Goal: Information Seeking & Learning: Learn about a topic

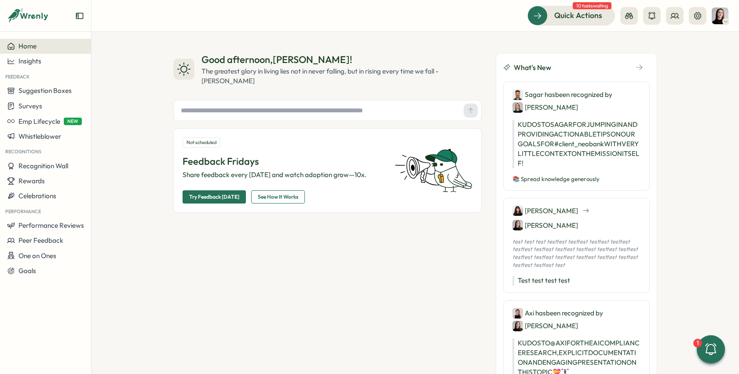
click at [241, 115] on input "text" at bounding box center [318, 110] width 283 height 13
click at [223, 113] on input "text" at bounding box center [318, 110] width 283 height 13
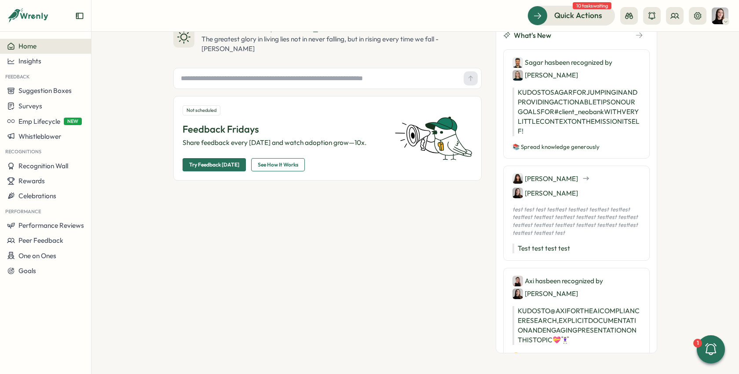
scroll to position [29, 0]
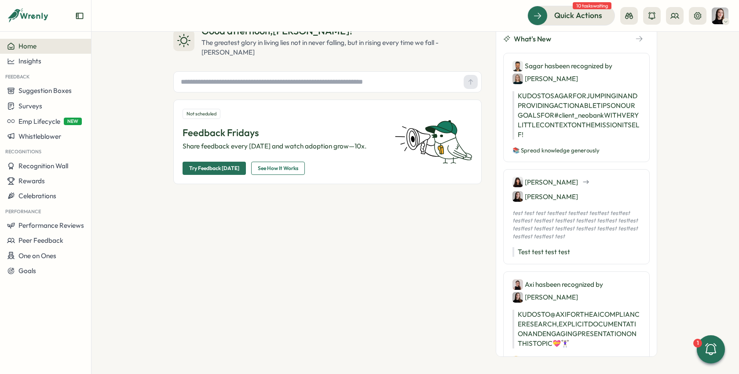
click at [217, 81] on input "text" at bounding box center [318, 81] width 283 height 13
type input "**********"
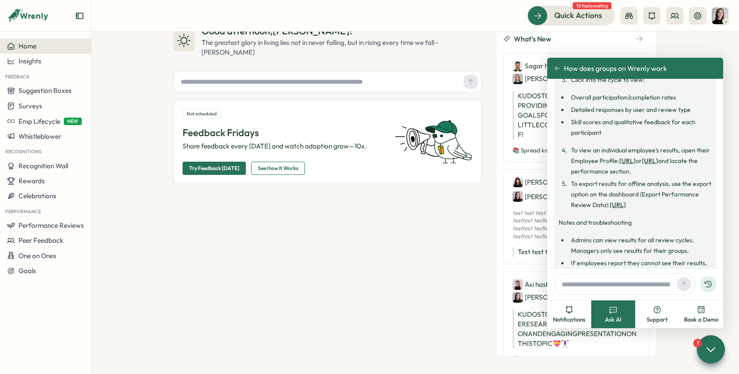
scroll to position [1220, 0]
click at [704, 29] on header "Quick Actions 10 tasks waiting" at bounding box center [416, 16] width 648 height 32
click at [632, 15] on icon at bounding box center [629, 16] width 8 height 6
click at [695, 42] on div "Good afternoon , Elena ! The greatest glory in living lies not in never falling…" at bounding box center [416, 203] width 648 height 342
click at [652, 15] on icon at bounding box center [652, 15] width 9 height 9
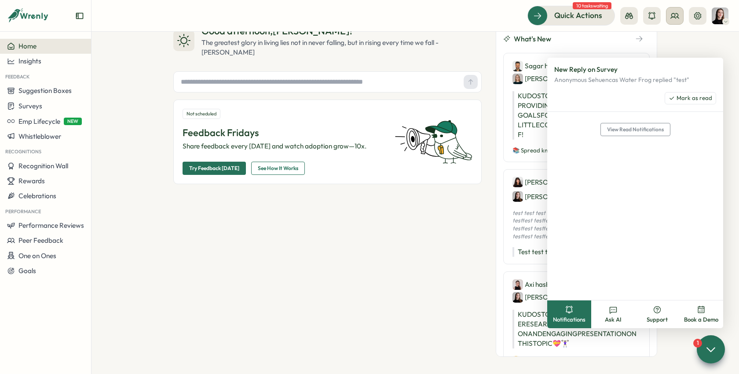
click at [683, 15] on button at bounding box center [675, 16] width 18 height 18
click at [683, 41] on div "Org Members" at bounding box center [675, 44] width 55 height 10
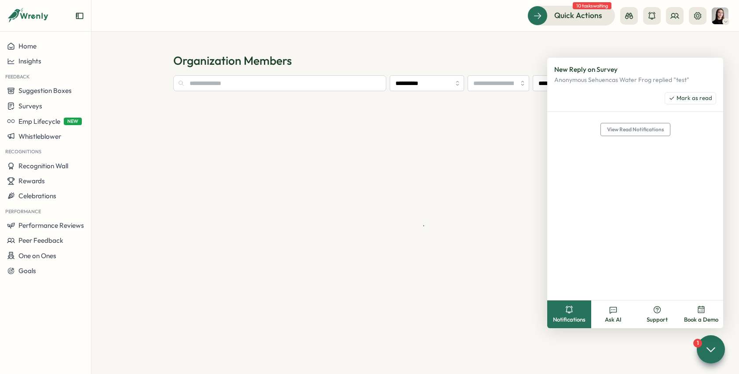
type input "**********"
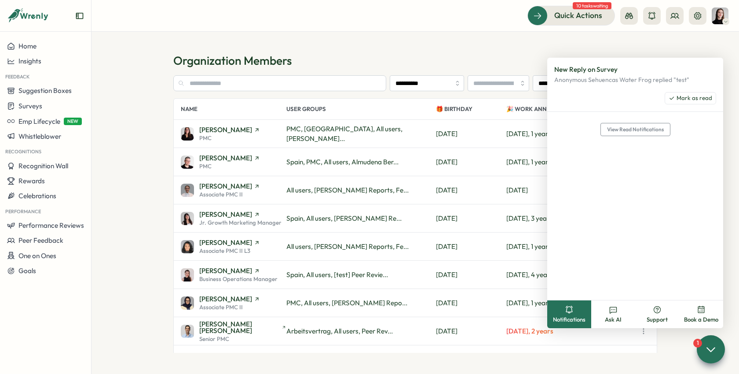
click at [728, 37] on section "**********" at bounding box center [416, 203] width 648 height 342
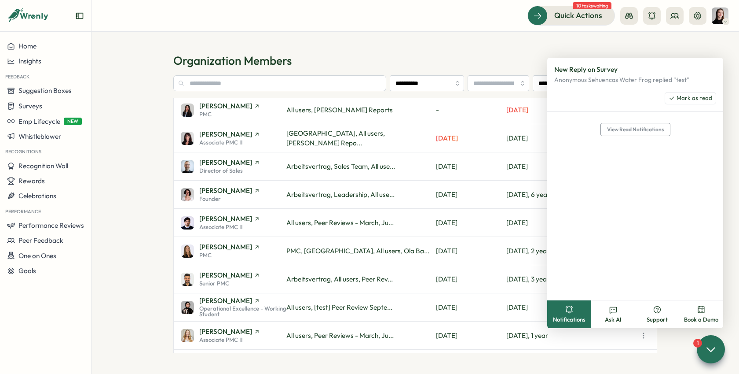
scroll to position [809, 0]
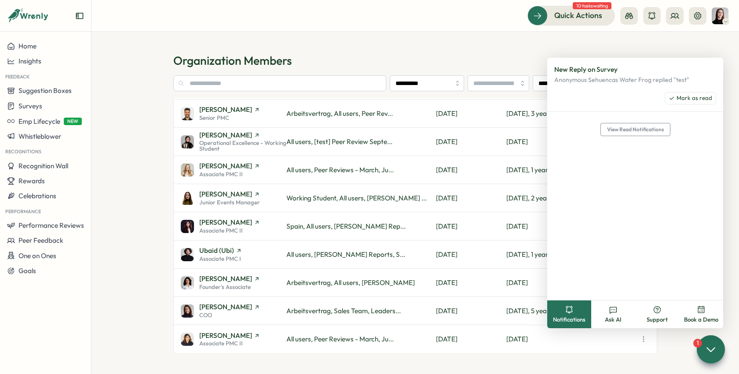
click at [697, 44] on section "**********" at bounding box center [416, 203] width 648 height 342
click at [715, 344] on icon at bounding box center [710, 348] width 13 height 13
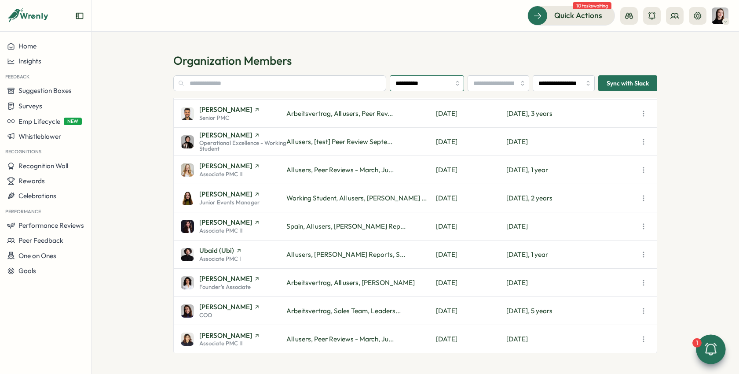
click at [416, 84] on input "**********" at bounding box center [427, 83] width 74 height 16
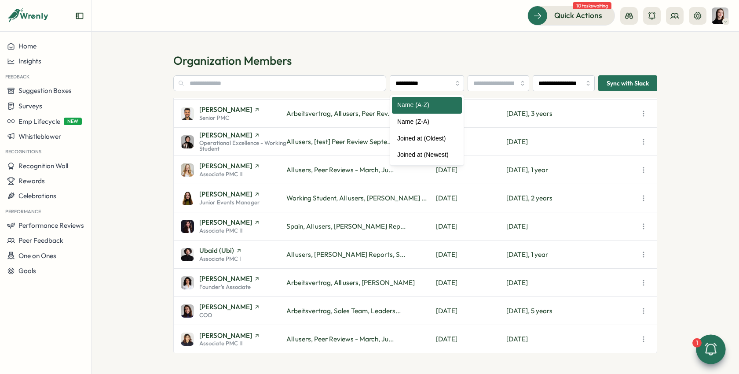
click at [432, 64] on h1 "Organization Members" at bounding box center [415, 60] width 484 height 15
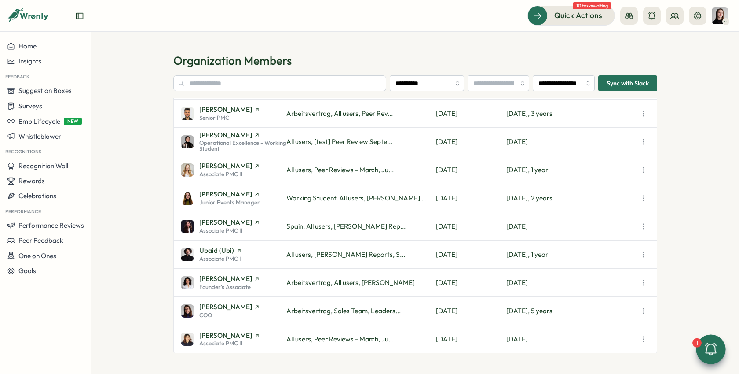
click at [252, 114] on div "Sagar Verma Senior PMC" at bounding box center [234, 113] width 106 height 15
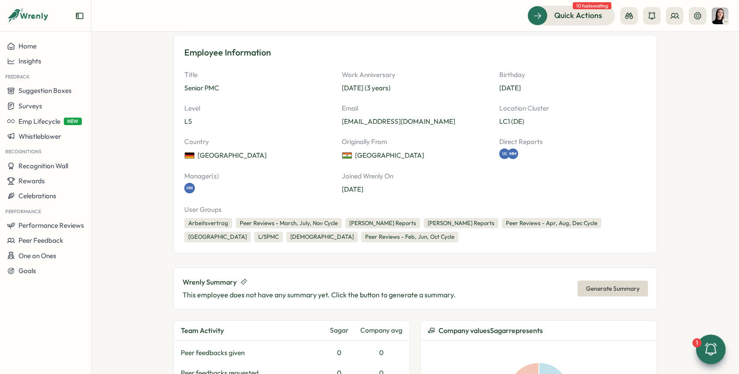
scroll to position [194, 0]
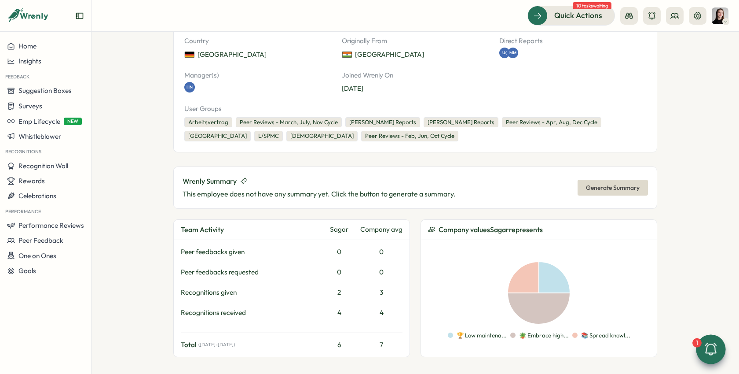
click at [619, 185] on span "Generate Summary" at bounding box center [613, 187] width 54 height 15
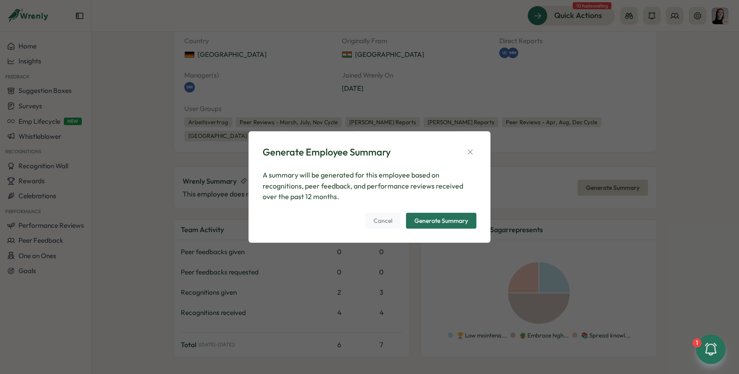
click at [457, 217] on div "Generate Summary" at bounding box center [441, 220] width 54 height 6
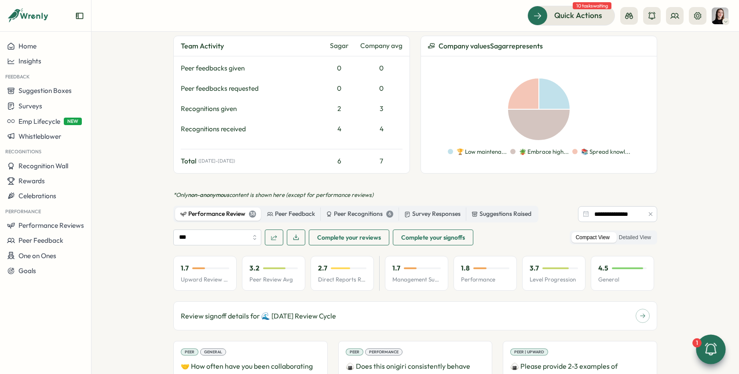
scroll to position [376, 0]
click at [422, 217] on label "Survey Responses" at bounding box center [432, 215] width 67 height 13
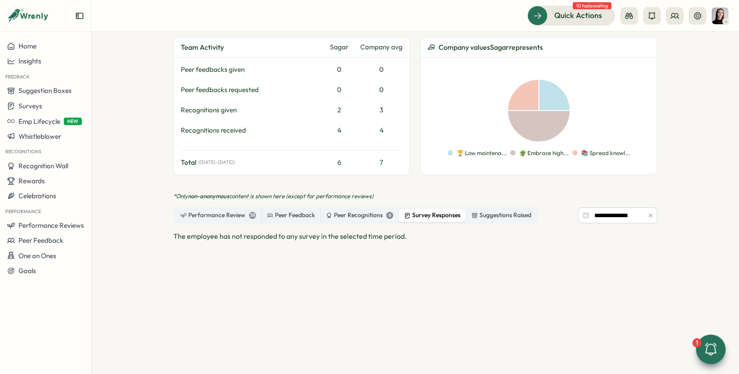
scroll to position [449, 0]
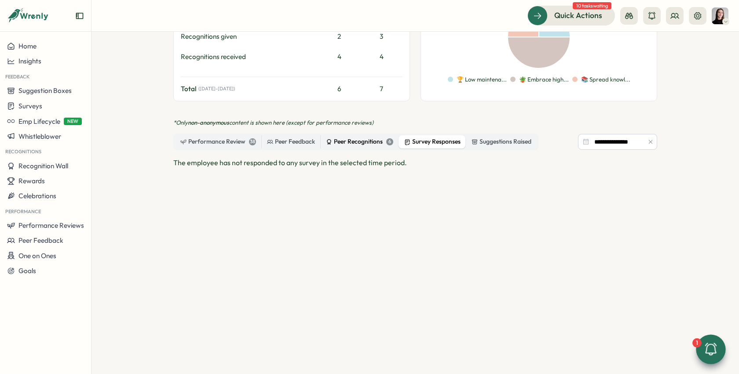
click at [358, 139] on div "Peer Recognitions 6" at bounding box center [359, 142] width 67 height 10
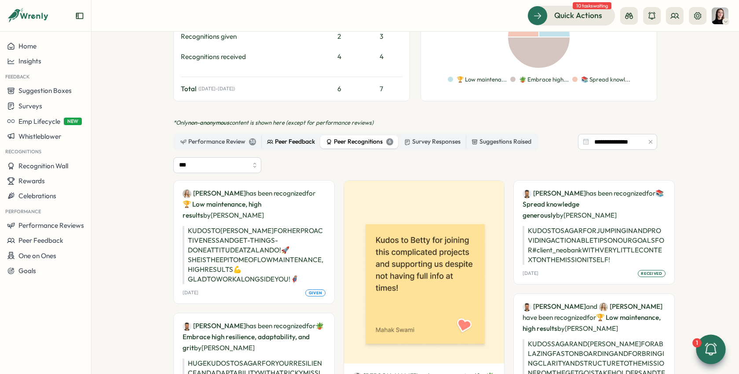
click at [297, 138] on div "Peer Feedback" at bounding box center [291, 142] width 48 height 10
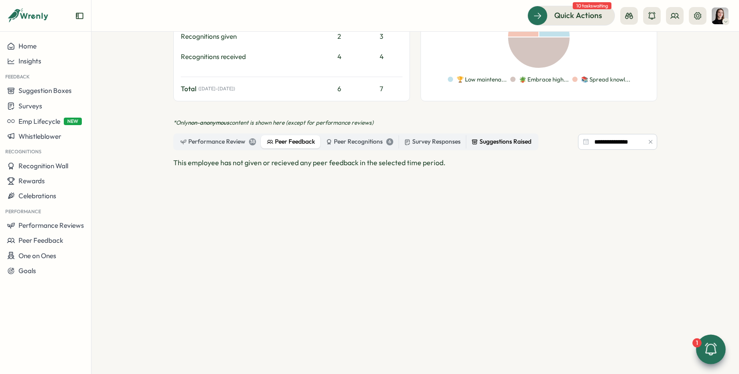
click at [491, 139] on div "Suggestions Raised" at bounding box center [502, 142] width 60 height 10
click at [423, 141] on div "Survey Responses" at bounding box center [432, 142] width 56 height 10
click at [352, 142] on div "Peer Recognitions 6" at bounding box center [359, 142] width 67 height 10
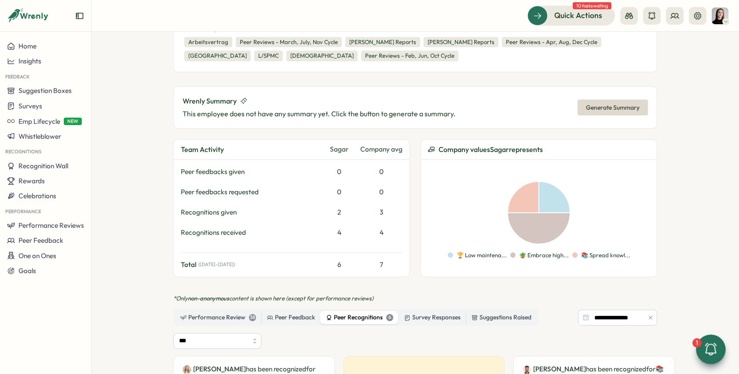
scroll to position [366, 0]
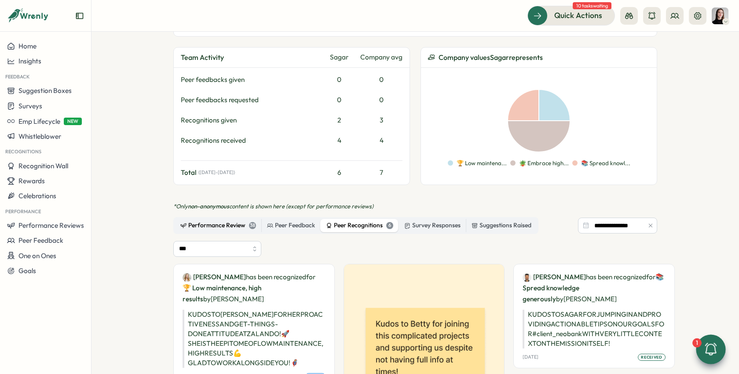
click at [217, 224] on div "Performance Review 38" at bounding box center [218, 225] width 76 height 10
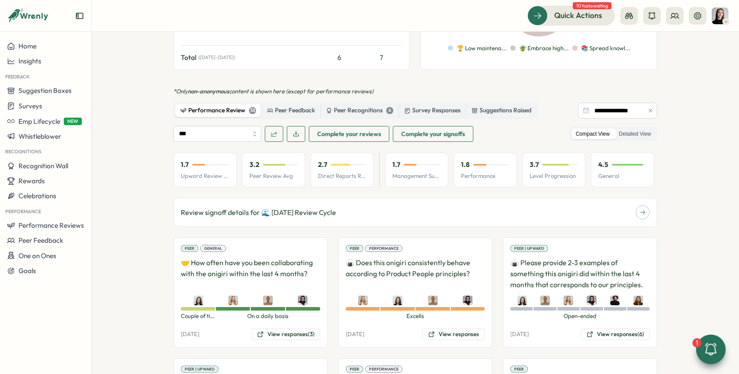
scroll to position [495, 0]
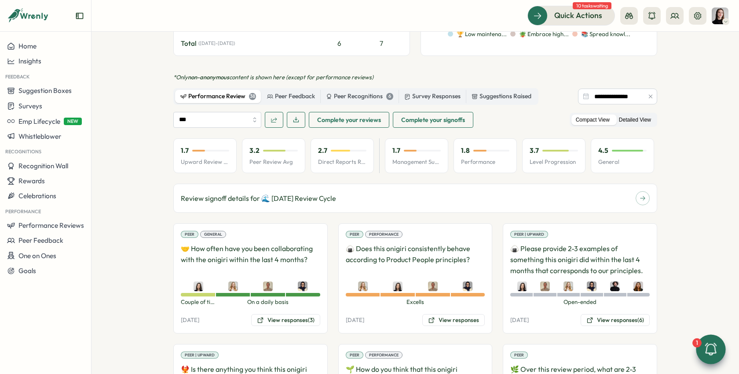
click at [615, 114] on label "Detailed View" at bounding box center [635, 119] width 41 height 11
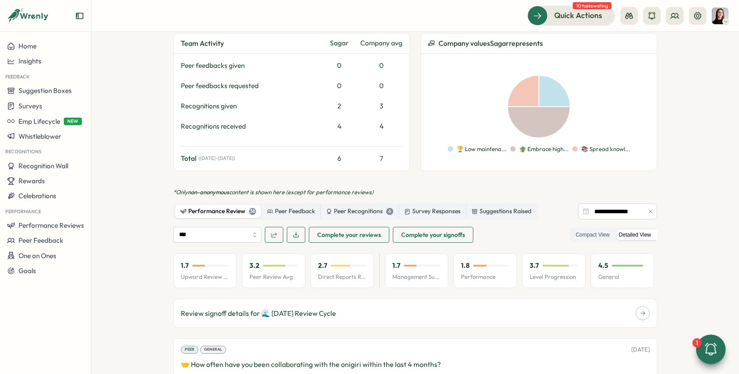
scroll to position [369, 0]
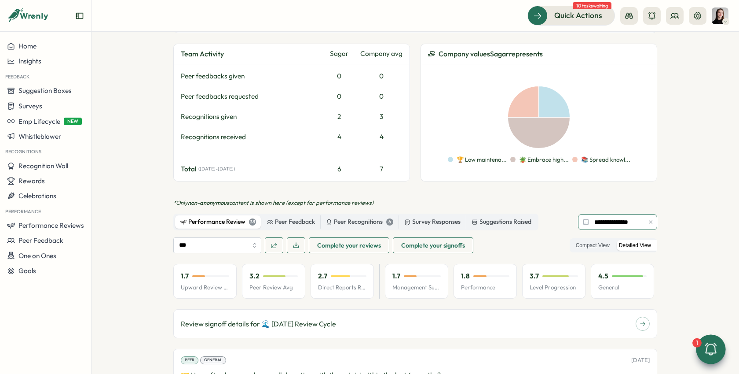
click at [613, 216] on input "**********" at bounding box center [617, 222] width 79 height 16
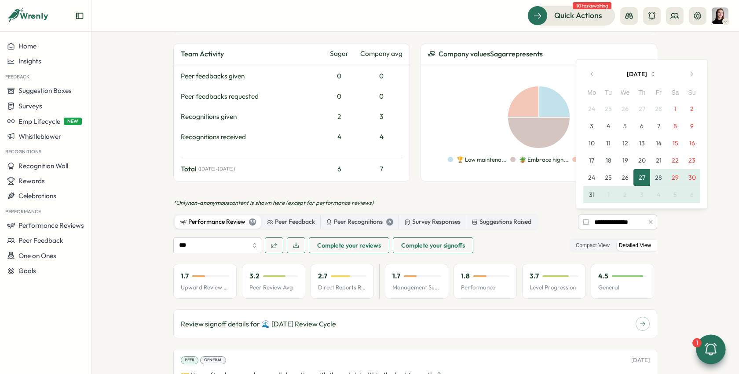
click at [636, 73] on button "March 2025" at bounding box center [642, 74] width 82 height 18
click at [593, 74] on icon "button" at bounding box center [592, 74] width 6 height 6
click at [677, 106] on button "1" at bounding box center [675, 108] width 17 height 17
click at [678, 237] on section "Employees Sagar Verma Sagar Verma manager Edit Profile Employee Information Tit…" at bounding box center [416, 203] width 648 height 342
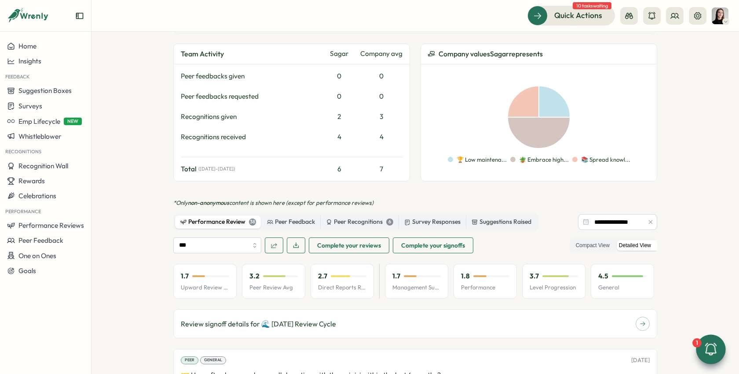
click at [648, 219] on icon "button" at bounding box center [651, 222] width 6 height 6
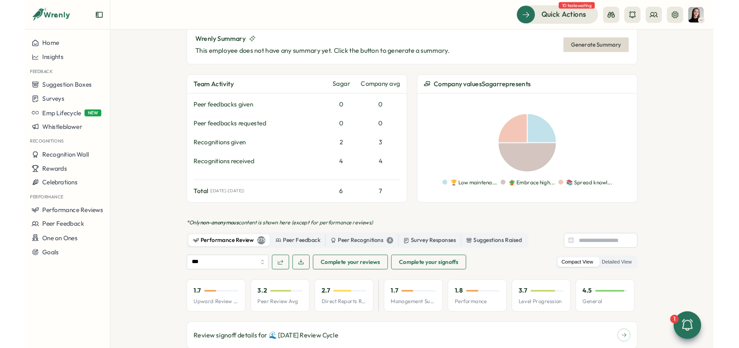
scroll to position [339, 0]
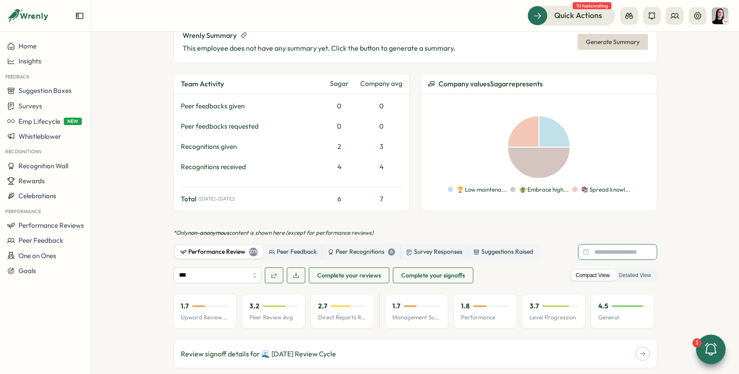
click at [637, 247] on input at bounding box center [617, 252] width 79 height 16
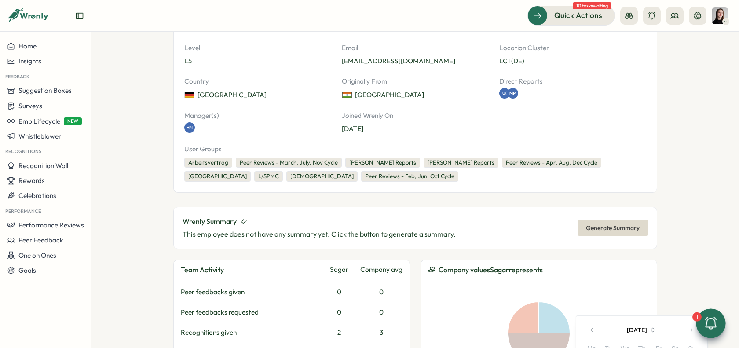
scroll to position [157, 0]
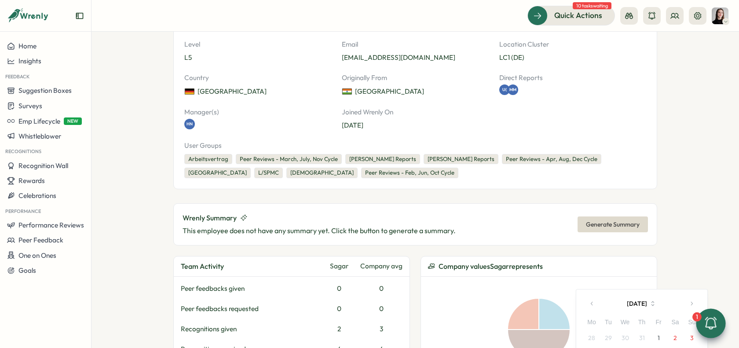
click at [591, 217] on span "Generate Summary" at bounding box center [613, 224] width 54 height 15
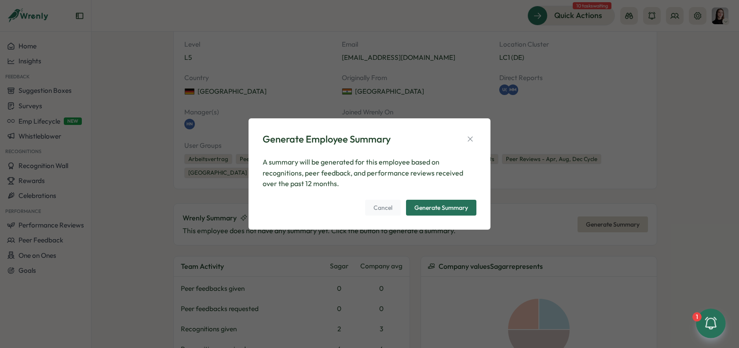
click at [459, 209] on div "Generate Summary" at bounding box center [441, 208] width 54 height 6
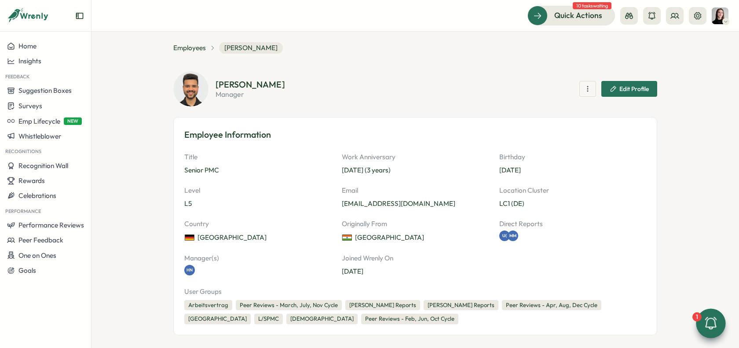
scroll to position [0, 0]
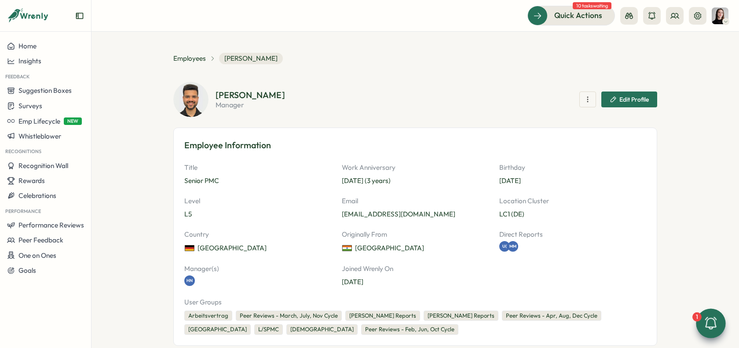
click at [230, 103] on p "manager" at bounding box center [251, 104] width 70 height 7
click at [257, 108] on div "Sagar Verma manager Edit Profile" at bounding box center [415, 99] width 484 height 35
click at [234, 108] on p "manager" at bounding box center [251, 104] width 70 height 7
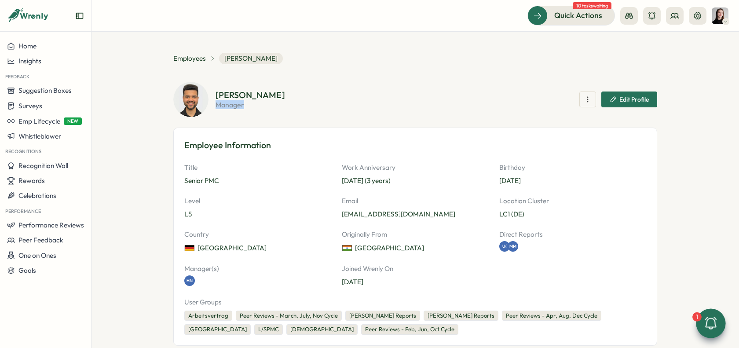
click at [286, 109] on div "Sagar Verma manager Edit Profile" at bounding box center [415, 99] width 484 height 35
click at [180, 54] on span "Employees" at bounding box center [189, 59] width 33 height 10
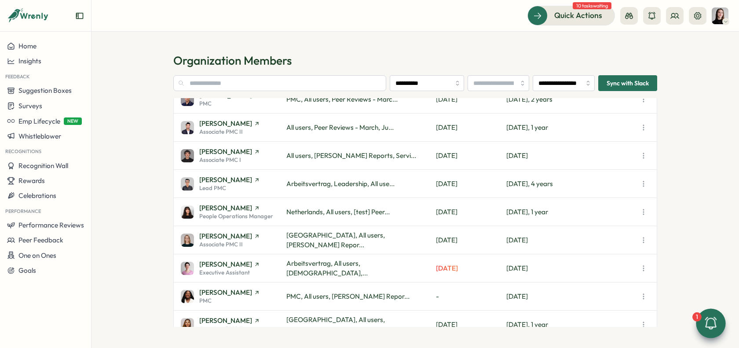
scroll to position [377, 0]
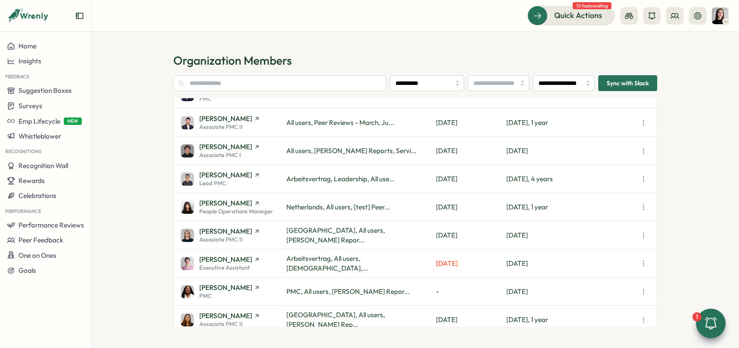
click at [182, 207] on img at bounding box center [187, 207] width 13 height 13
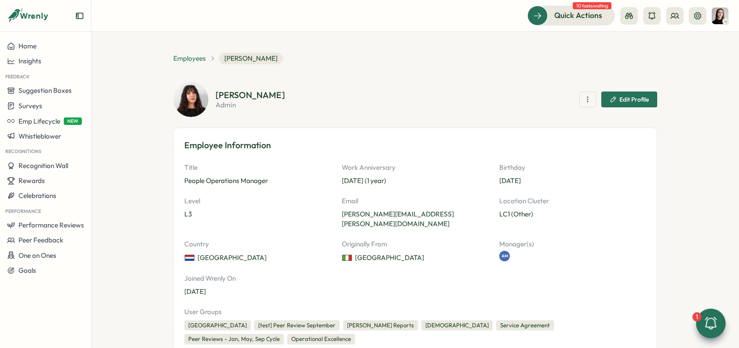
click at [182, 55] on span "Employees" at bounding box center [189, 59] width 33 height 10
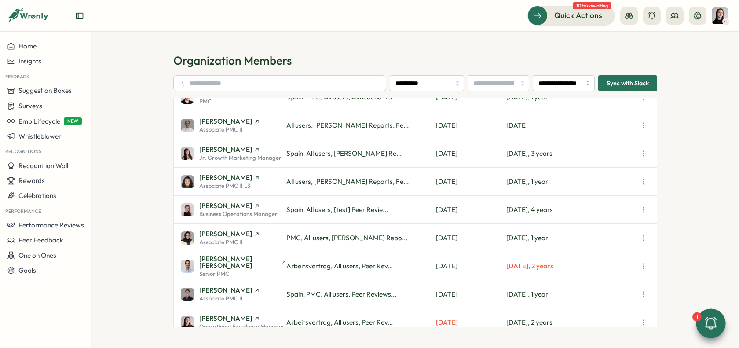
scroll to position [71, 0]
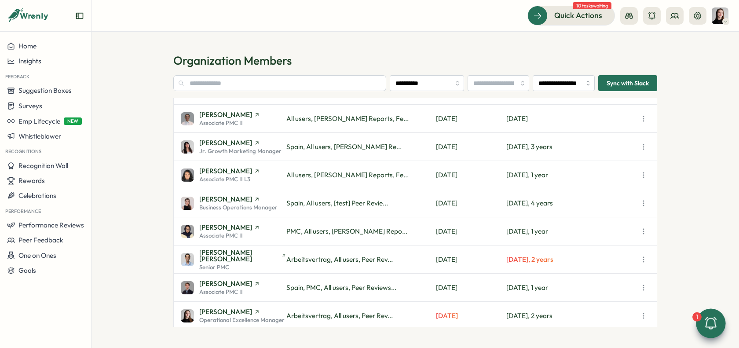
click at [187, 201] on img at bounding box center [187, 203] width 13 height 13
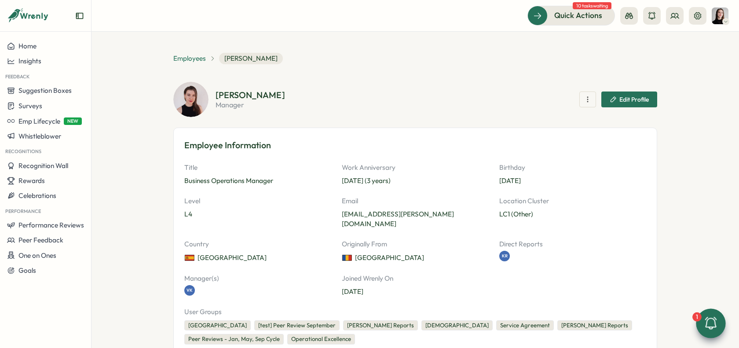
click at [191, 56] on span "Employees" at bounding box center [189, 59] width 33 height 10
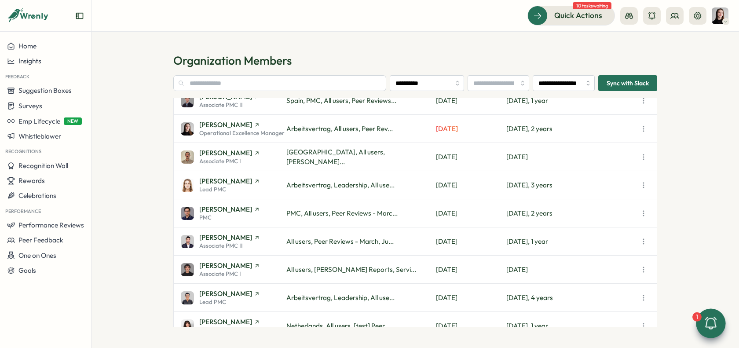
scroll to position [266, 0]
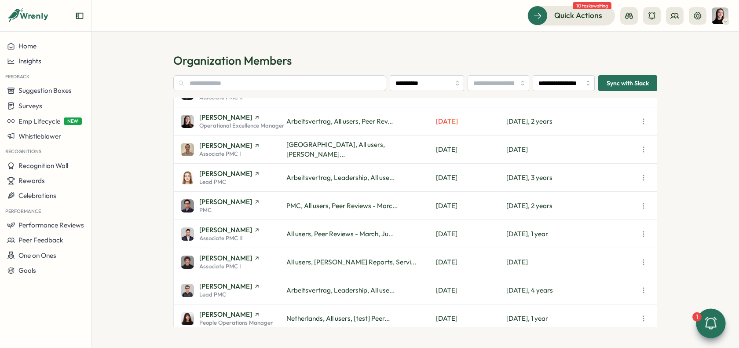
click at [186, 178] on img at bounding box center [187, 177] width 13 height 13
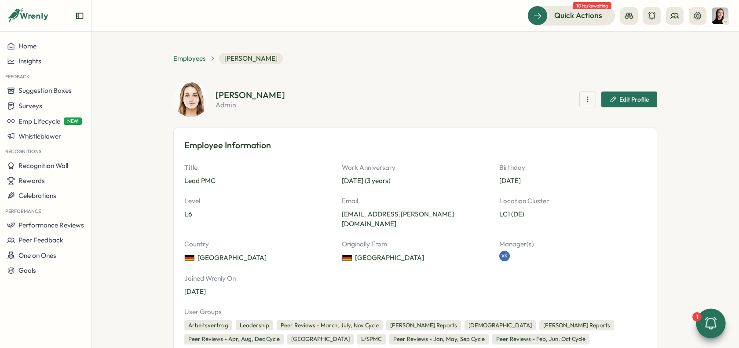
click at [183, 54] on span "Employees" at bounding box center [189, 59] width 33 height 10
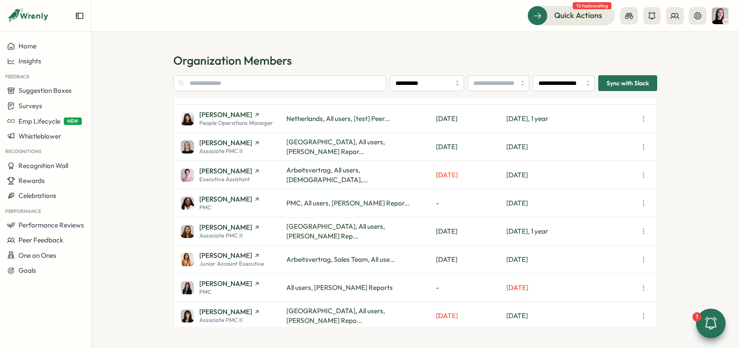
scroll to position [479, 0]
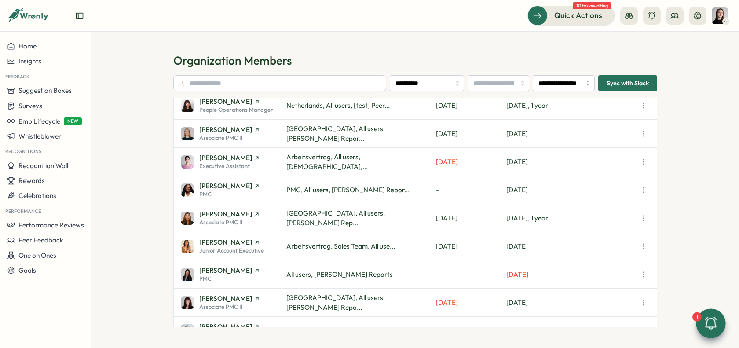
click at [187, 243] on img at bounding box center [187, 246] width 13 height 13
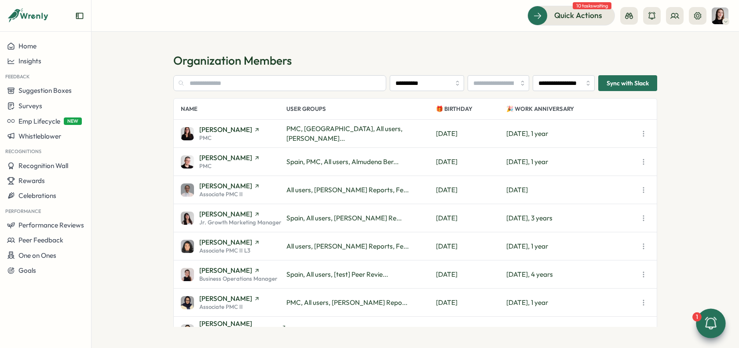
click at [639, 129] on icon "button" at bounding box center [643, 133] width 9 height 9
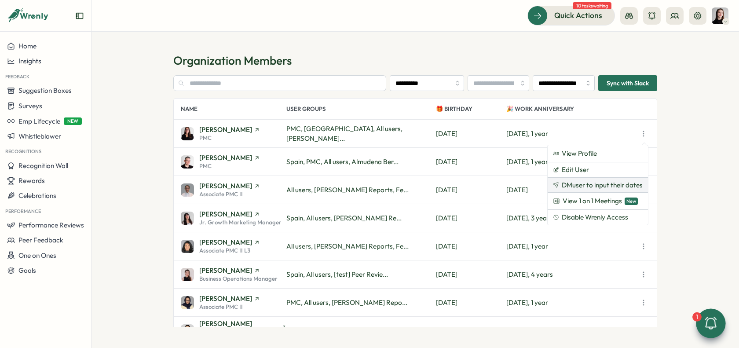
click at [621, 184] on span "DM user to input their dates" at bounding box center [602, 185] width 81 height 8
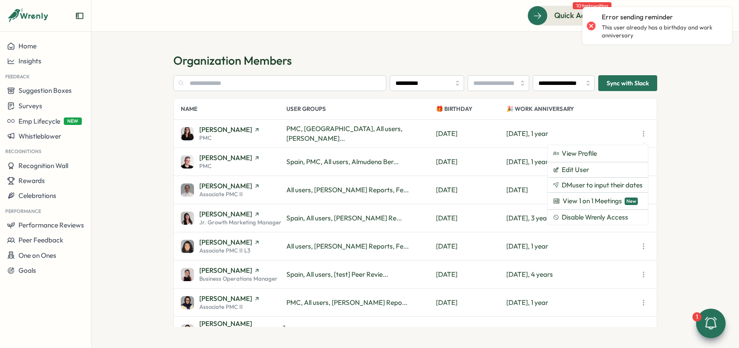
click at [678, 154] on section "**********" at bounding box center [416, 190] width 648 height 316
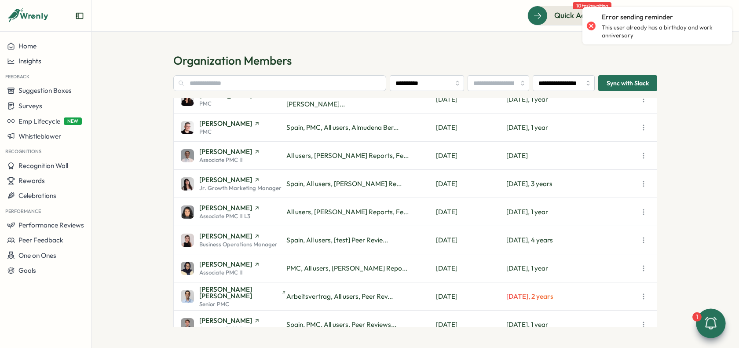
scroll to position [51, 0]
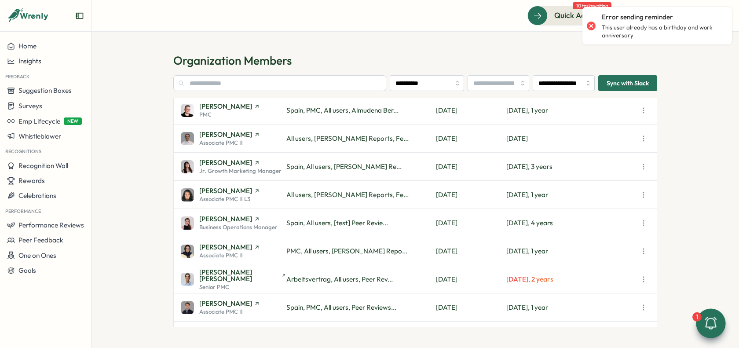
click at [645, 223] on icon "button" at bounding box center [643, 223] width 9 height 9
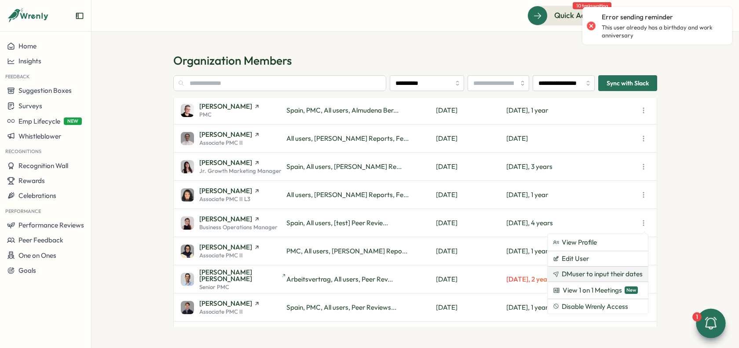
click at [609, 271] on span "DM user to input their dates" at bounding box center [602, 274] width 81 height 8
click at [669, 204] on section "**********" at bounding box center [416, 190] width 648 height 316
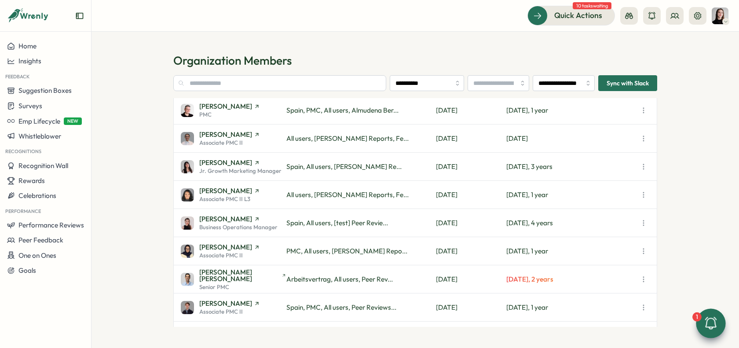
click at [644, 111] on icon "button" at bounding box center [643, 110] width 9 height 9
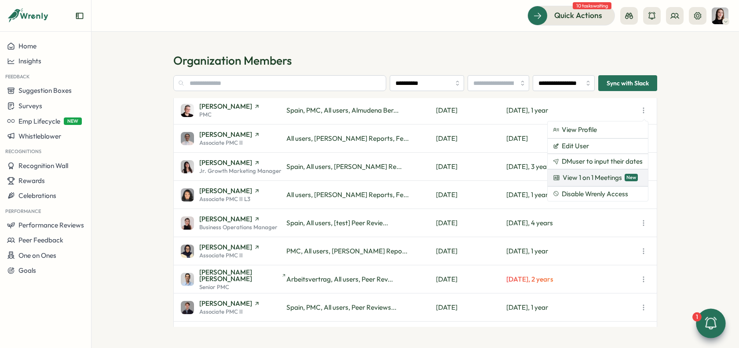
click at [569, 180] on span "View 1 on 1 Meetings" at bounding box center [592, 178] width 59 height 10
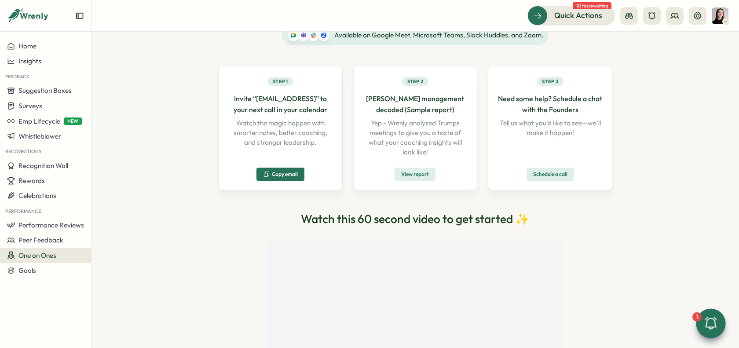
scroll to position [147, 0]
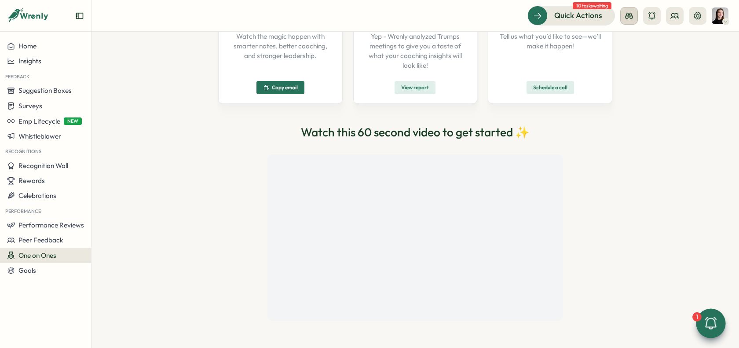
click at [634, 18] on button at bounding box center [629, 16] width 18 height 18
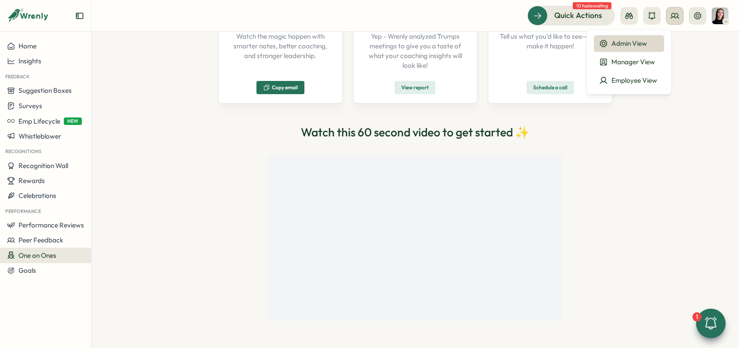
click at [677, 19] on icon at bounding box center [675, 15] width 9 height 9
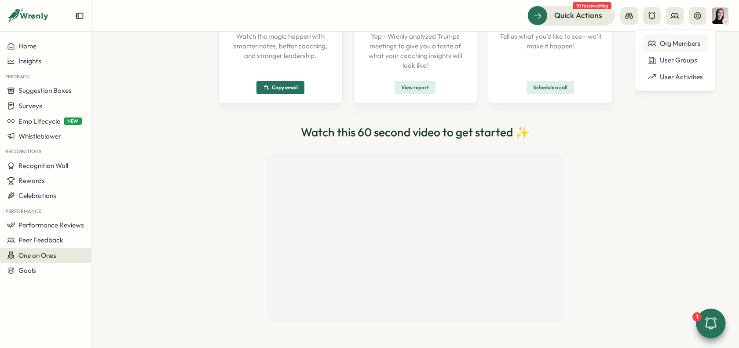
click at [674, 39] on div "Org Members" at bounding box center [675, 44] width 55 height 10
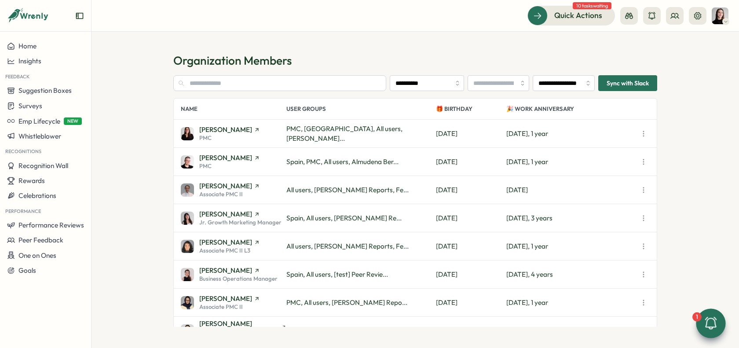
click at [543, 102] on p "🎉 Work Anniversary" at bounding box center [571, 109] width 131 height 21
click at [487, 83] on input "search" at bounding box center [499, 83] width 62 height 16
click at [478, 40] on section "**********" at bounding box center [416, 190] width 648 height 316
click at [442, 81] on input "**********" at bounding box center [427, 83] width 74 height 16
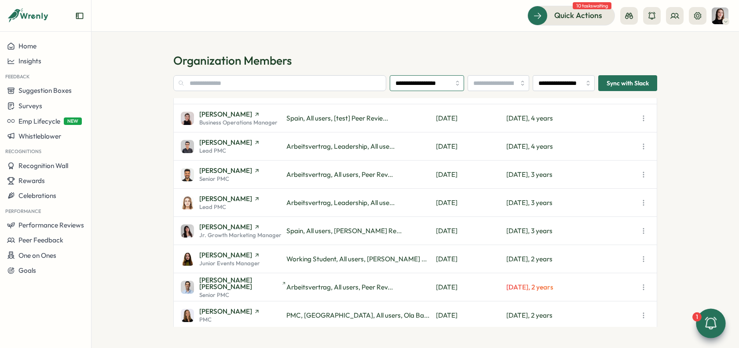
scroll to position [107, 0]
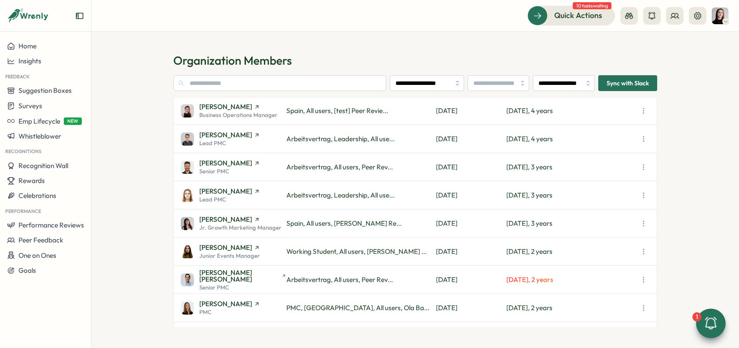
click at [642, 106] on button "button" at bounding box center [644, 111] width 12 height 12
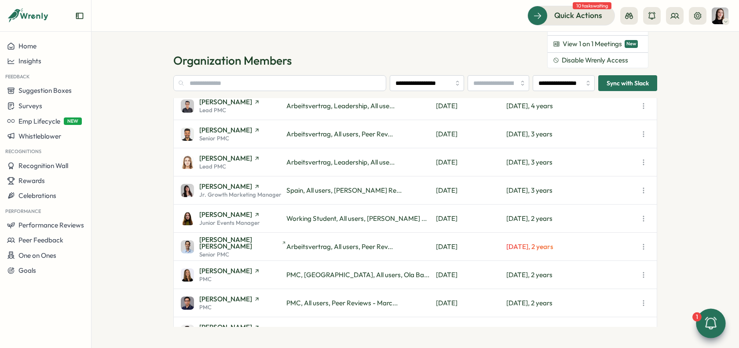
scroll to position [0, 0]
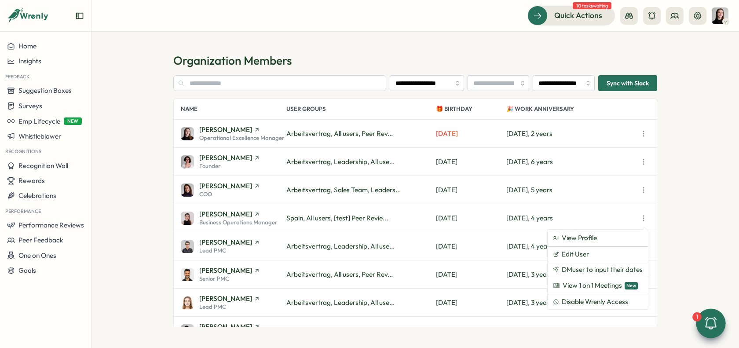
click at [681, 150] on section "**********" at bounding box center [416, 190] width 648 height 316
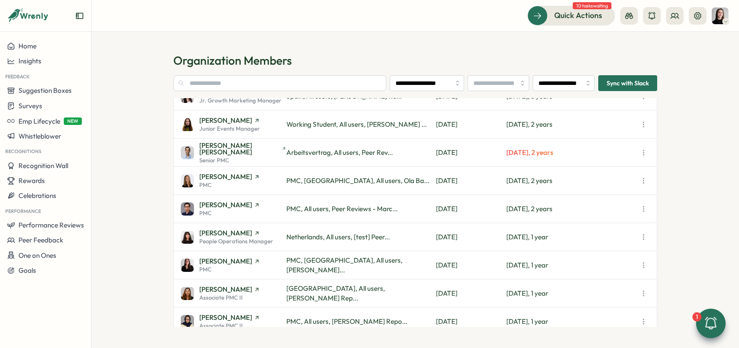
scroll to position [309, 0]
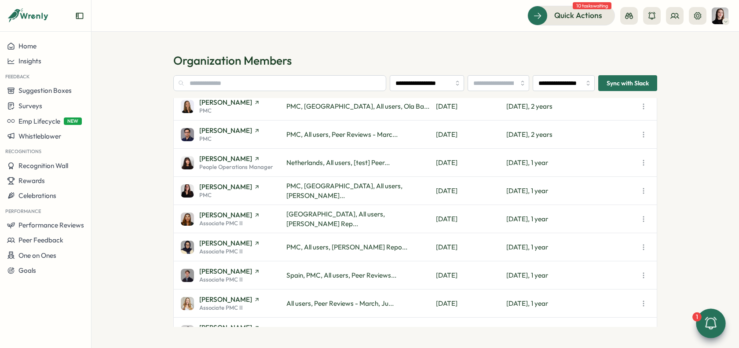
click at [392, 64] on h1 "Organization Members" at bounding box center [415, 60] width 484 height 15
click at [428, 88] on input "**********" at bounding box center [427, 83] width 74 height 16
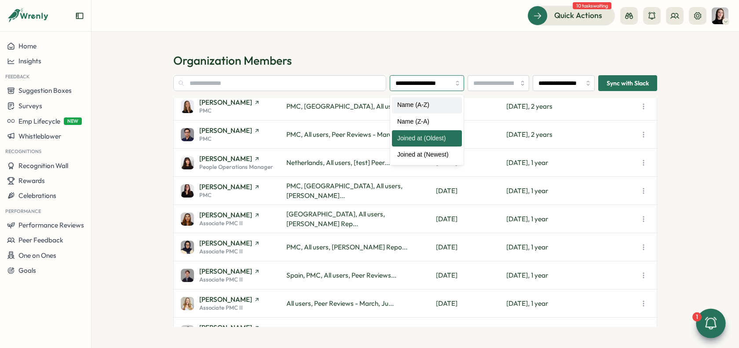
type input "**********"
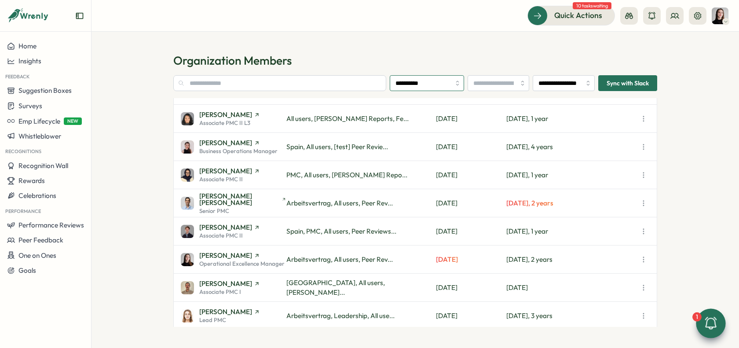
scroll to position [100, 0]
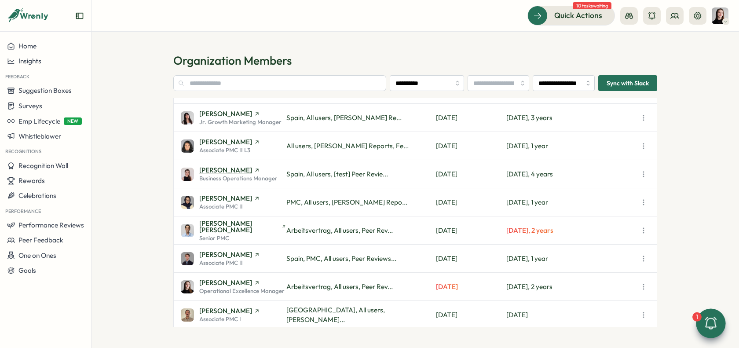
click at [241, 169] on span "Axi Molnar" at bounding box center [238, 170] width 78 height 7
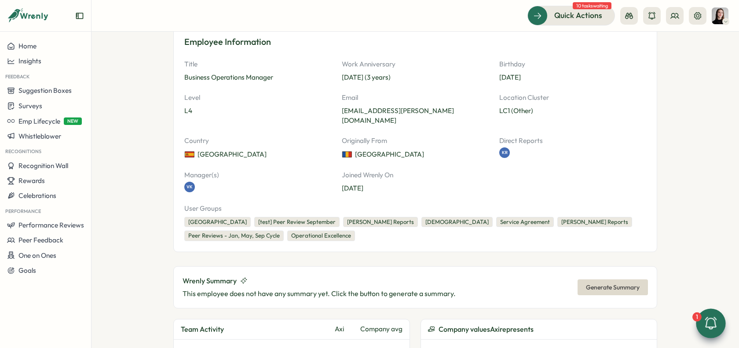
scroll to position [104, 0]
click at [530, 76] on p "Jan 01" at bounding box center [572, 77] width 147 height 10
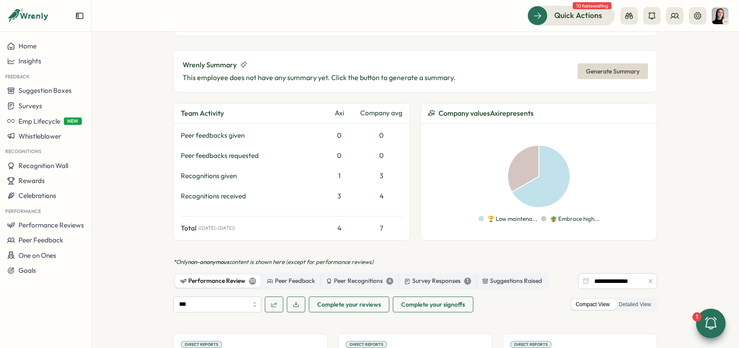
scroll to position [319, 0]
click at [628, 65] on span "Generate Summary" at bounding box center [613, 72] width 54 height 15
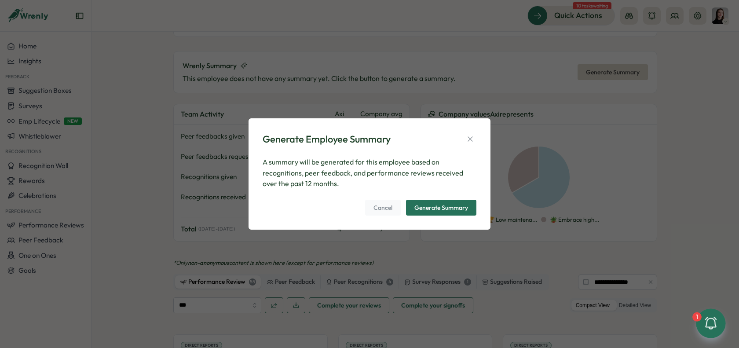
click at [463, 207] on div "Generate Summary" at bounding box center [441, 208] width 54 height 6
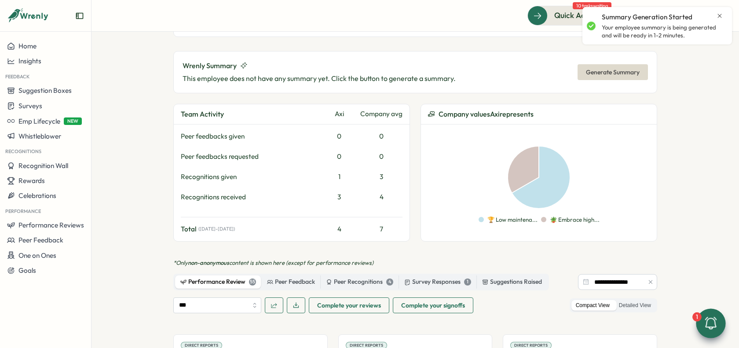
click at [648, 279] on icon "button" at bounding box center [651, 282] width 6 height 6
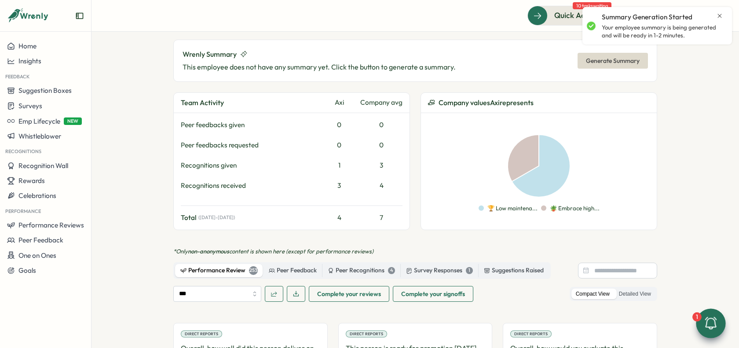
scroll to position [463, 0]
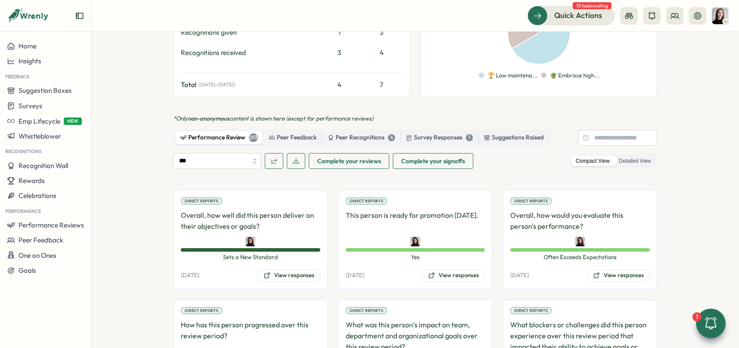
click at [263, 212] on p "Overall, how well did this person deliver on their objectives or goals?" at bounding box center [250, 221] width 139 height 22
click at [193, 210] on p "Overall, how well did this person deliver on their objectives or goals?" at bounding box center [250, 221] width 139 height 22
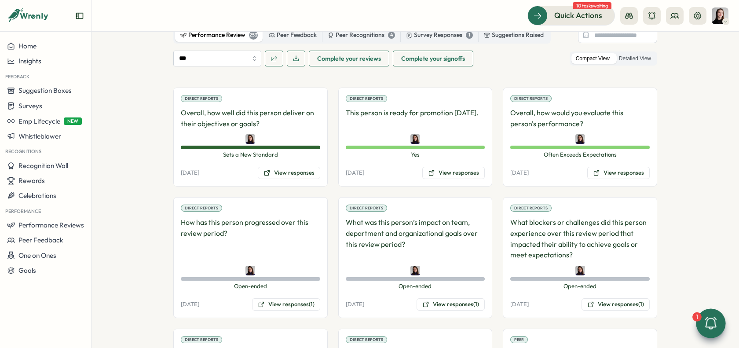
scroll to position [510, 0]
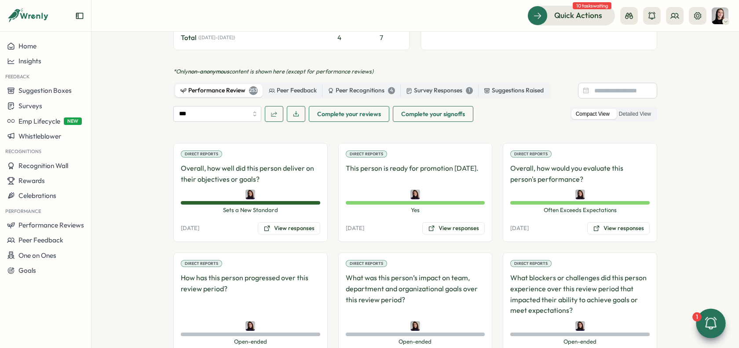
click at [199, 224] on p "02 Sep, 2022" at bounding box center [190, 228] width 18 height 8
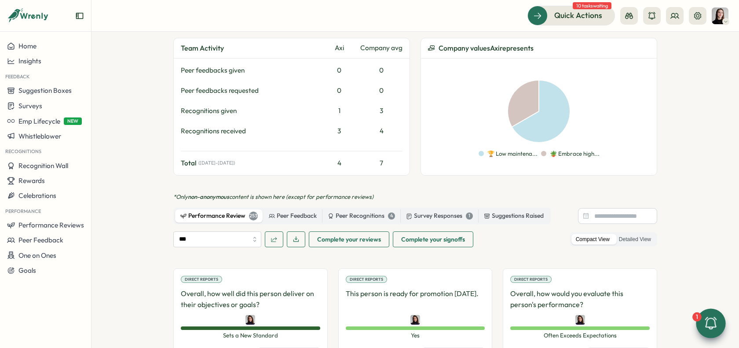
scroll to position [382, 0]
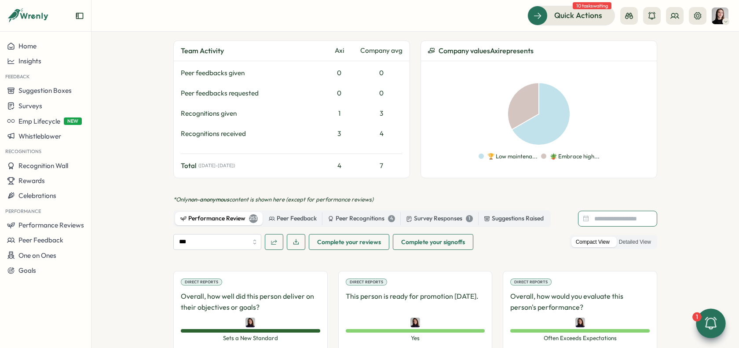
click at [590, 211] on input at bounding box center [617, 219] width 79 height 16
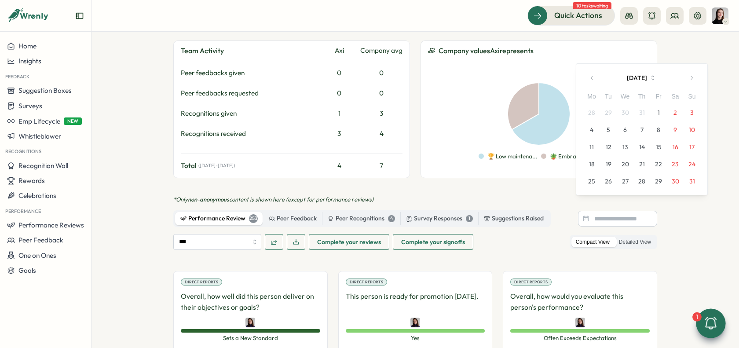
click at [659, 111] on button "1" at bounding box center [658, 112] width 17 height 17
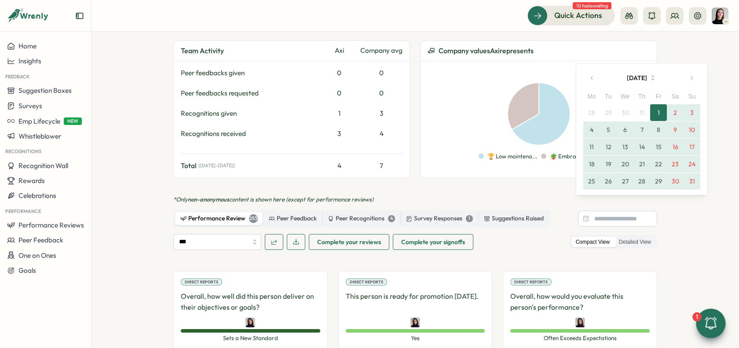
click at [693, 176] on button "31" at bounding box center [692, 181] width 17 height 17
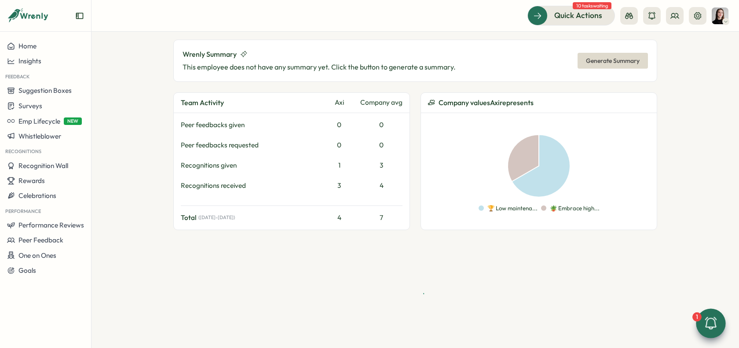
click at [693, 176] on section "Employees Axi Molnar Axi Molnar manager Edit Profile Employee Information Title…" at bounding box center [416, 190] width 648 height 316
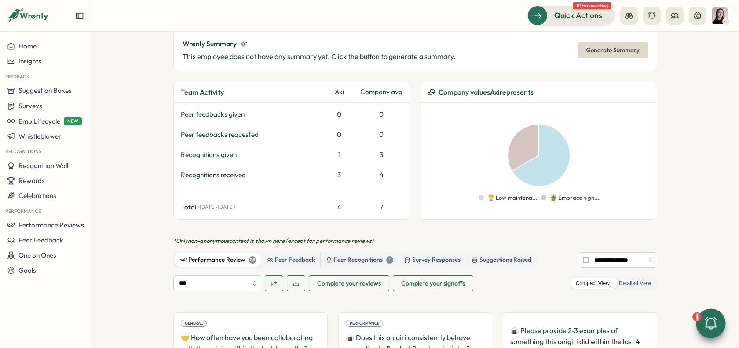
scroll to position [342, 0]
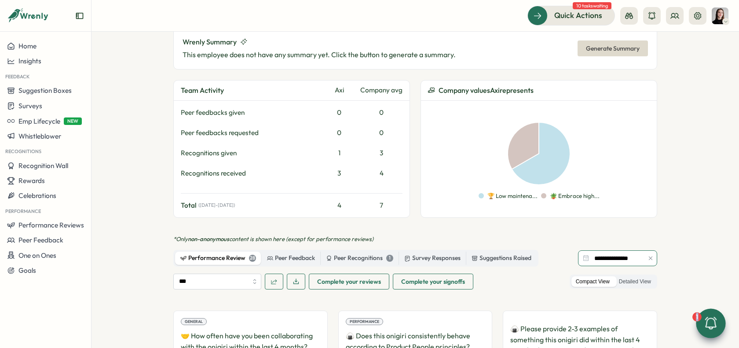
click at [613, 250] on input "**********" at bounding box center [617, 258] width 79 height 16
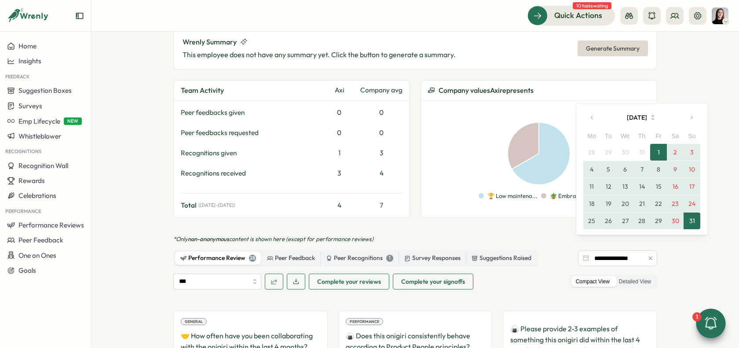
click at [595, 125] on button "button" at bounding box center [592, 118] width 18 height 18
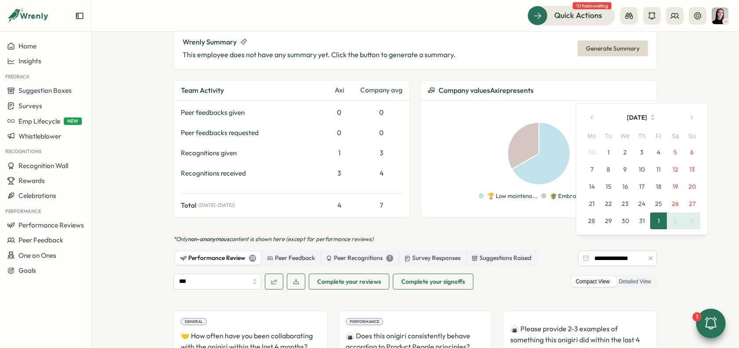
click at [595, 125] on button "button" at bounding box center [592, 118] width 18 height 18
click at [689, 131] on button "1" at bounding box center [692, 135] width 17 height 17
click at [696, 101] on button "button" at bounding box center [692, 101] width 18 height 18
click at [696, 101] on section "Employees Axi Molnar Axi Molnar manager Edit Profile Employee Information Title…" at bounding box center [416, 190] width 648 height 316
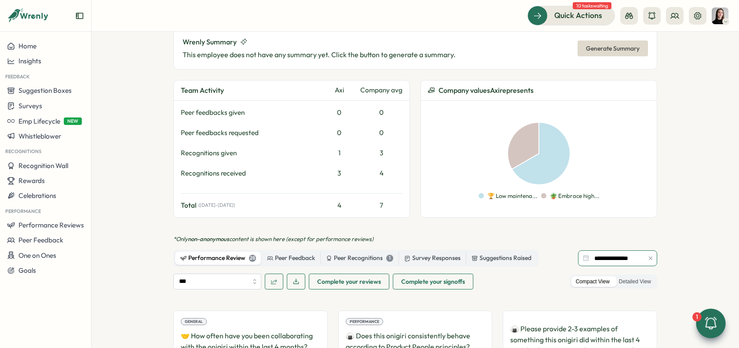
click at [600, 250] on input "**********" at bounding box center [617, 258] width 79 height 16
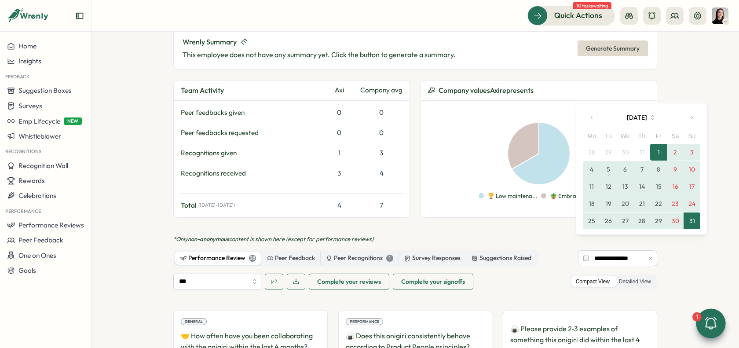
click at [595, 118] on button "button" at bounding box center [592, 118] width 18 height 18
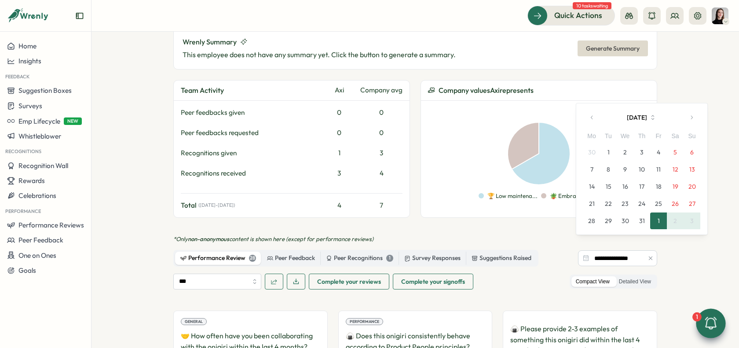
click at [595, 118] on button "button" at bounding box center [592, 118] width 18 height 18
click at [694, 137] on button "1" at bounding box center [692, 135] width 17 height 17
click at [593, 151] on button "2" at bounding box center [591, 152] width 17 height 17
click at [696, 101] on button "button" at bounding box center [692, 101] width 18 height 18
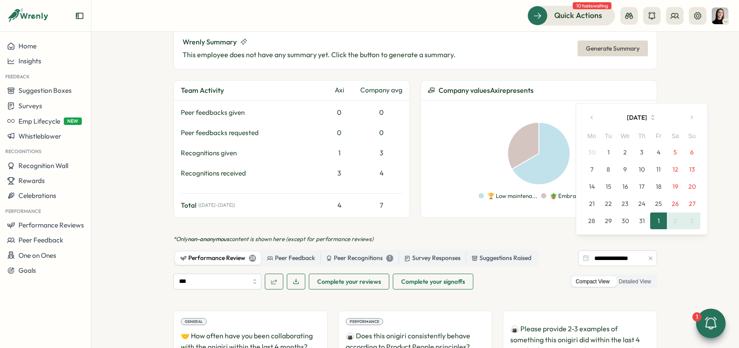
click at [695, 114] on button "button" at bounding box center [692, 118] width 18 height 18
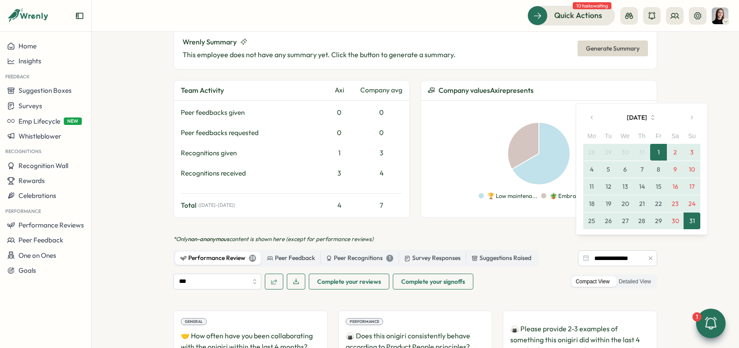
click at [696, 224] on button "31" at bounding box center [692, 221] width 17 height 17
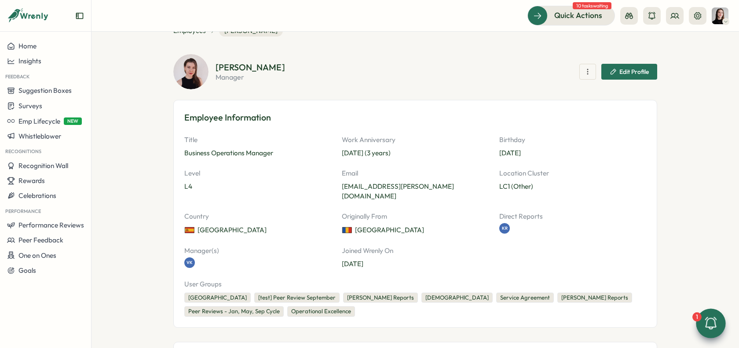
scroll to position [0, 0]
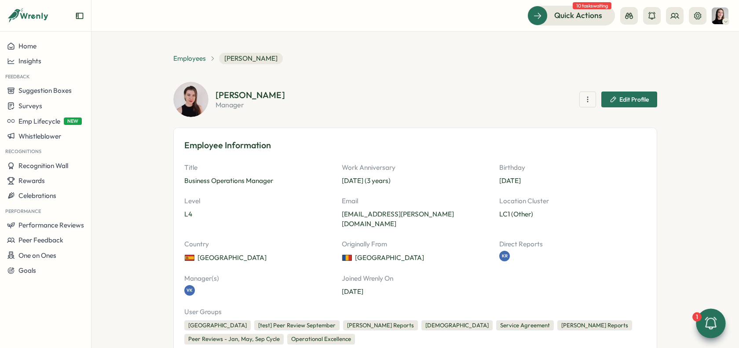
click at [194, 59] on span "Employees" at bounding box center [189, 59] width 33 height 10
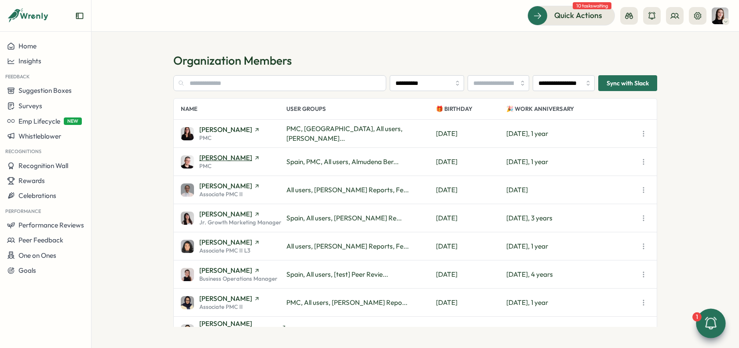
click at [239, 157] on span "[PERSON_NAME]" at bounding box center [225, 157] width 53 height 7
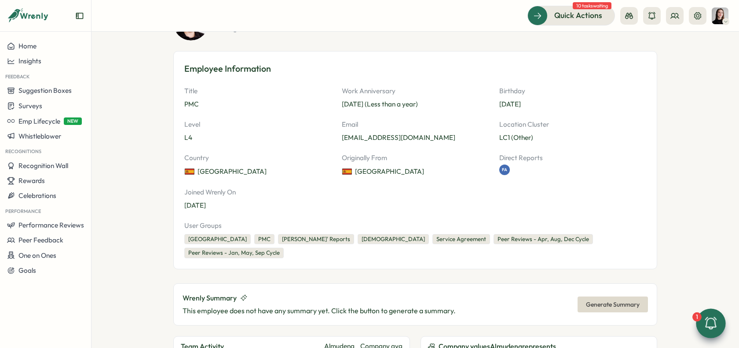
scroll to position [77, 0]
click at [189, 102] on p "PMC" at bounding box center [257, 104] width 147 height 10
click at [184, 136] on p "L4" at bounding box center [257, 137] width 147 height 10
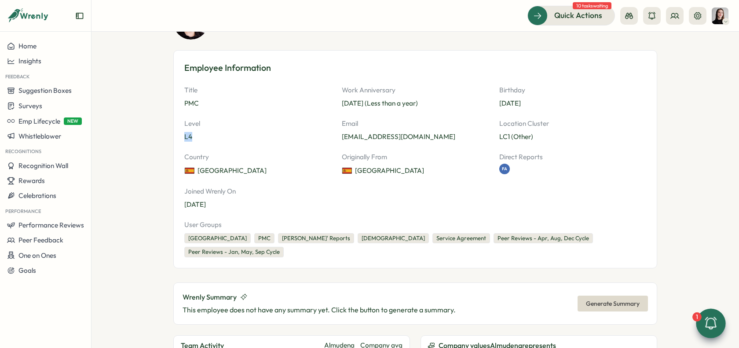
click at [226, 154] on p "Country" at bounding box center [257, 157] width 147 height 10
click at [628, 15] on icon at bounding box center [629, 15] width 9 height 9
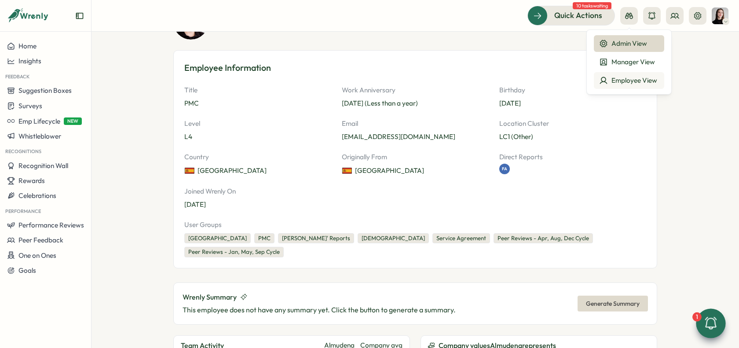
click at [626, 79] on div "Employee View" at bounding box center [629, 81] width 60 height 10
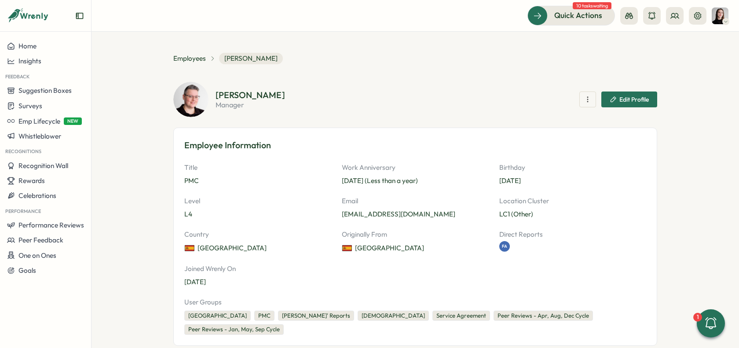
click at [184, 64] on div "Employees [PERSON_NAME]" at bounding box center [228, 58] width 110 height 11
click at [184, 62] on span "Employees" at bounding box center [189, 59] width 33 height 10
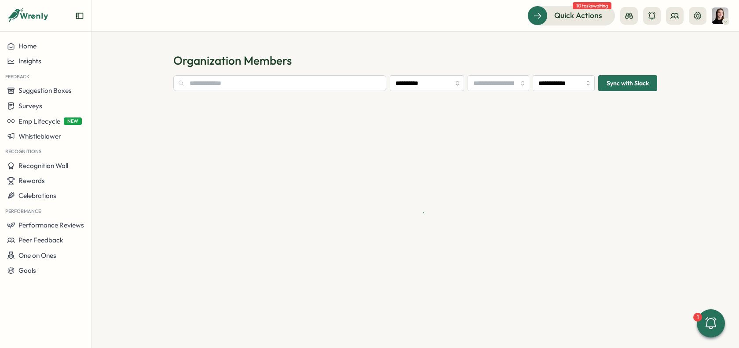
type input "**********"
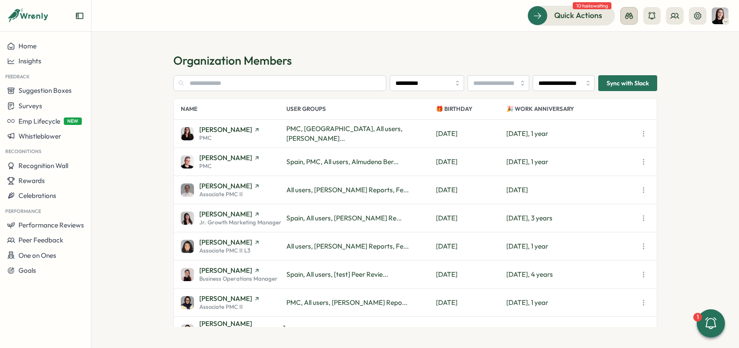
click at [629, 21] on button at bounding box center [629, 16] width 18 height 18
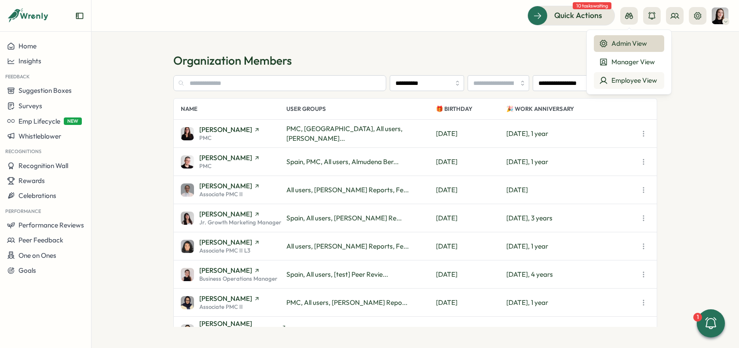
click at [623, 80] on div "Employee View" at bounding box center [629, 81] width 60 height 10
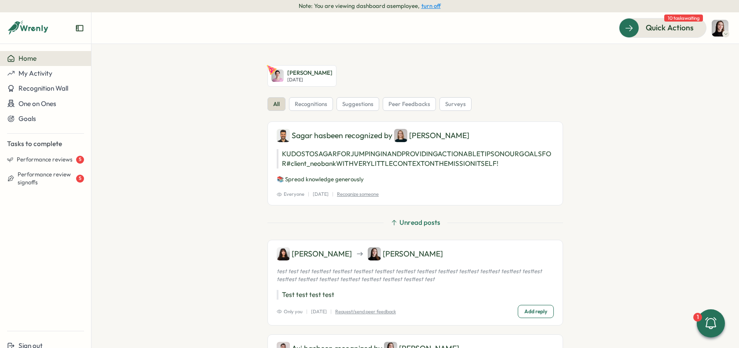
click at [718, 35] on img at bounding box center [720, 28] width 17 height 17
click at [717, 60] on div "Edit Profile" at bounding box center [706, 55] width 54 height 17
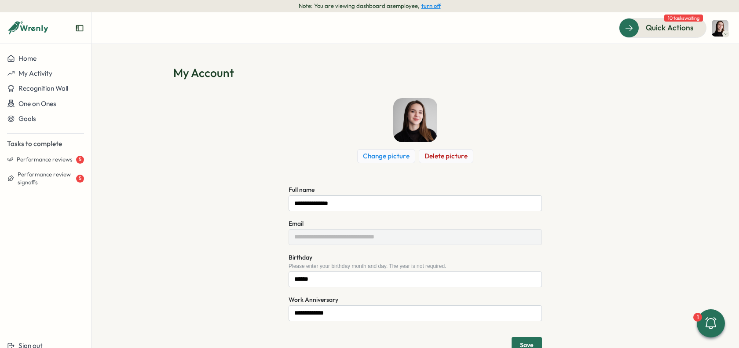
scroll to position [25, 0]
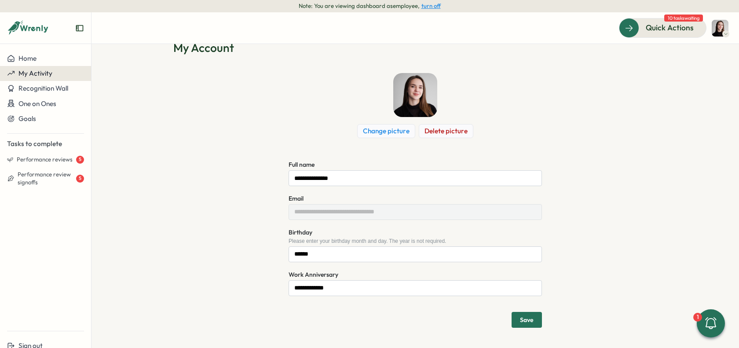
click at [50, 75] on span "My Activity" at bounding box center [35, 73] width 34 height 8
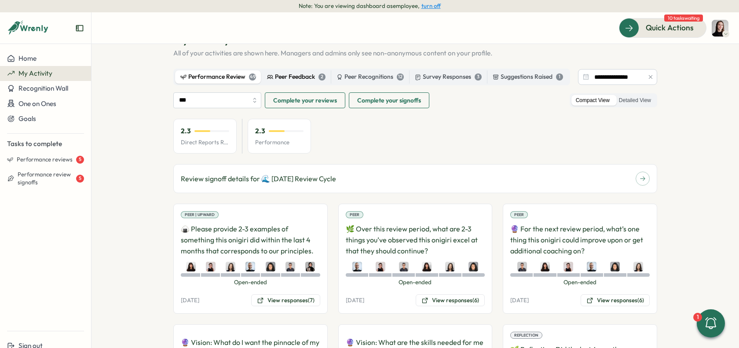
scroll to position [27, 0]
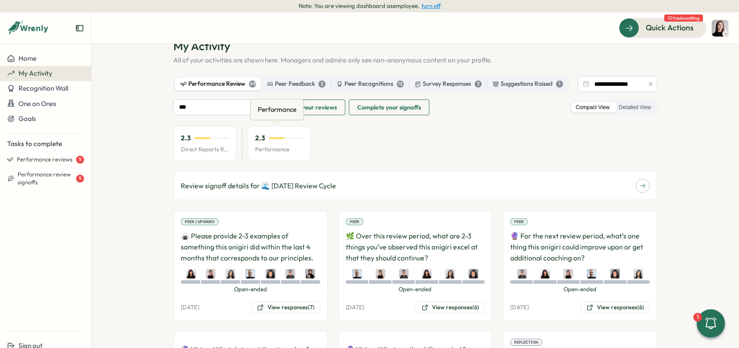
click at [286, 143] on div "2.3 Performance" at bounding box center [279, 143] width 63 height 35
click at [190, 150] on p "Direct Reports Review Avg" at bounding box center [205, 150] width 48 height 8
click at [251, 148] on div "2.3 Performance" at bounding box center [279, 143] width 63 height 35
click at [276, 89] on label "Peer Feedback 2" at bounding box center [296, 83] width 69 height 13
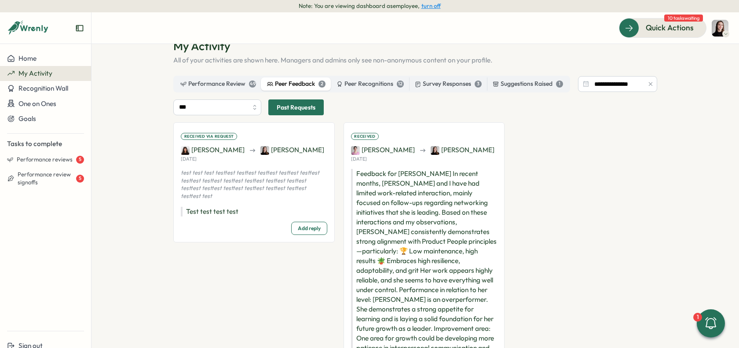
click at [312, 155] on div "Received via request Kelly Rosa Elena Ladushyna Mon, 25 Aug test test test test…" at bounding box center [253, 182] width 161 height 120
click at [251, 203] on div "Received via request Kelly Rosa Elena Ladushyna Mon, 25 Aug test test test test…" at bounding box center [253, 182] width 161 height 120
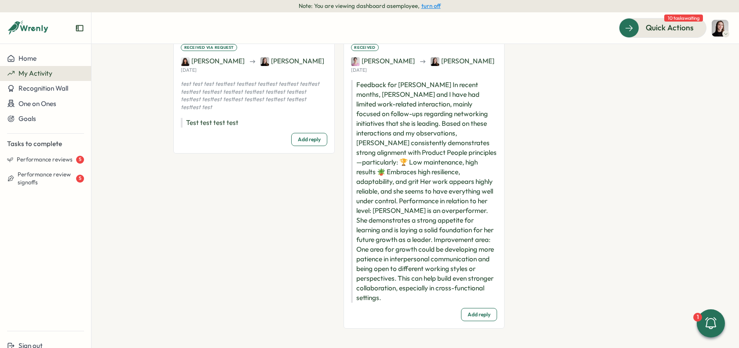
scroll to position [33, 0]
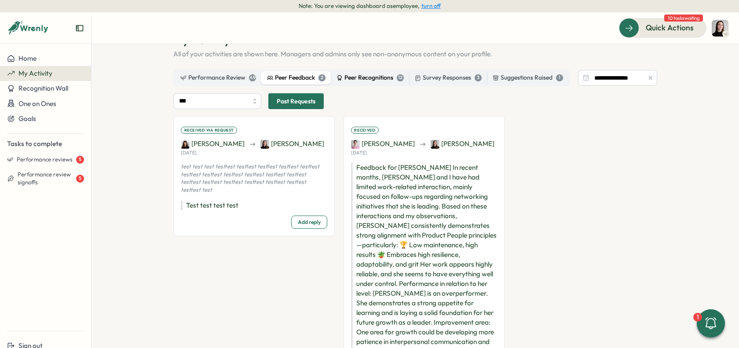
click at [359, 79] on div "Peer Recognitions 12" at bounding box center [370, 78] width 67 height 10
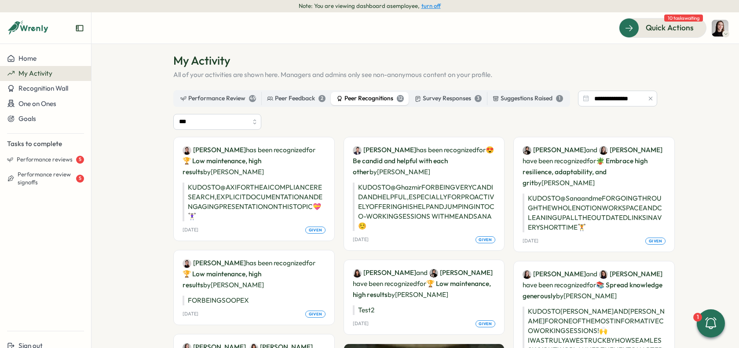
scroll to position [7, 0]
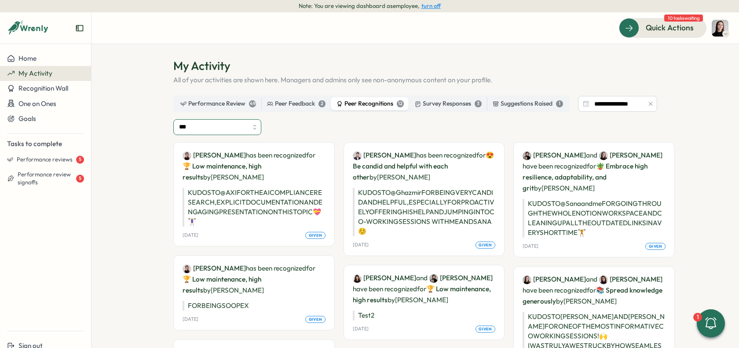
click at [227, 119] on input "***" at bounding box center [217, 127] width 88 height 16
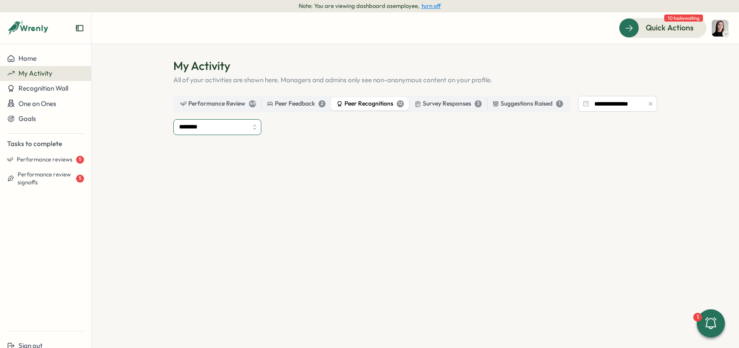
type input "********"
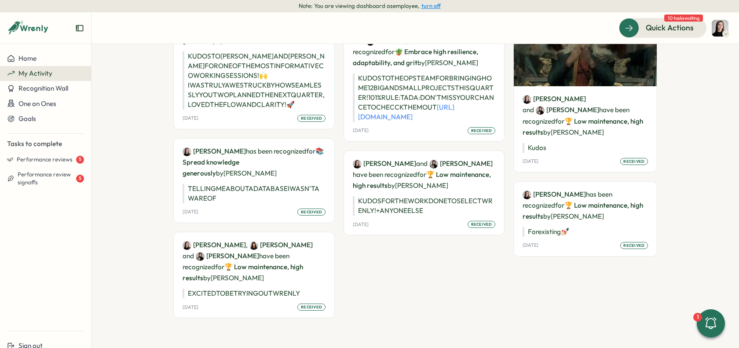
scroll to position [55, 0]
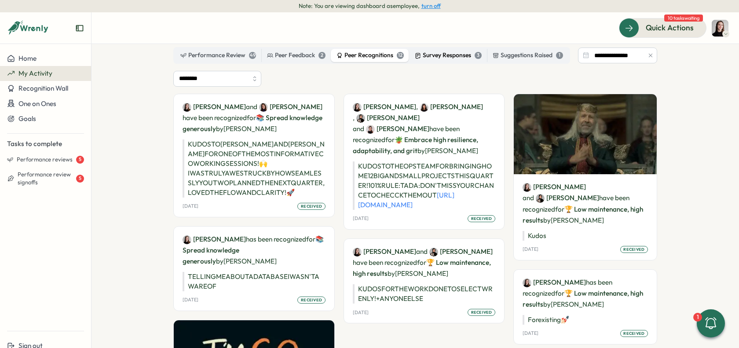
click at [442, 59] on div "Survey Responses 3" at bounding box center [448, 56] width 67 height 10
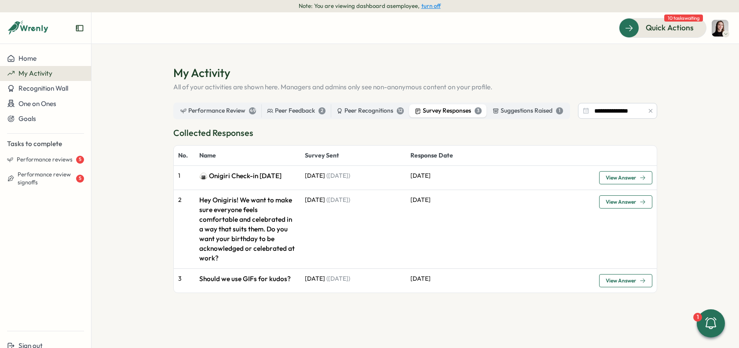
scroll to position [0, 0]
click at [636, 180] on span "View Answer" at bounding box center [621, 177] width 30 height 5
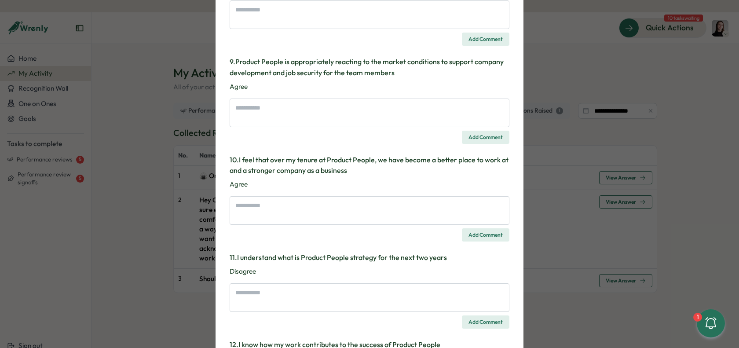
scroll to position [764, 0]
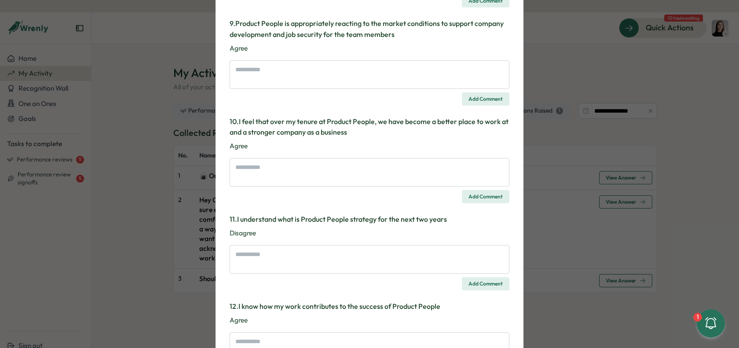
click at [564, 226] on div "Survey Response 🍙 Onigiri Check-in Aug 2025 We'd love for you to take a few min…" at bounding box center [369, 174] width 739 height 348
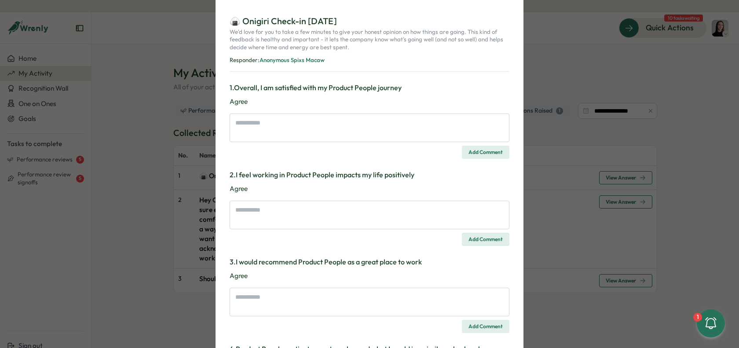
scroll to position [2, 0]
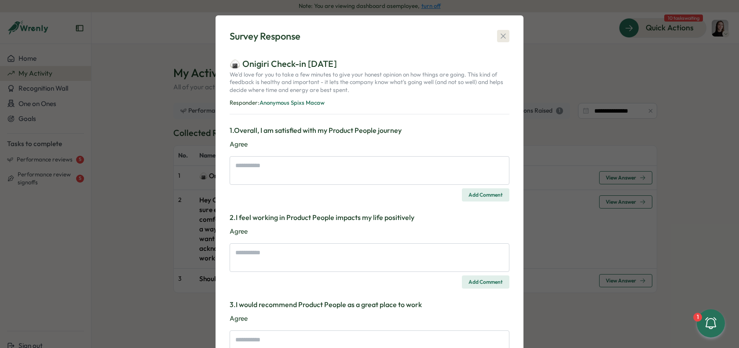
click at [501, 35] on icon "button" at bounding box center [503, 36] width 9 height 9
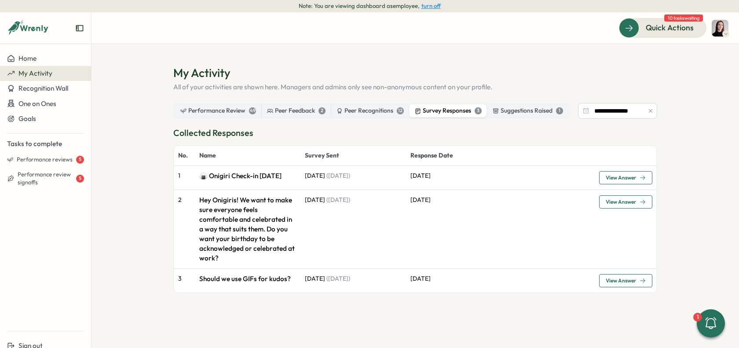
click at [619, 278] on span "View Answer" at bounding box center [621, 280] width 30 height 5
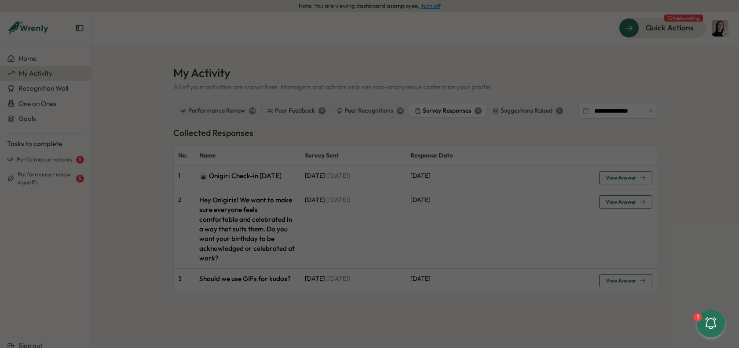
type textarea "*"
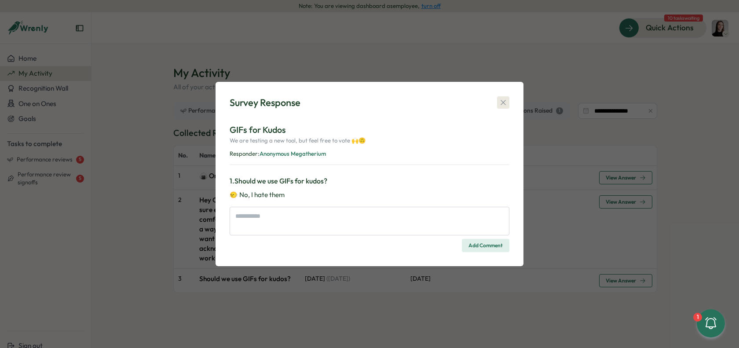
click at [507, 105] on icon "button" at bounding box center [503, 102] width 9 height 9
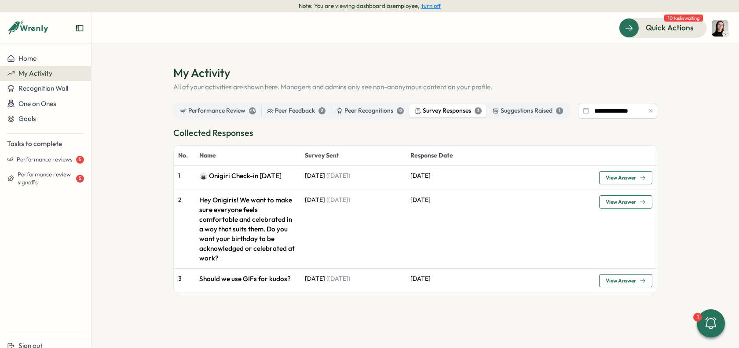
click at [431, 6] on button "turn off" at bounding box center [430, 6] width 19 height 7
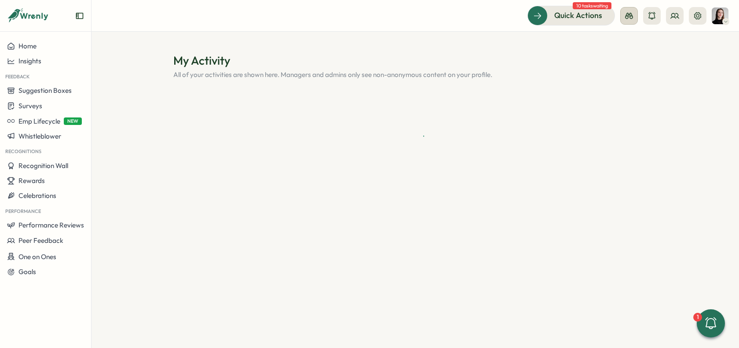
click at [624, 15] on button at bounding box center [629, 16] width 18 height 18
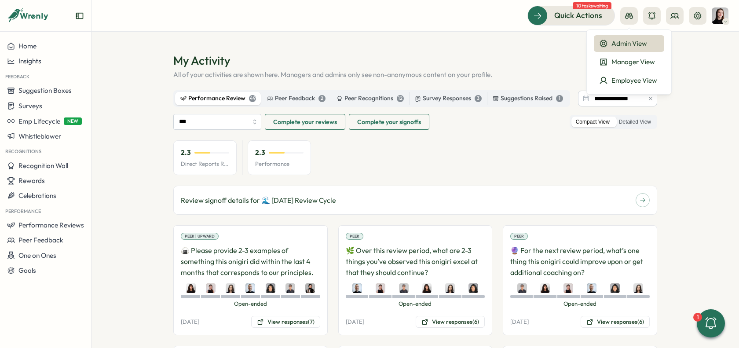
click at [481, 62] on h1 "My Activity" at bounding box center [415, 60] width 484 height 15
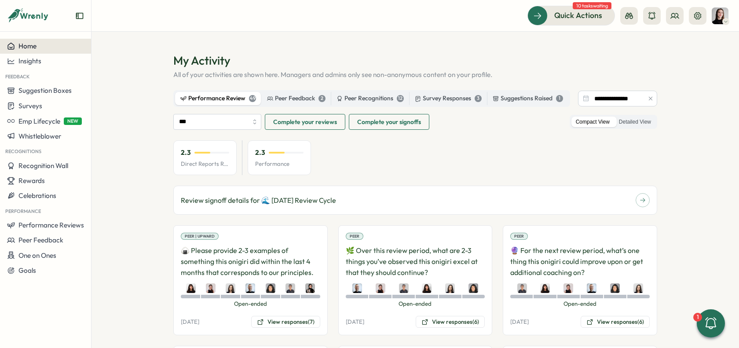
click at [62, 42] on div "Home" at bounding box center [45, 46] width 77 height 8
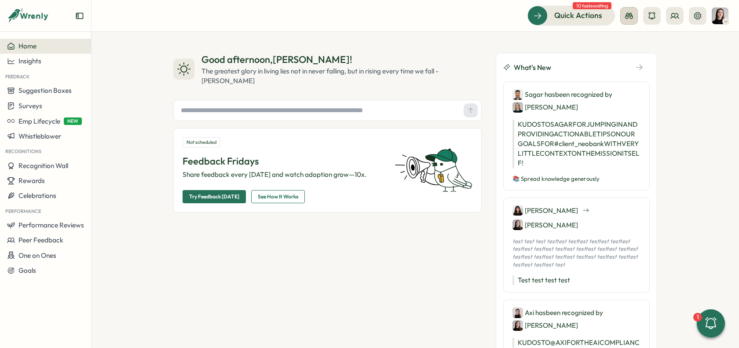
click at [626, 13] on icon at bounding box center [629, 15] width 9 height 9
click at [676, 25] on header "Quick Actions 10 tasks waiting Admin View Manager View Employee View" at bounding box center [416, 16] width 648 height 32
click at [676, 19] on icon at bounding box center [675, 15] width 9 height 9
click at [657, 48] on div "Org Members" at bounding box center [675, 44] width 55 height 10
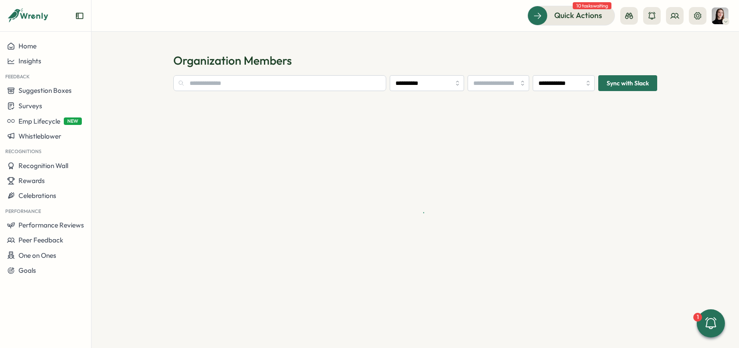
type input "**********"
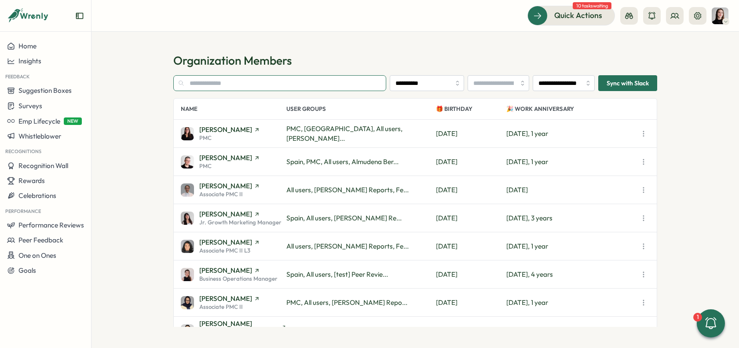
click at [261, 88] on input "text" at bounding box center [279, 83] width 213 height 16
type input "*****"
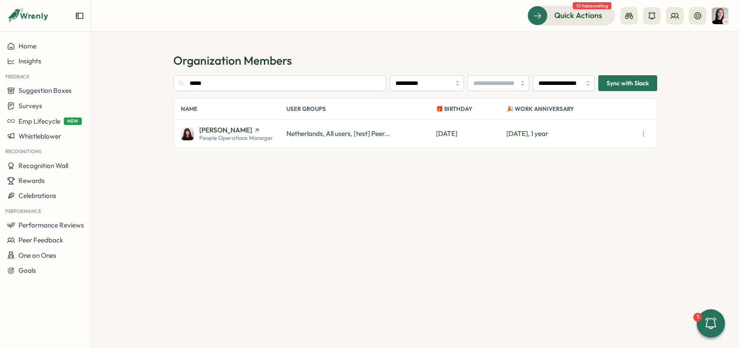
click at [262, 135] on span "People Operations Manager" at bounding box center [236, 138] width 74 height 6
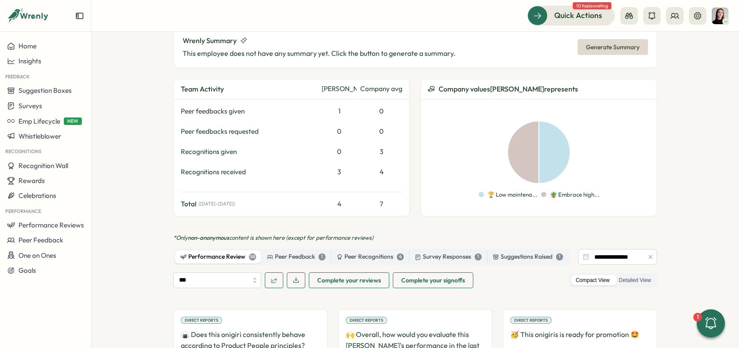
scroll to position [367, 0]
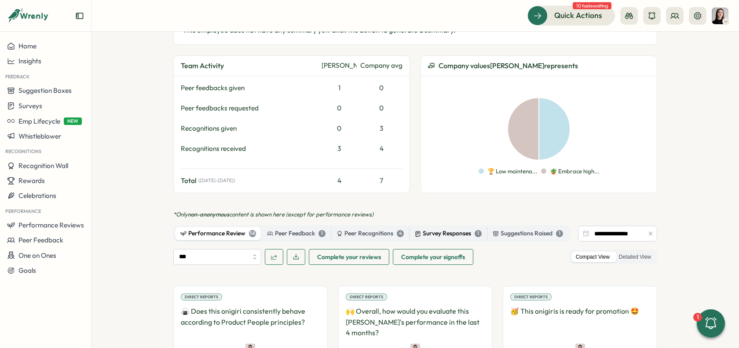
click at [450, 227] on label "Survey Responses 1" at bounding box center [448, 233] width 77 height 13
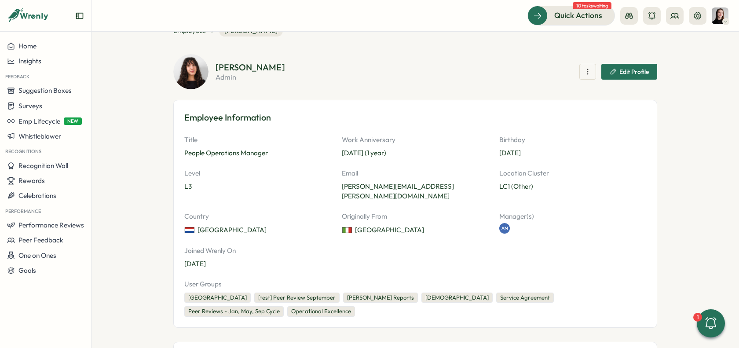
scroll to position [0, 0]
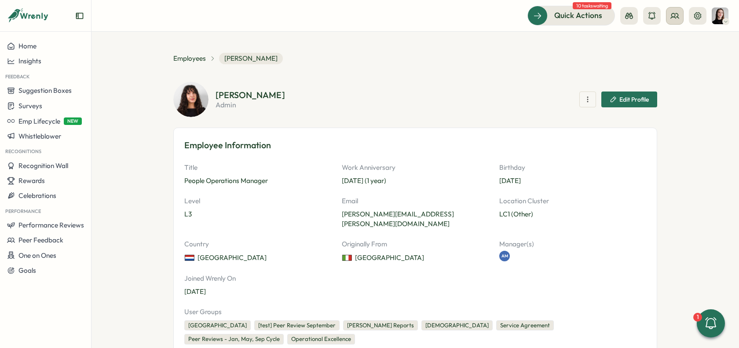
click at [674, 9] on button at bounding box center [675, 16] width 18 height 18
click at [658, 45] on div "Org Members" at bounding box center [675, 44] width 55 height 10
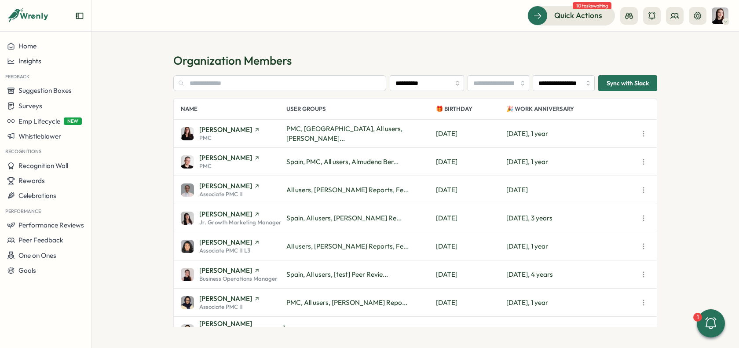
click at [213, 143] on div "Adriana Fosca PMC PMC, Ireland, All users, Rike Giese... Sat, Mar 29 Tue, Apr 0…" at bounding box center [415, 134] width 483 height 28
click at [227, 139] on div "PMC" at bounding box center [229, 138] width 61 height 6
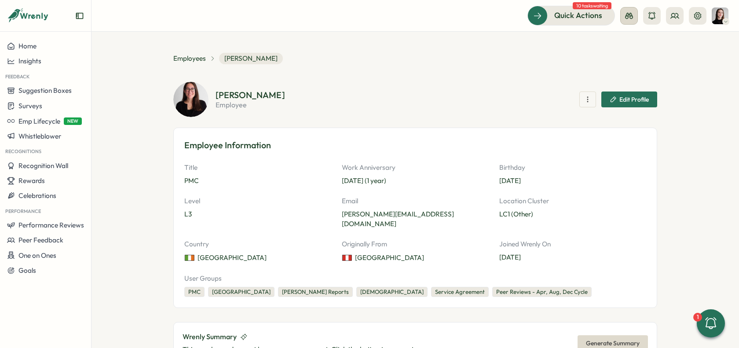
click at [625, 24] on button at bounding box center [629, 16] width 18 height 18
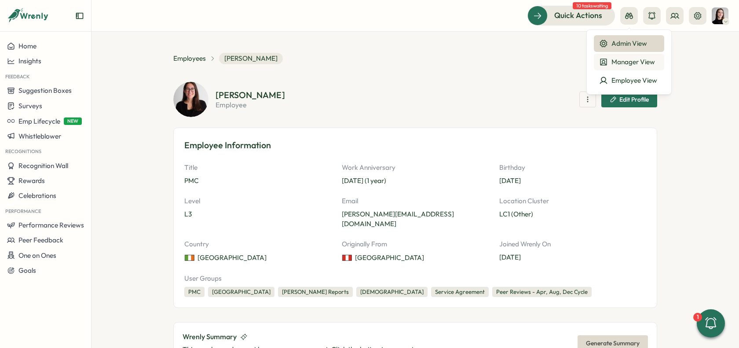
click at [627, 63] on div "Manager View" at bounding box center [629, 62] width 60 height 10
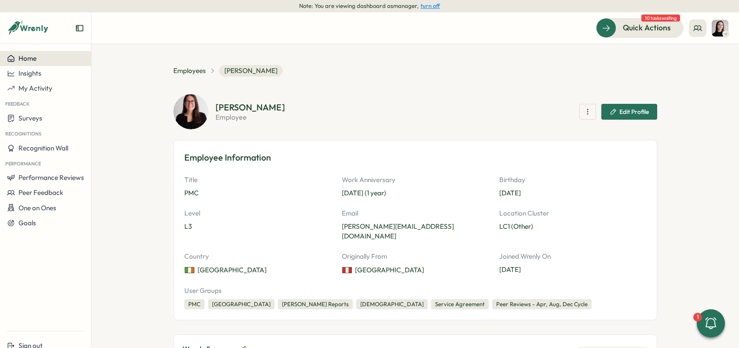
click at [57, 60] on div "Home" at bounding box center [45, 59] width 77 height 8
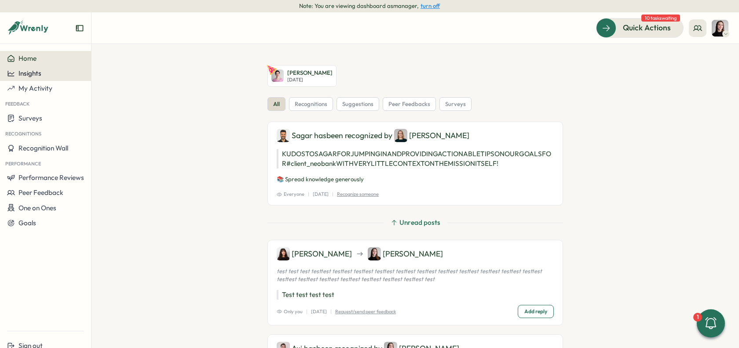
click at [63, 70] on div "Insights" at bounding box center [45, 74] width 77 height 8
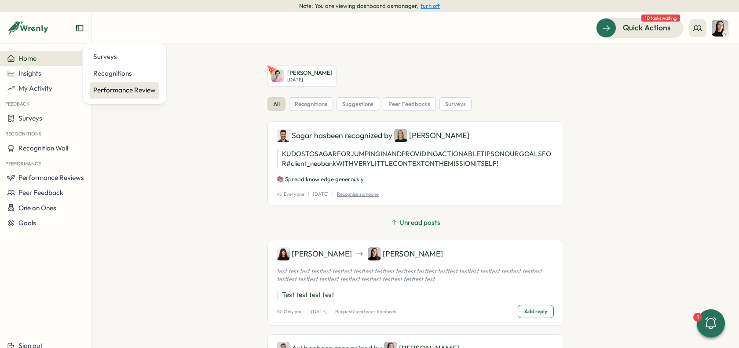
click at [122, 92] on div "Performance Review" at bounding box center [124, 90] width 62 height 10
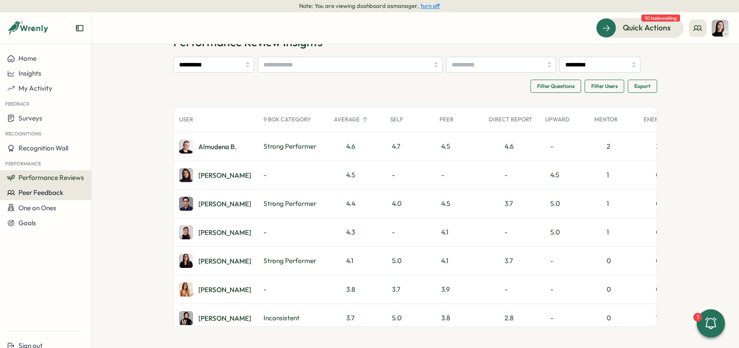
click at [42, 189] on span "Peer Feedback" at bounding box center [40, 192] width 45 height 8
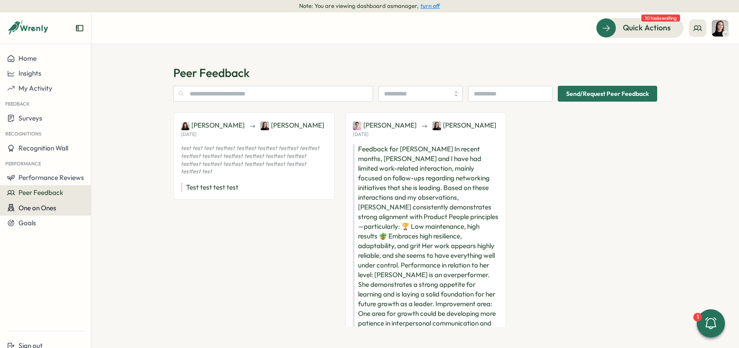
click at [40, 212] on button "One on Ones" at bounding box center [45, 207] width 91 height 15
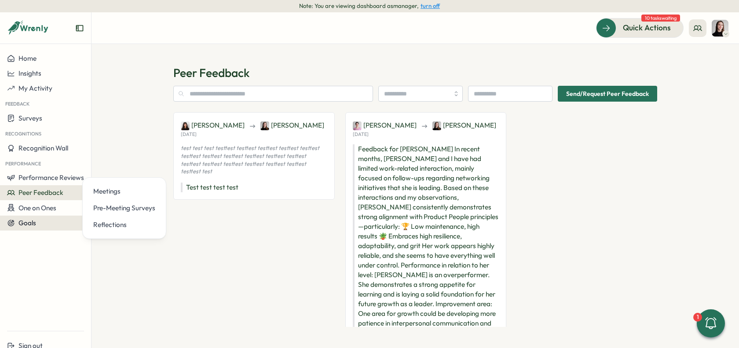
click at [40, 229] on button "Goals" at bounding box center [45, 223] width 91 height 15
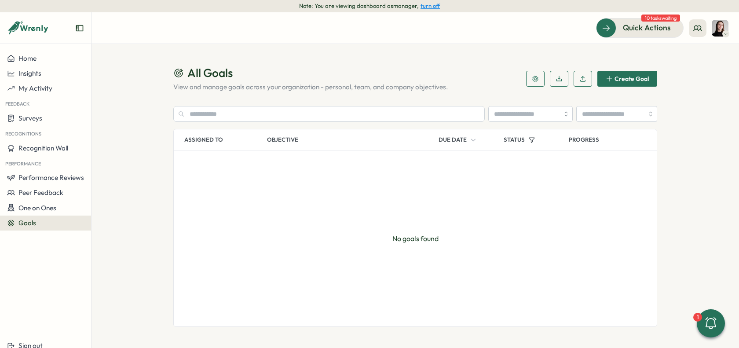
click at [434, 2] on div "Note: You are viewing dashboard as manager , turn off" at bounding box center [369, 6] width 739 height 12
click at [434, 8] on button "turn off" at bounding box center [430, 6] width 19 height 7
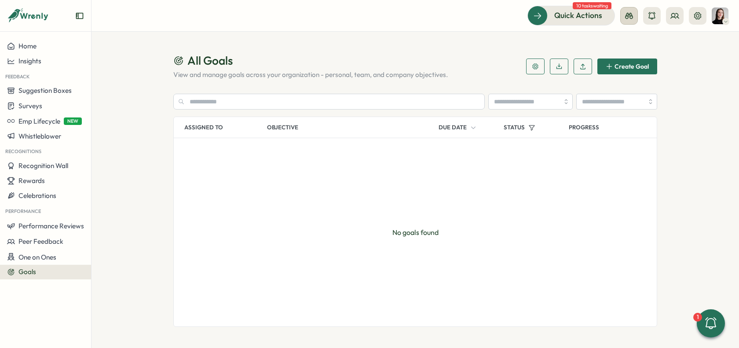
click at [624, 15] on button at bounding box center [629, 16] width 18 height 18
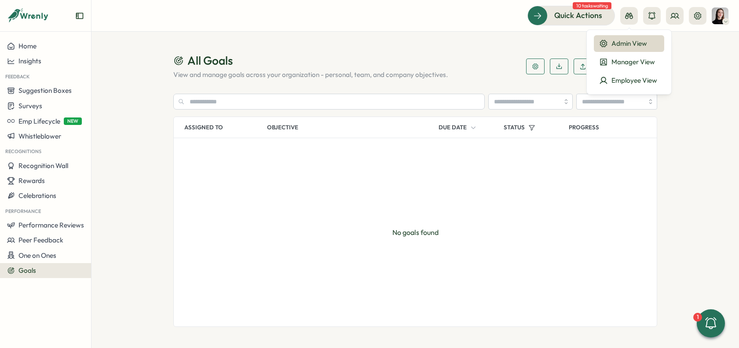
click at [516, 39] on section "All Goals View and manage goals across your organization - personal, team, and …" at bounding box center [416, 190] width 648 height 316
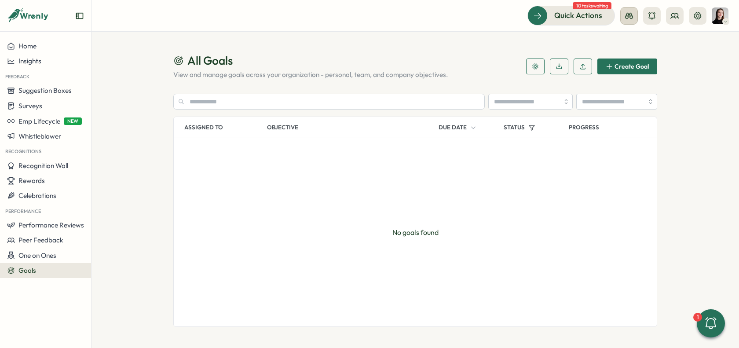
click at [627, 18] on icon at bounding box center [629, 15] width 9 height 9
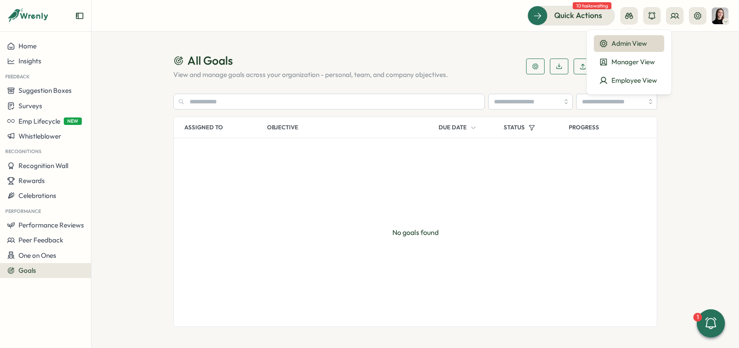
click at [616, 42] on div "Admin View" at bounding box center [629, 44] width 60 height 10
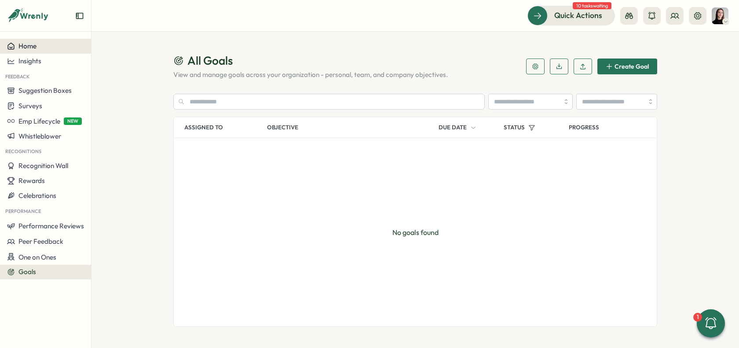
click at [44, 39] on button "Home" at bounding box center [45, 46] width 91 height 15
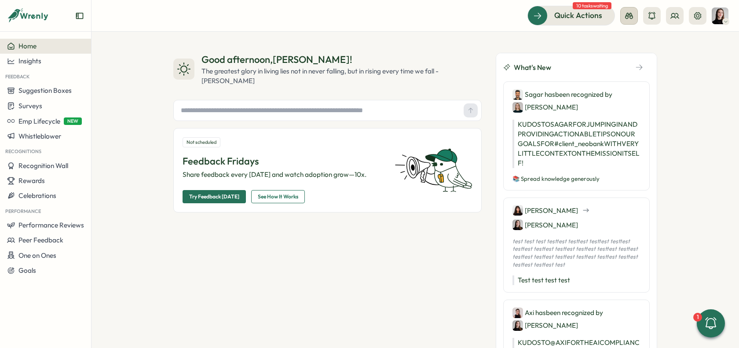
click at [629, 14] on icon at bounding box center [629, 16] width 8 height 6
click at [633, 63] on div "Manager View" at bounding box center [629, 62] width 60 height 10
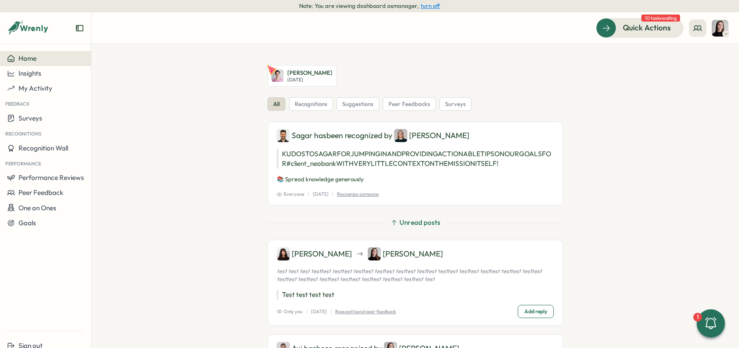
click at [426, 6] on button "turn off" at bounding box center [430, 6] width 19 height 7
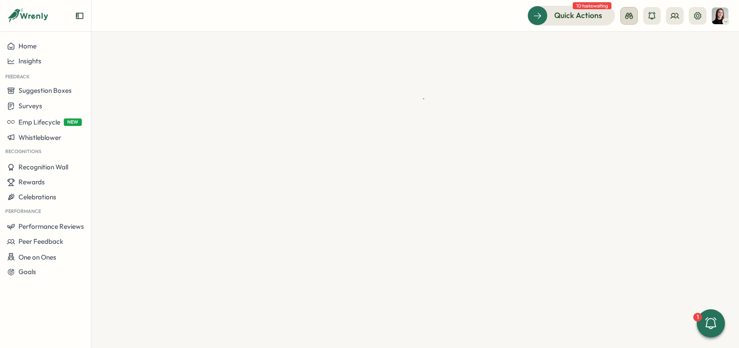
click at [627, 12] on icon at bounding box center [629, 15] width 9 height 9
click at [623, 77] on div "Employee View" at bounding box center [629, 81] width 60 height 10
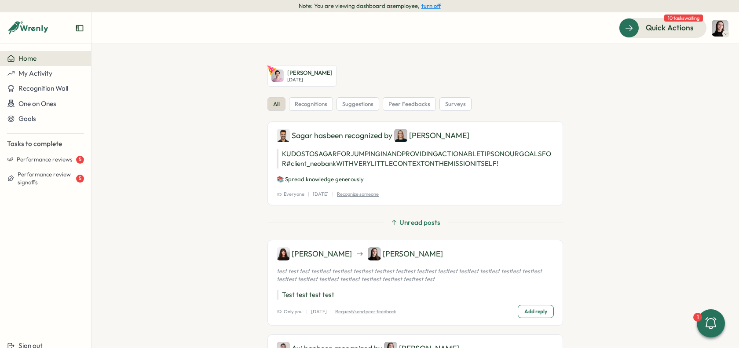
click at [428, 8] on button "turn off" at bounding box center [430, 6] width 19 height 7
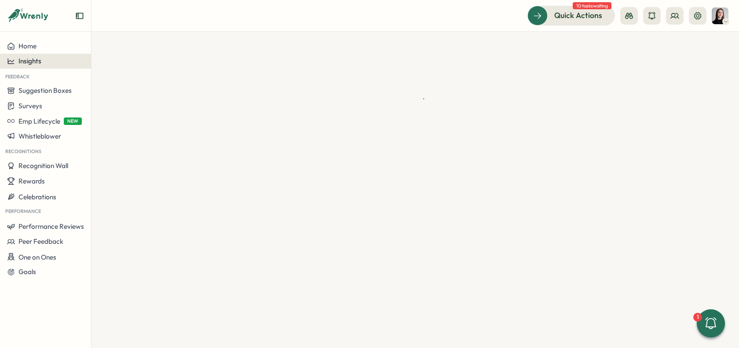
click at [43, 62] on div "Insights" at bounding box center [45, 61] width 77 height 8
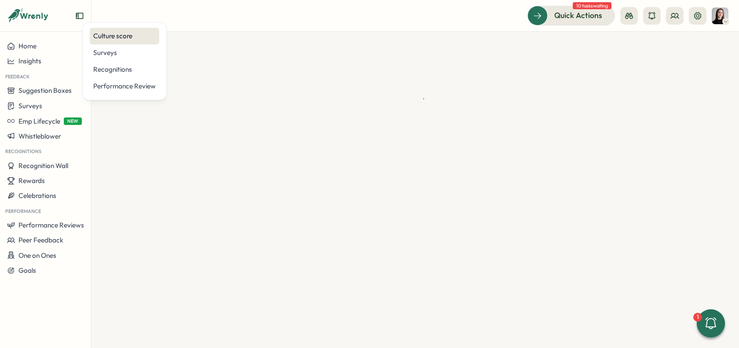
click at [128, 38] on div "Culture score" at bounding box center [124, 36] width 62 height 10
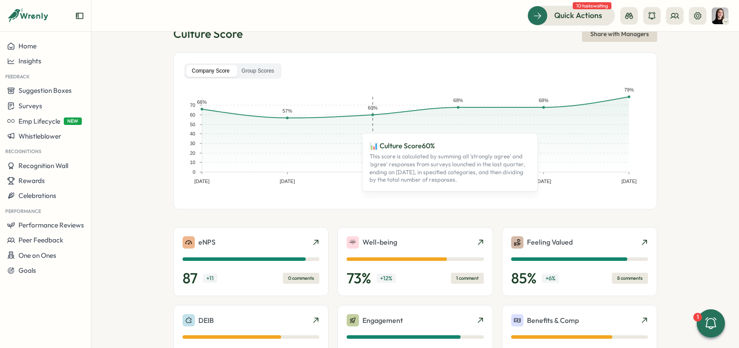
scroll to position [28, 0]
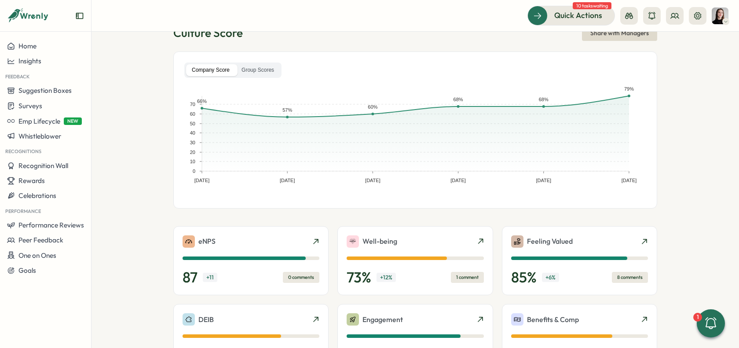
click at [246, 61] on div "Company Score Group Scores Dec 31, 22 Jun 30, 23 Dec 31, 23 Jun 30, 24 Dec 31, …" at bounding box center [415, 129] width 484 height 157
click at [250, 67] on label "Group Scores" at bounding box center [258, 70] width 44 height 12
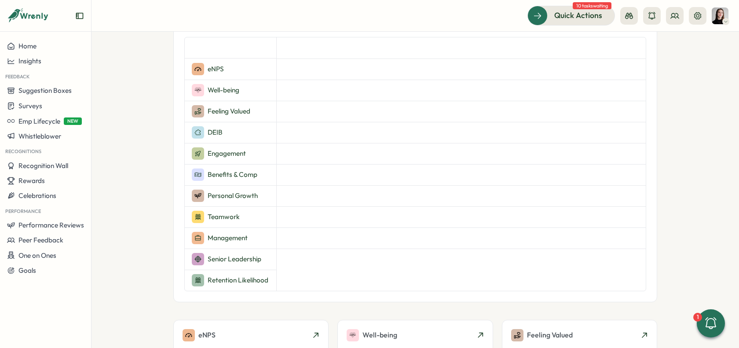
scroll to position [0, 0]
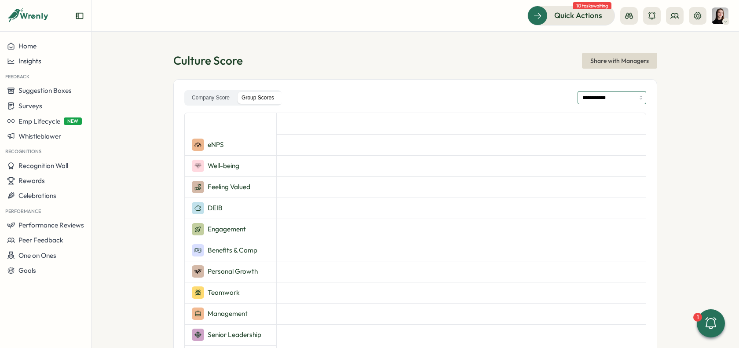
click at [612, 102] on input "**********" at bounding box center [612, 97] width 69 height 13
click at [664, 147] on section "**********" at bounding box center [416, 190] width 648 height 316
click at [621, 95] on input "**********" at bounding box center [612, 97] width 69 height 13
click at [507, 97] on div "**********" at bounding box center [415, 97] width 462 height 15
click at [593, 102] on input "**********" at bounding box center [612, 97] width 69 height 13
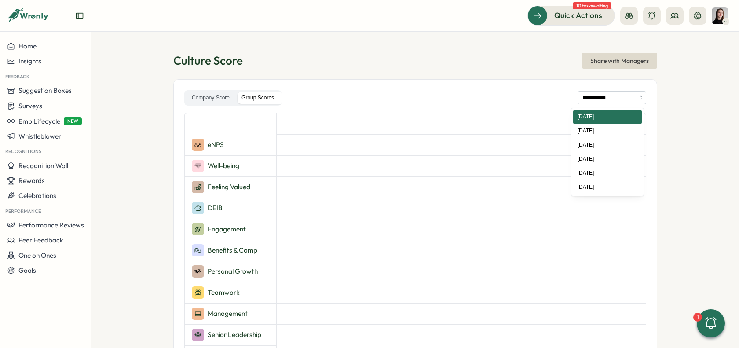
click at [540, 92] on div "**********" at bounding box center [415, 97] width 462 height 15
click at [597, 99] on input "**********" at bounding box center [612, 97] width 69 height 13
type input "**********"
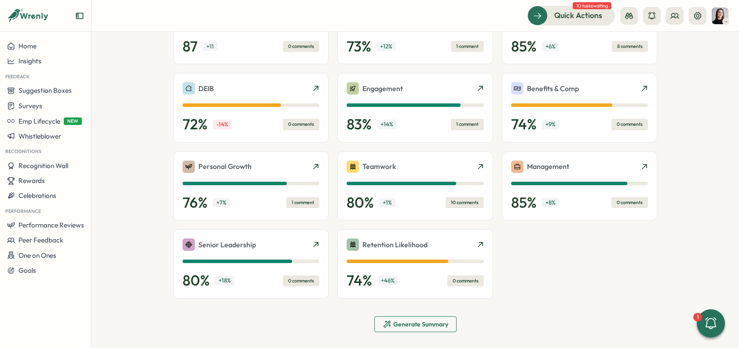
scroll to position [403, 0]
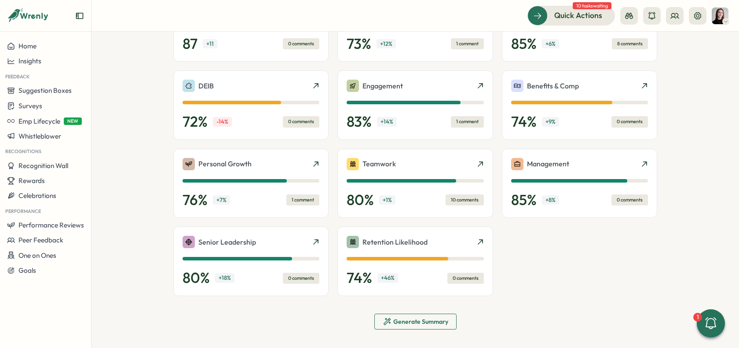
click at [434, 308] on div "**********" at bounding box center [415, 2] width 484 height 653
click at [436, 319] on span "Generate Summary" at bounding box center [420, 322] width 55 height 6
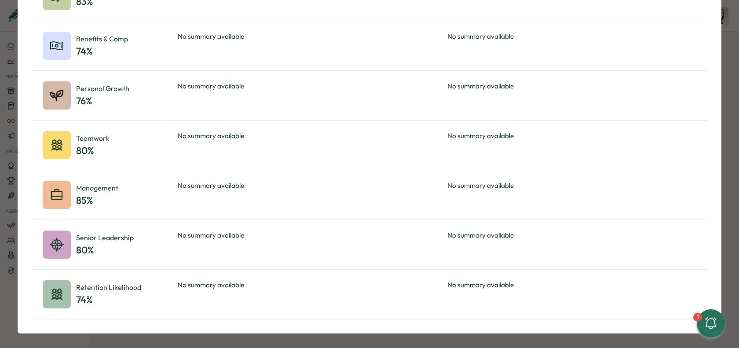
scroll to position [0, 0]
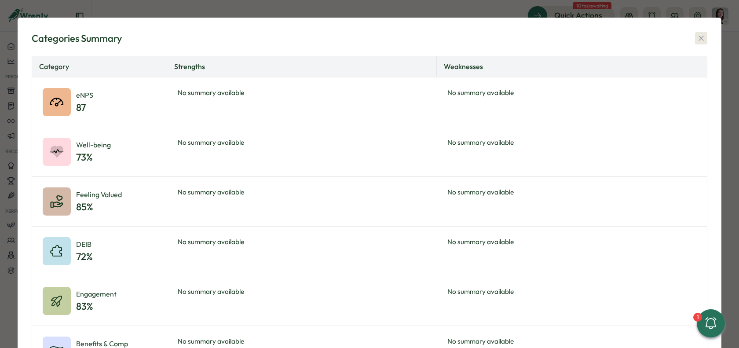
click at [700, 32] on button "button" at bounding box center [701, 38] width 12 height 12
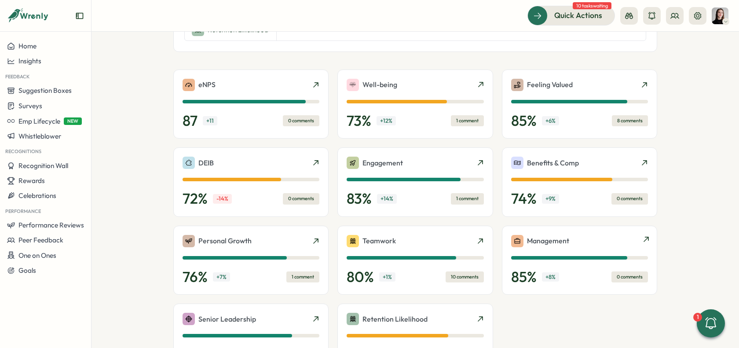
scroll to position [344, 0]
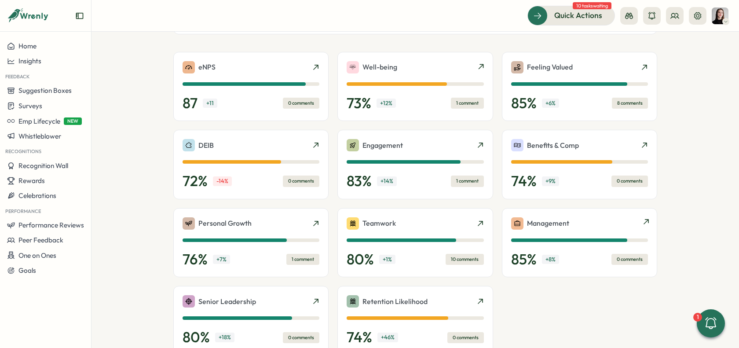
click at [638, 213] on div "Management 85 % + 8 % 0 comments" at bounding box center [579, 243] width 155 height 70
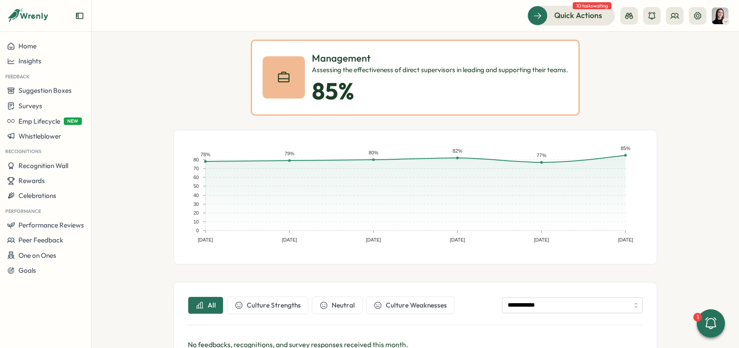
scroll to position [74, 0]
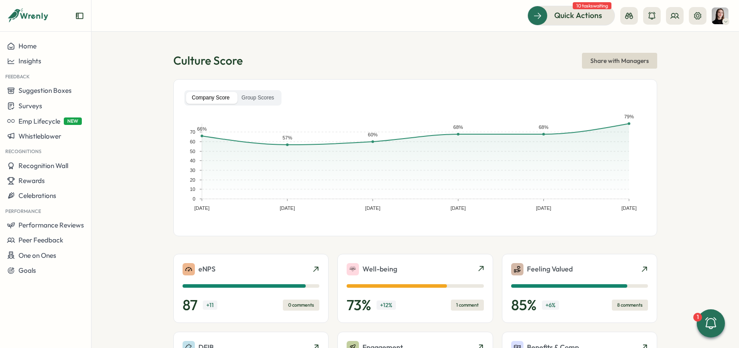
click at [254, 106] on div "Company Score Group Scores Dec 31, 22 Jun 30, 23 Dec 31, 23 Jun 30, 24 Dec 31, …" at bounding box center [415, 157] width 484 height 157
click at [253, 96] on label "Group Scores" at bounding box center [258, 98] width 44 height 12
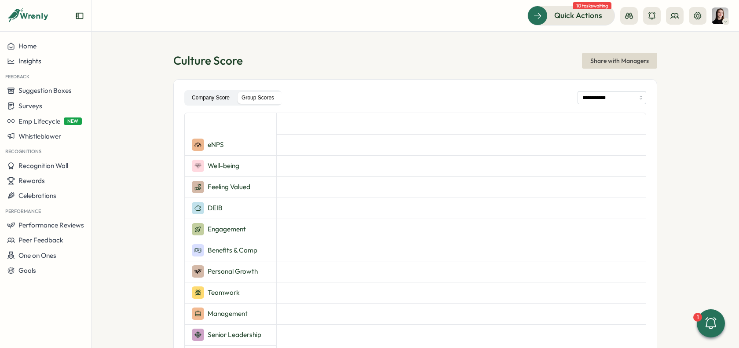
click at [219, 94] on label "Company Score" at bounding box center [210, 98] width 49 height 12
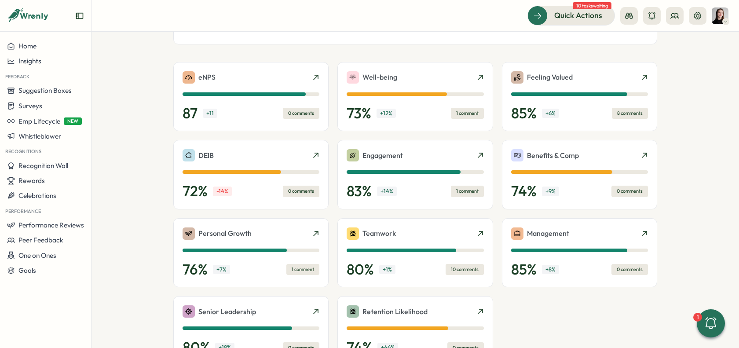
scroll to position [189, 0]
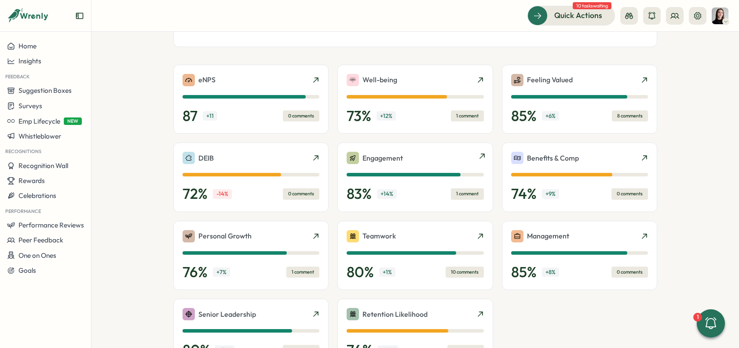
click at [413, 165] on div "Engagement 83 % + 14 % 1 comment" at bounding box center [415, 177] width 137 height 51
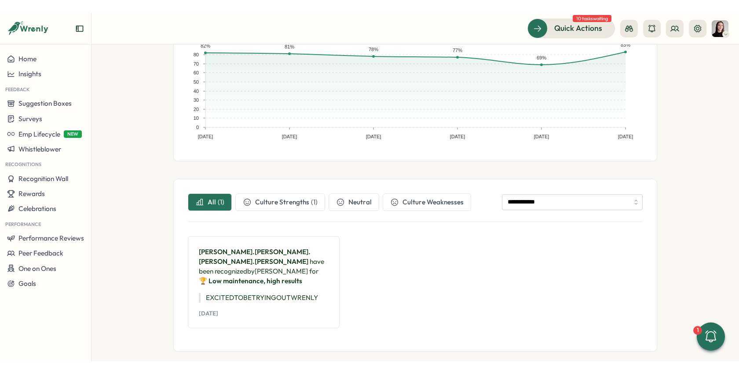
scroll to position [128, 0]
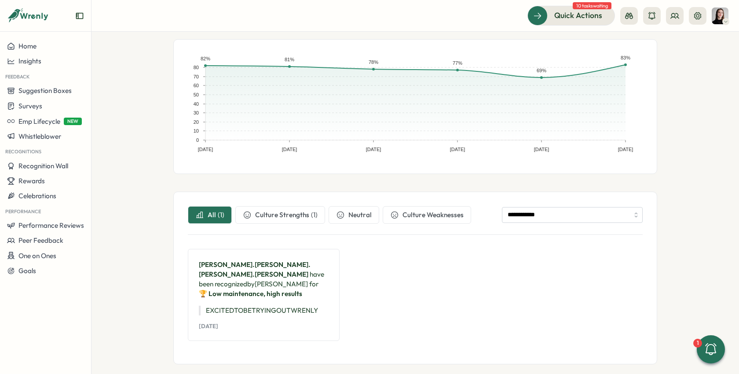
click at [264, 213] on span "Culture Strengths" at bounding box center [282, 215] width 54 height 10
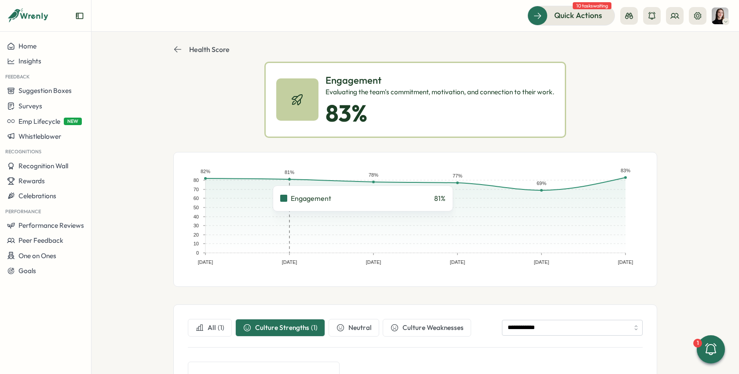
scroll to position [13, 0]
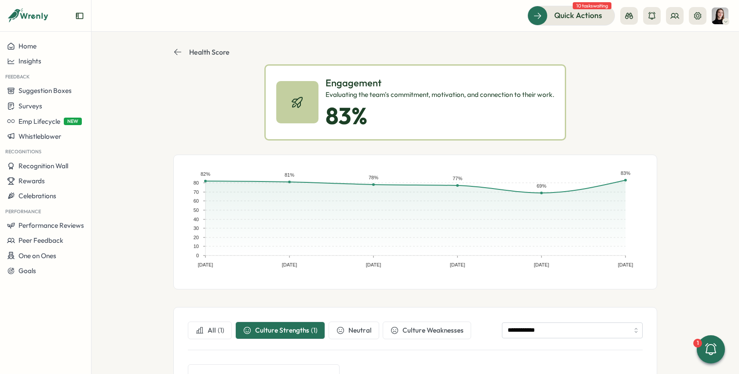
click at [176, 53] on icon at bounding box center [177, 52] width 9 height 9
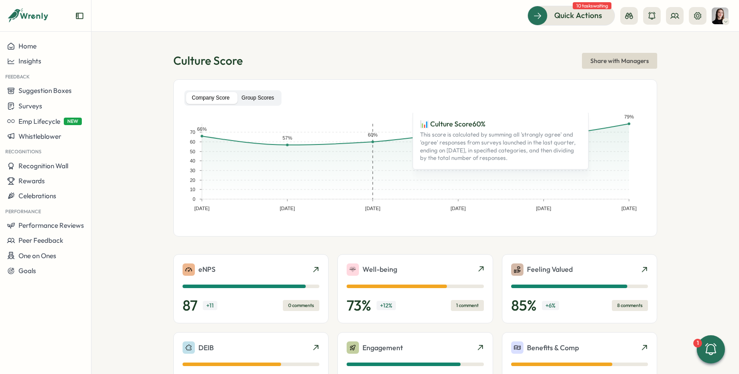
click at [258, 94] on label "Group Scores" at bounding box center [258, 98] width 44 height 12
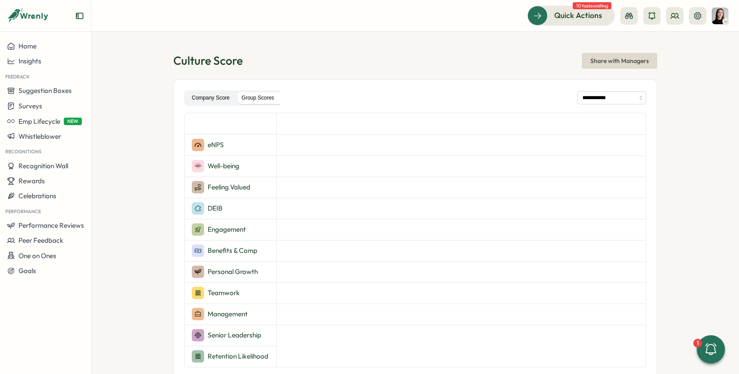
click at [201, 99] on label "Company Score" at bounding box center [210, 98] width 49 height 12
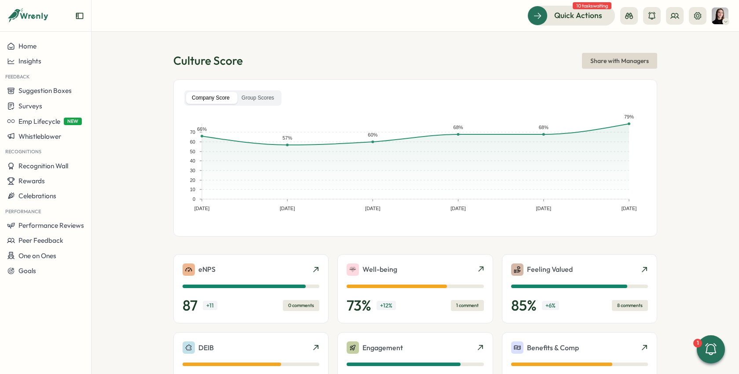
click at [626, 58] on span "Share with Managers" at bounding box center [619, 60] width 59 height 15
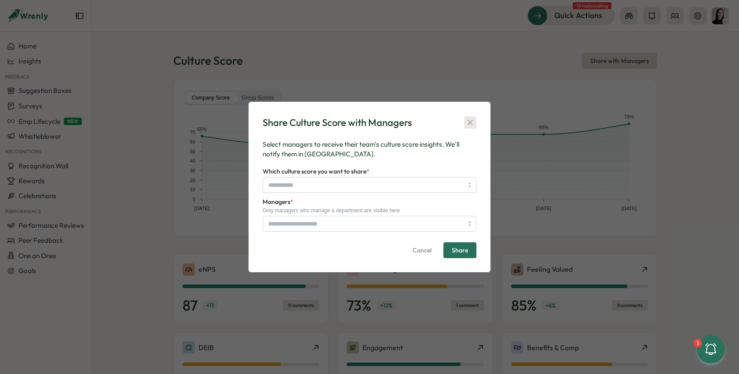
click at [467, 125] on icon "button" at bounding box center [470, 122] width 9 height 9
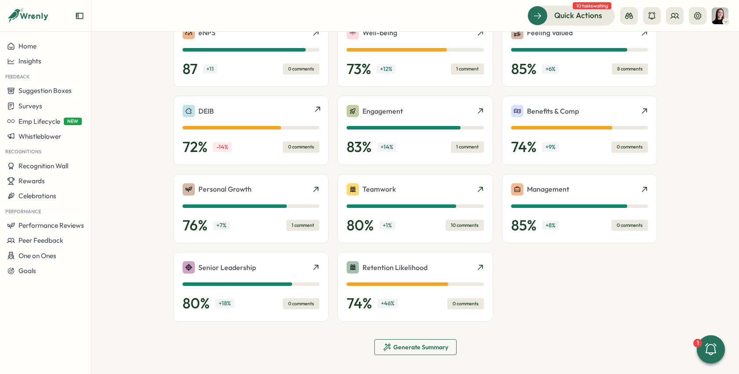
scroll to position [182, 0]
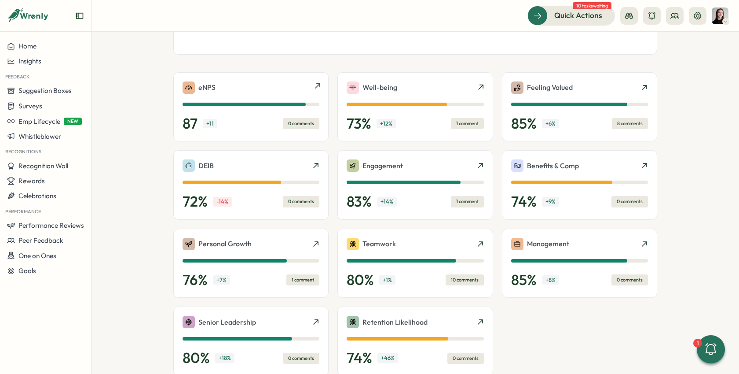
click at [228, 125] on div "87 + 11 0 comments" at bounding box center [251, 124] width 137 height 18
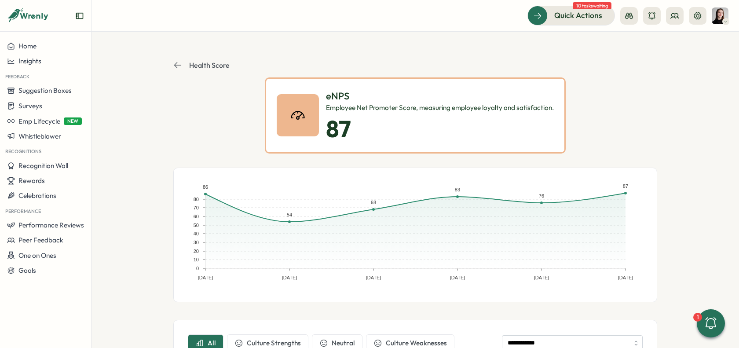
click at [175, 69] on icon at bounding box center [177, 65] width 9 height 9
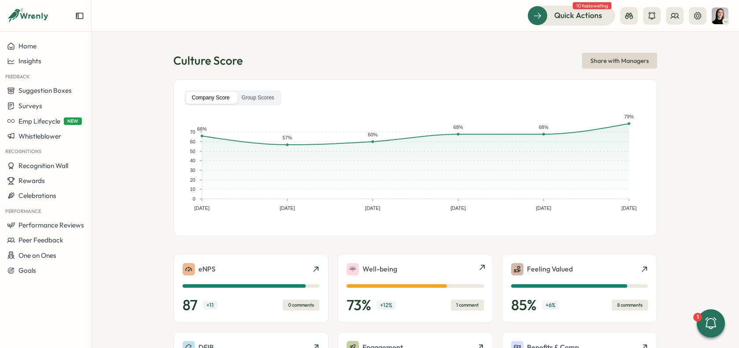
click at [473, 274] on div "Well-being" at bounding box center [415, 269] width 137 height 12
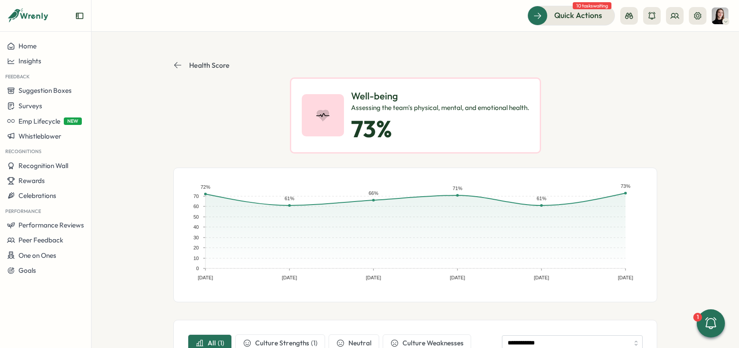
click at [173, 72] on header "Health Score" at bounding box center [415, 65] width 484 height 25
click at [174, 67] on icon at bounding box center [177, 65] width 9 height 9
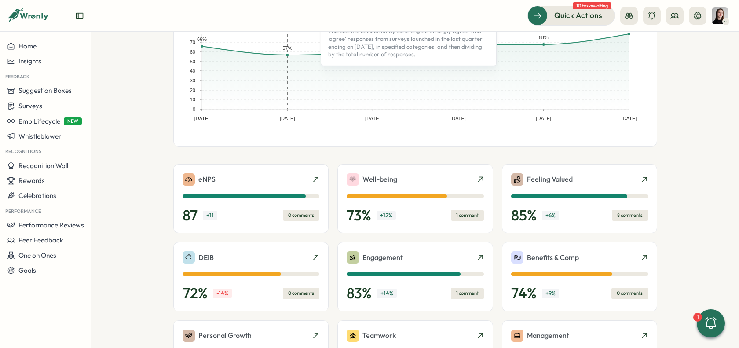
scroll to position [125, 0]
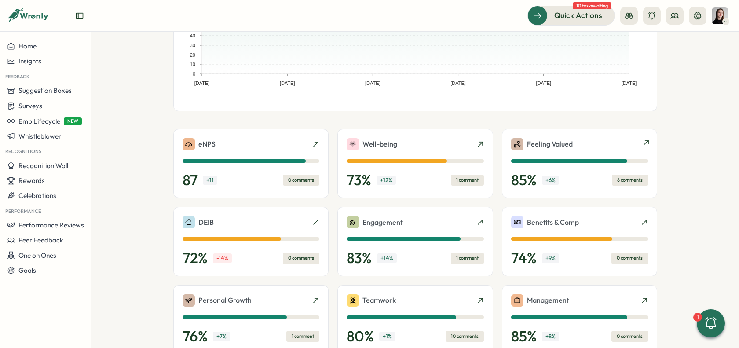
click at [584, 135] on div "Feeling Valued 85 % + 6 % 8 comments" at bounding box center [579, 164] width 155 height 70
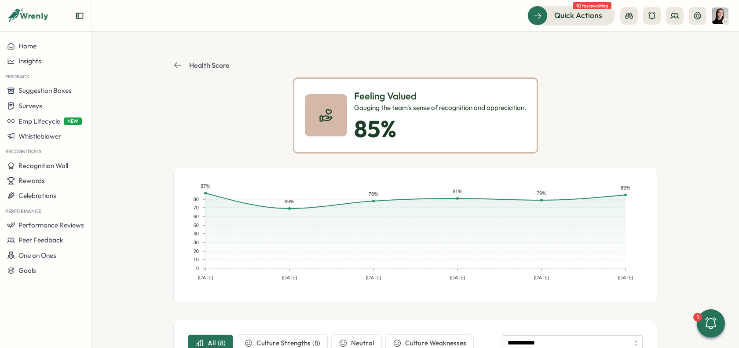
click at [179, 71] on header "Health Score" at bounding box center [415, 65] width 484 height 25
click at [175, 62] on icon at bounding box center [177, 65] width 9 height 9
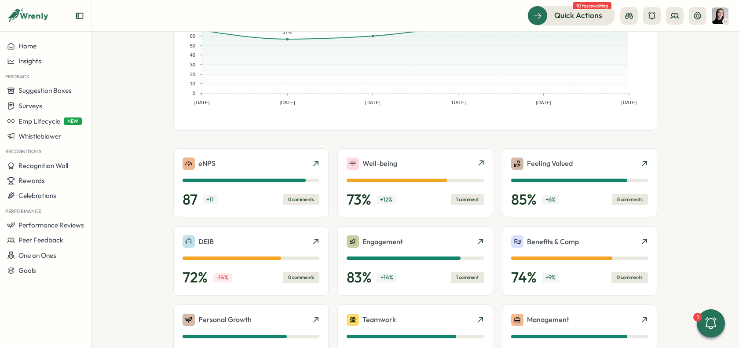
scroll to position [118, 0]
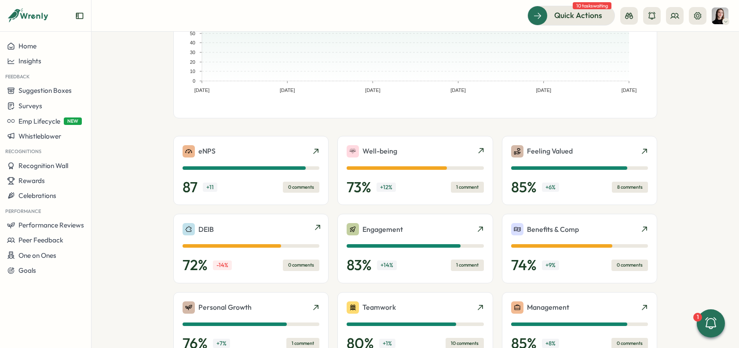
click at [251, 224] on div "DEIB" at bounding box center [251, 229] width 137 height 12
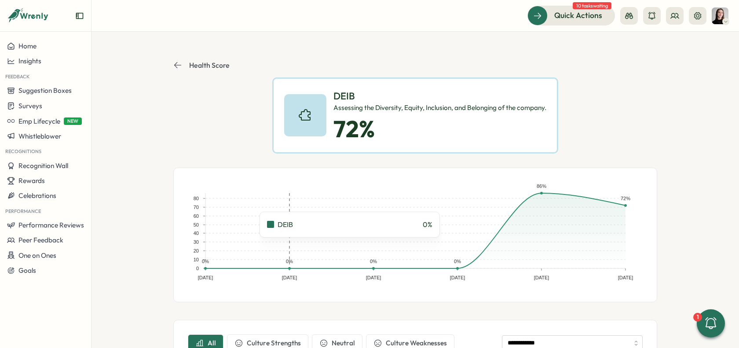
scroll to position [74, 0]
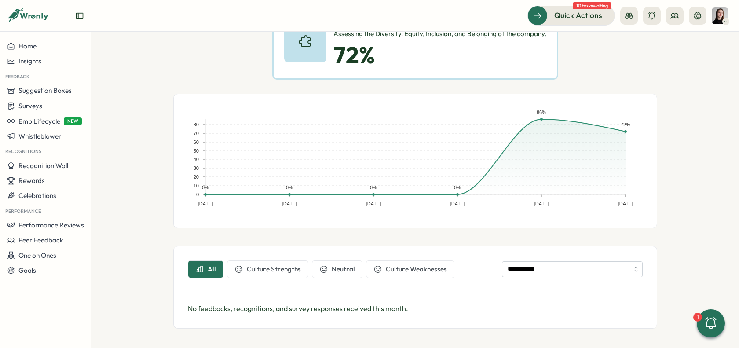
click at [679, 189] on section "**********" at bounding box center [416, 190] width 648 height 316
click at [655, 133] on div "Dec 31, 22 Jun 30, 23 Dec 31, 23 Jun 30, 24 Dec 31, 24 Jun 30, 25 0 10 20 30 40…" at bounding box center [415, 161] width 484 height 135
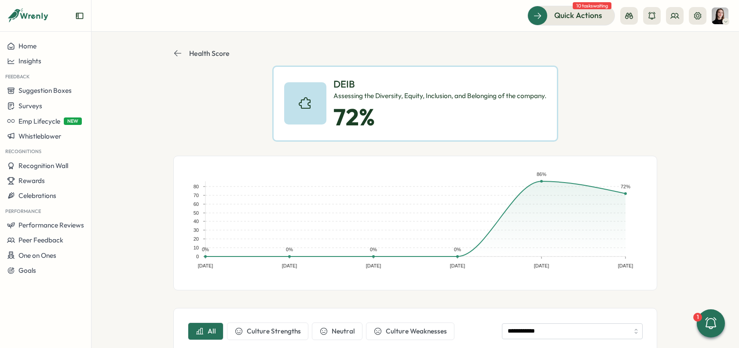
scroll to position [0, 0]
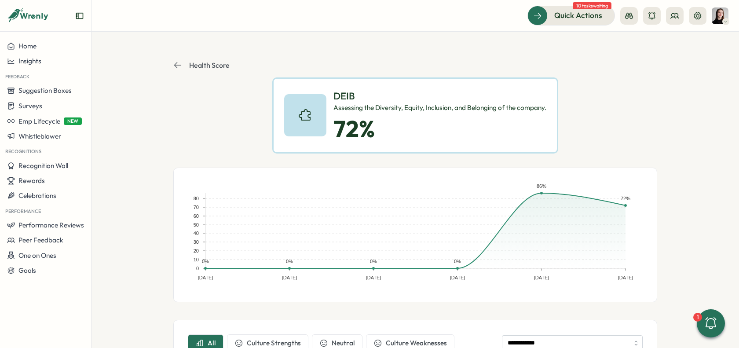
click at [179, 61] on icon at bounding box center [177, 65] width 9 height 9
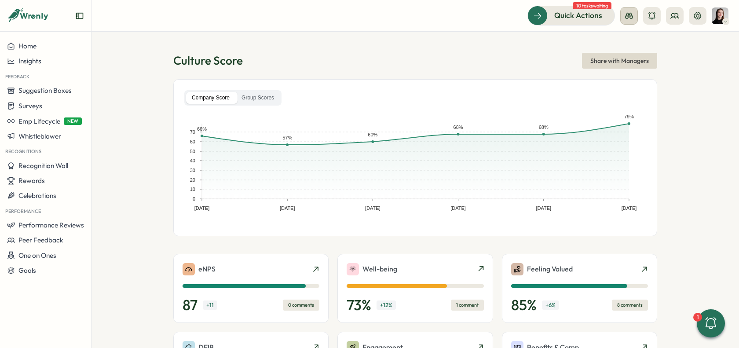
click at [633, 21] on button at bounding box center [629, 16] width 18 height 18
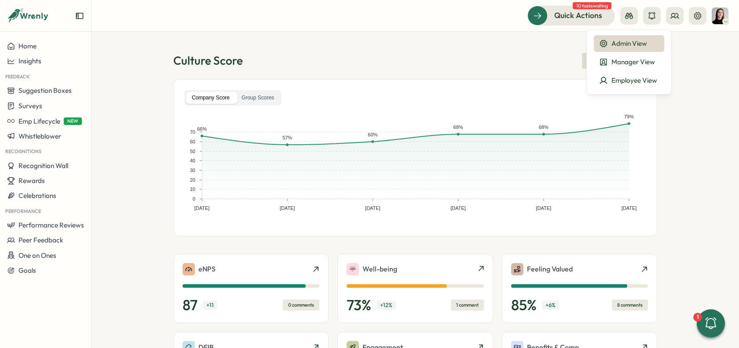
click at [501, 54] on div "Culture Score Share with Managers" at bounding box center [415, 61] width 484 height 16
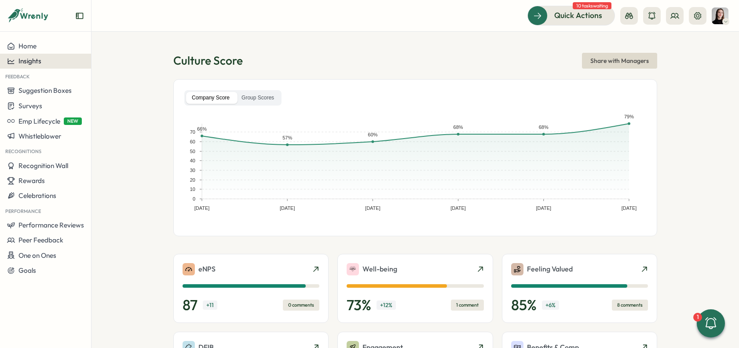
click at [37, 59] on span "Insights" at bounding box center [29, 61] width 23 height 8
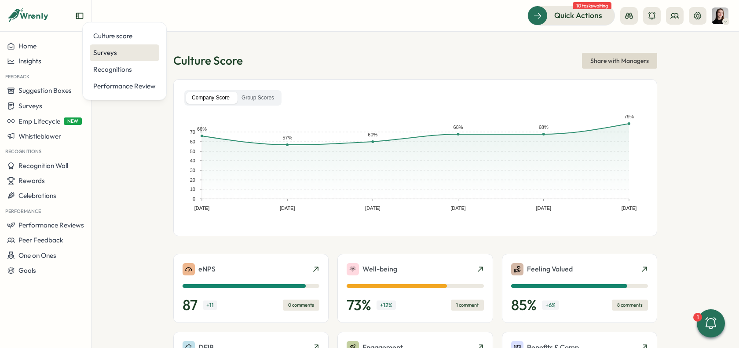
click at [101, 54] on div "Surveys" at bounding box center [124, 53] width 62 height 10
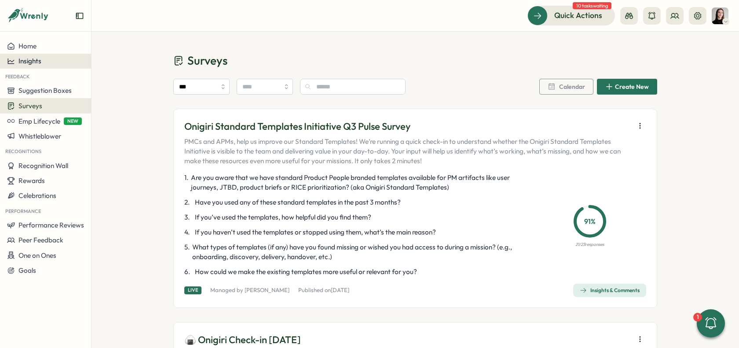
click at [35, 57] on span "Insights" at bounding box center [29, 61] width 23 height 8
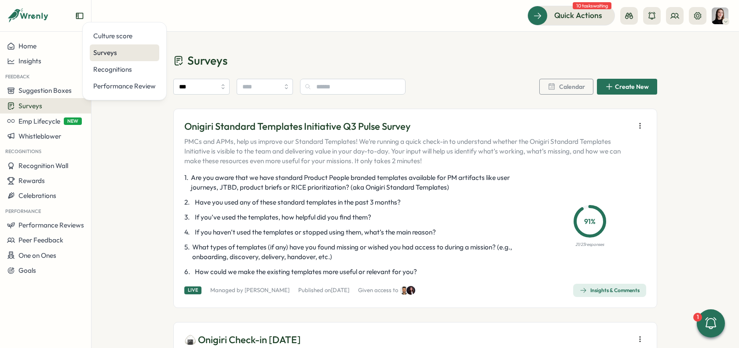
click at [114, 54] on div "Surveys" at bounding box center [124, 53] width 62 height 10
click at [639, 128] on icon "button" at bounding box center [640, 125] width 9 height 9
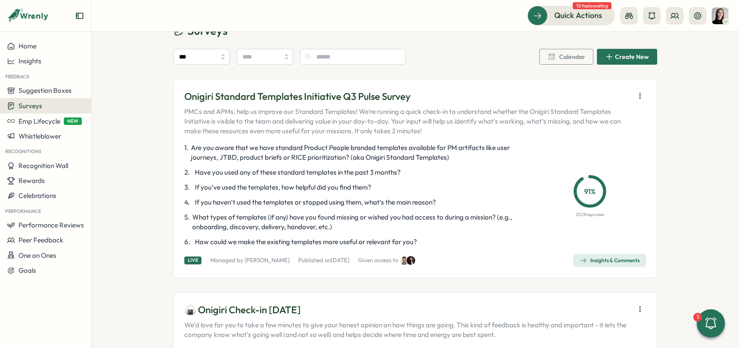
scroll to position [45, 0]
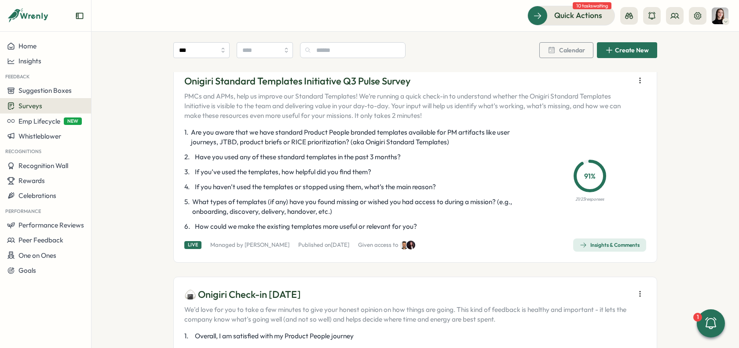
click at [602, 242] on div "Insights & Comments" at bounding box center [610, 245] width 60 height 7
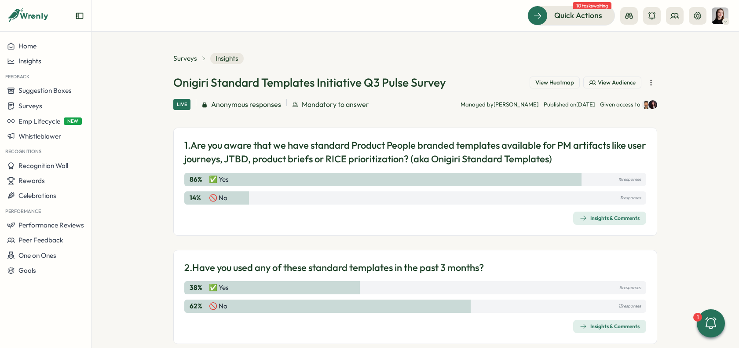
click at [468, 187] on div "86 % ✅ Yes 18 responses 14 % 🚫 No 3 responses" at bounding box center [415, 189] width 462 height 32
click at [548, 88] on div "View Heatmap View Audience" at bounding box center [594, 83] width 128 height 12
click at [550, 84] on span "View Heatmap" at bounding box center [554, 83] width 39 height 8
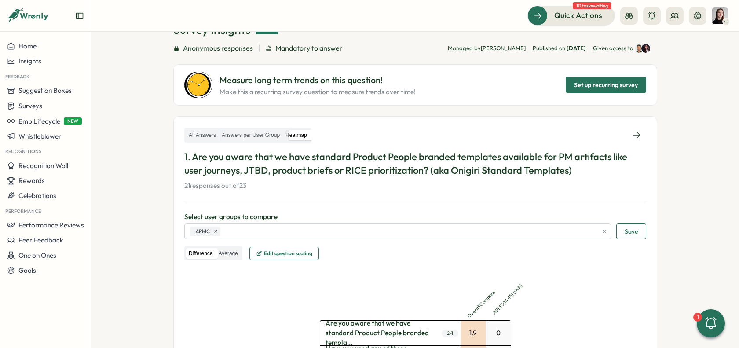
scroll to position [52, 0]
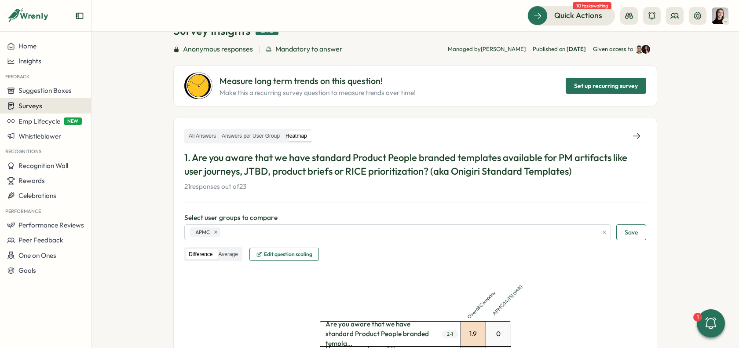
click at [44, 109] on div "Surveys" at bounding box center [45, 106] width 77 height 8
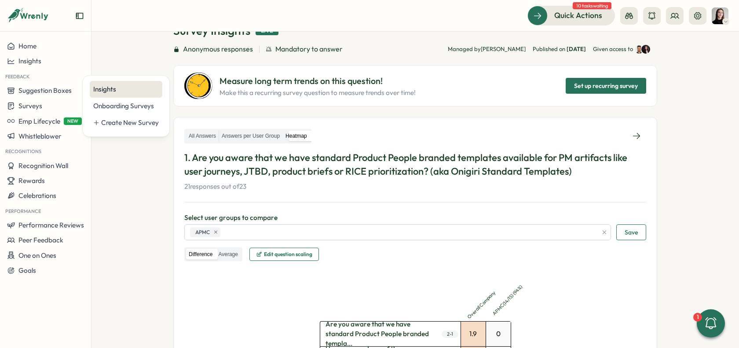
click at [103, 86] on div "Insights" at bounding box center [126, 89] width 66 height 10
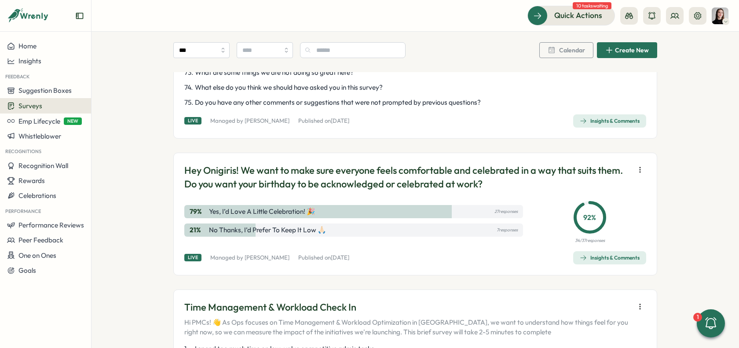
scroll to position [1523, 0]
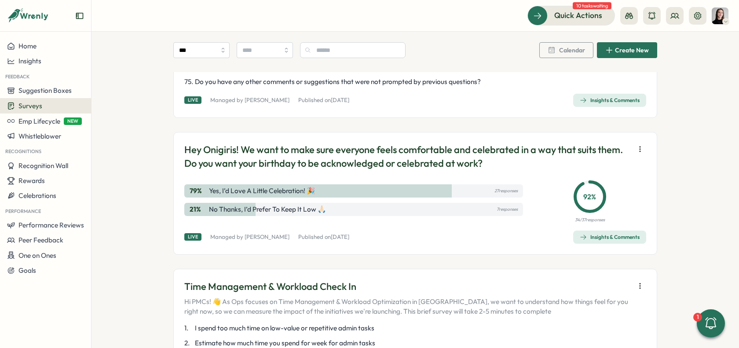
click at [617, 104] on div "Insights & Comments" at bounding box center [610, 100] width 60 height 7
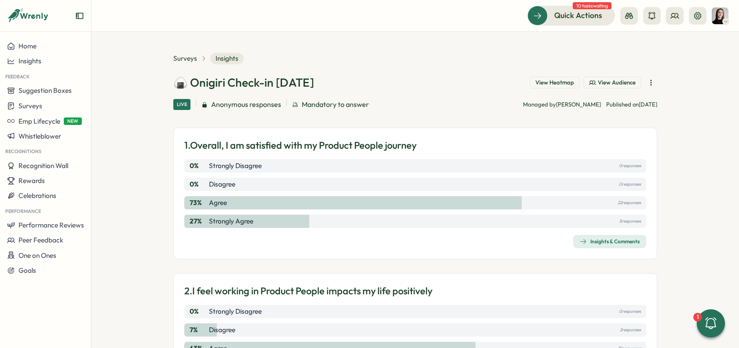
click at [567, 77] on div "View Heatmap View Audience" at bounding box center [594, 83] width 128 height 12
click at [567, 84] on span "View Heatmap" at bounding box center [554, 83] width 39 height 8
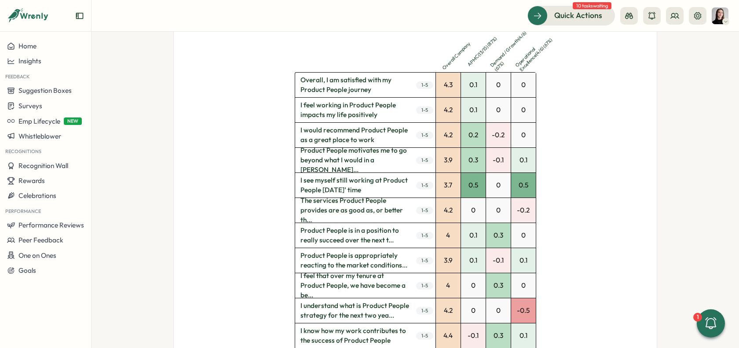
scroll to position [197, 0]
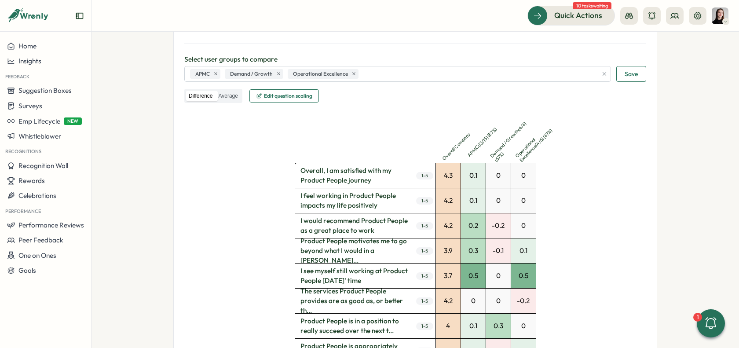
click at [301, 95] on span "Edit question scaling" at bounding box center [288, 95] width 48 height 5
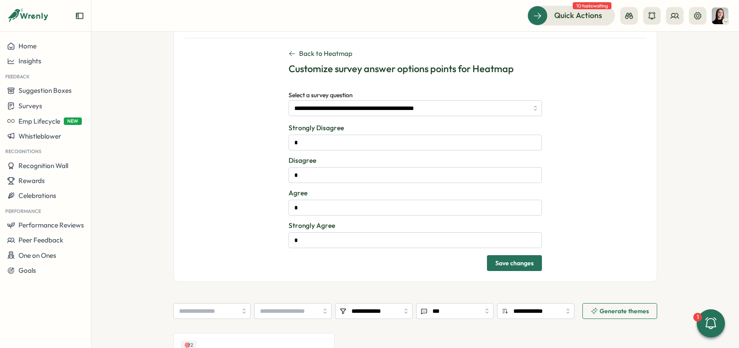
scroll to position [76, 0]
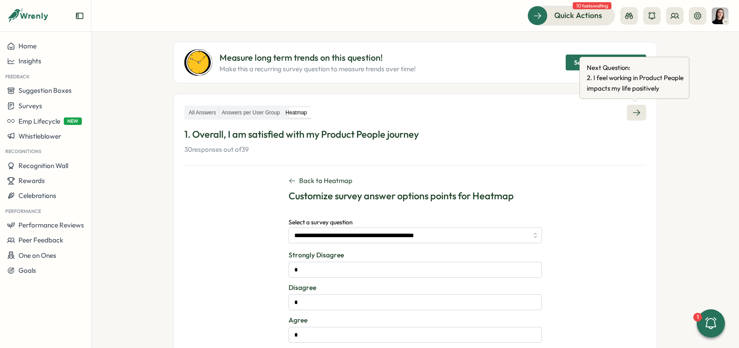
click at [639, 106] on link at bounding box center [636, 113] width 19 height 16
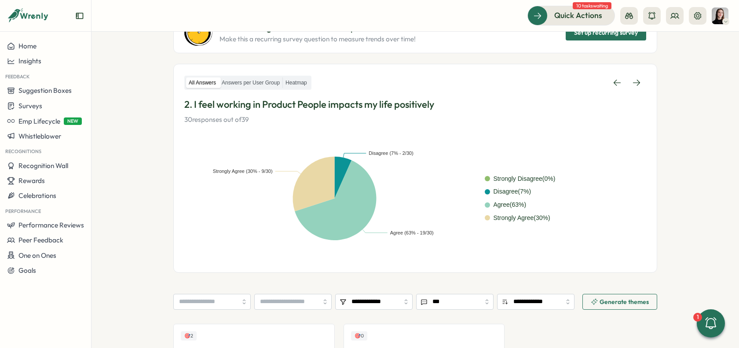
scroll to position [102, 0]
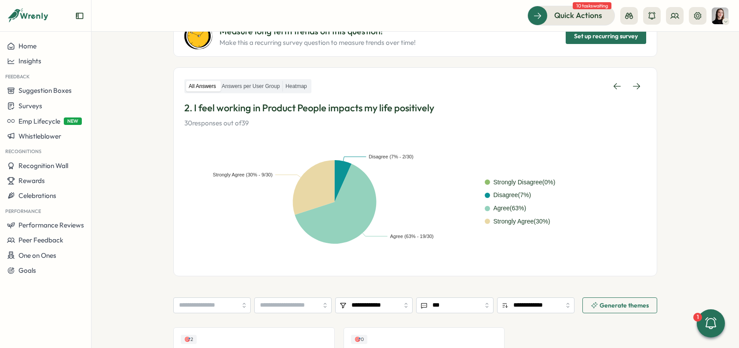
click at [243, 79] on div "All Answers Answers per User Group Heatmap" at bounding box center [247, 86] width 127 height 15
click at [249, 82] on label "Answers per User Group" at bounding box center [250, 86] width 63 height 11
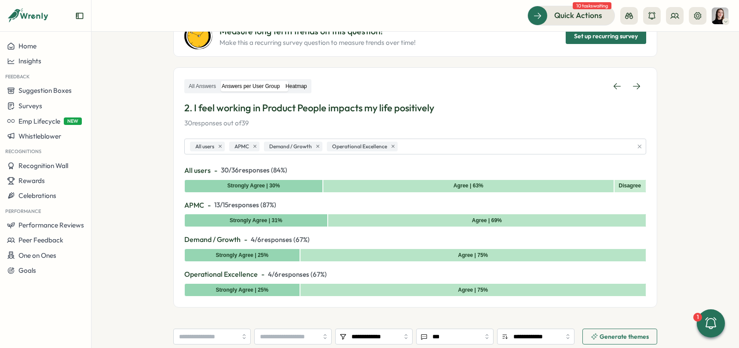
click at [304, 88] on label "Heatmap" at bounding box center [296, 86] width 27 height 11
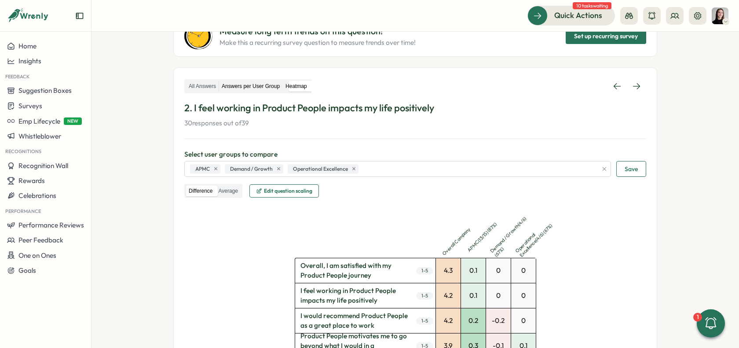
click at [262, 86] on label "Answers per User Group" at bounding box center [250, 86] width 63 height 11
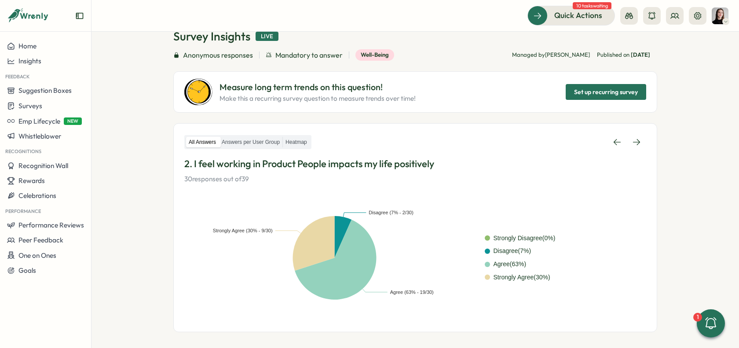
scroll to position [53, 0]
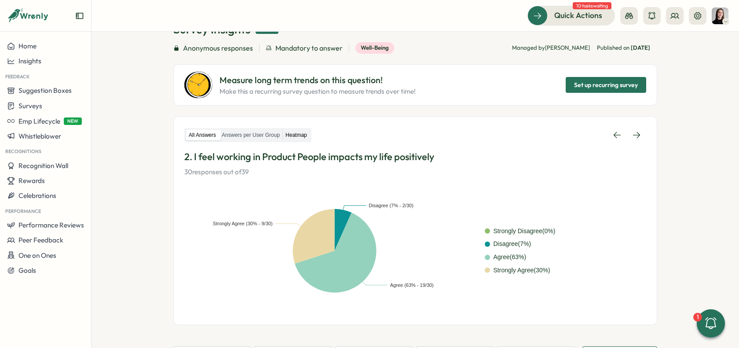
click at [302, 137] on label "Heatmap" at bounding box center [296, 135] width 27 height 11
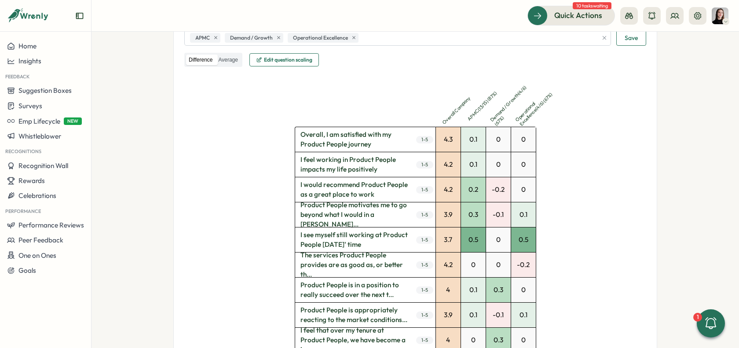
scroll to position [213, 0]
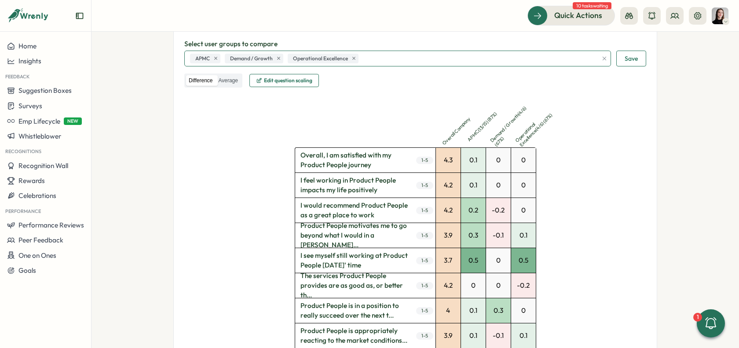
click at [372, 63] on div "APMC Demand / Growth Operational Excellence" at bounding box center [393, 58] width 410 height 15
click at [384, 55] on div "APMC Demand / Growth Operational Excellence" at bounding box center [393, 58] width 410 height 15
click at [464, 48] on div "Select user groups to compare APMC Demand / Growth Operational Excellence Save" at bounding box center [415, 52] width 462 height 27
click at [439, 56] on div "APMC Demand / Growth Operational Excellence" at bounding box center [393, 58] width 410 height 15
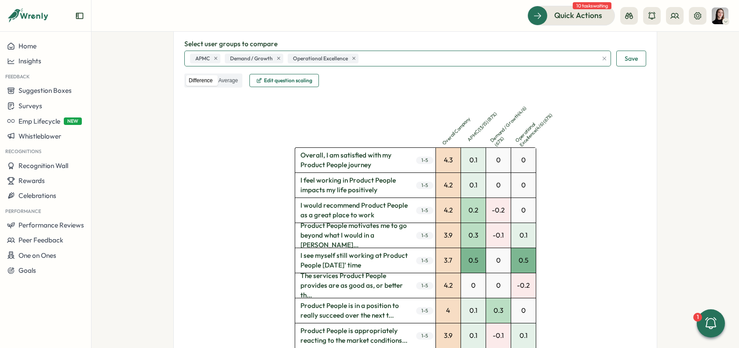
click at [439, 56] on div "APMC Demand / Growth Operational Excellence" at bounding box center [393, 58] width 410 height 15
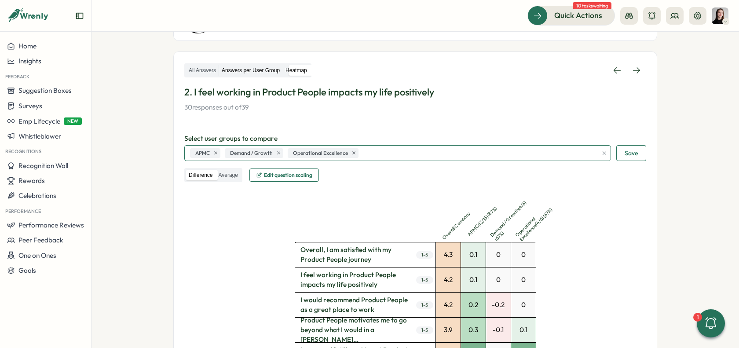
scroll to position [0, 0]
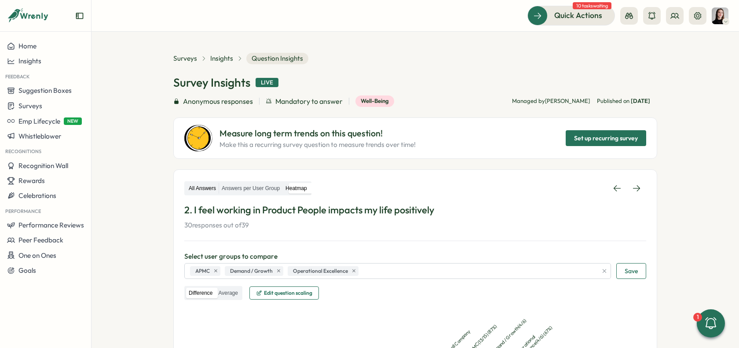
click at [197, 189] on label "All Answers" at bounding box center [202, 188] width 33 height 11
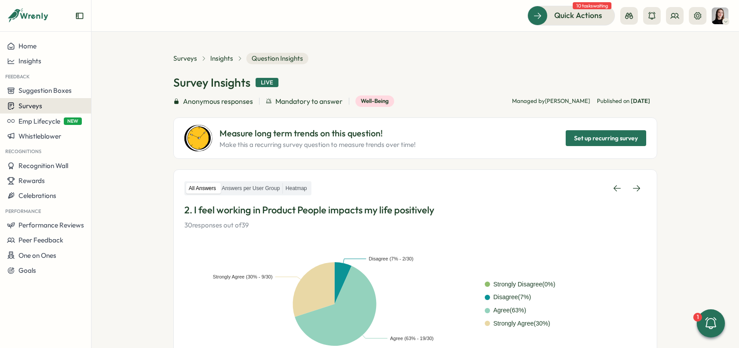
click at [40, 111] on button "Surveys" at bounding box center [45, 105] width 91 height 15
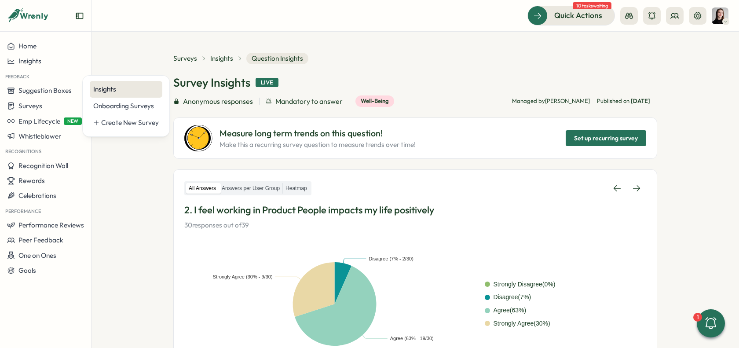
click at [102, 94] on div "Insights" at bounding box center [126, 89] width 66 height 10
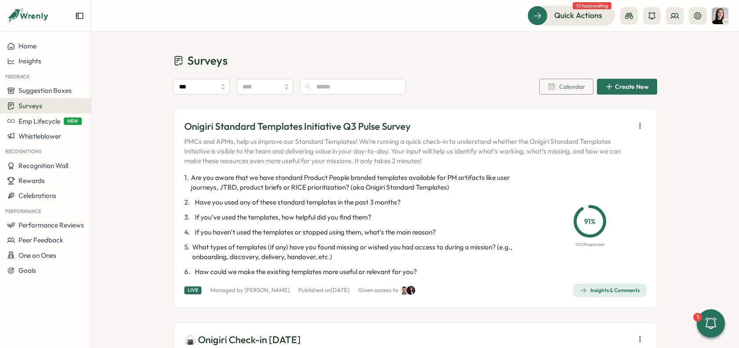
click at [605, 284] on span "Insights & Comments" at bounding box center [610, 290] width 60 height 12
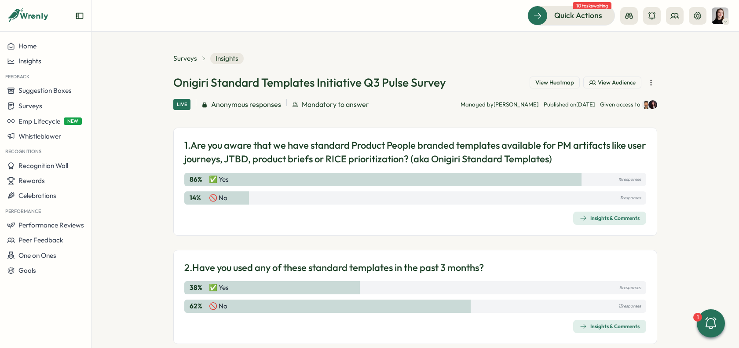
click at [564, 79] on span "View Heatmap" at bounding box center [554, 83] width 39 height 8
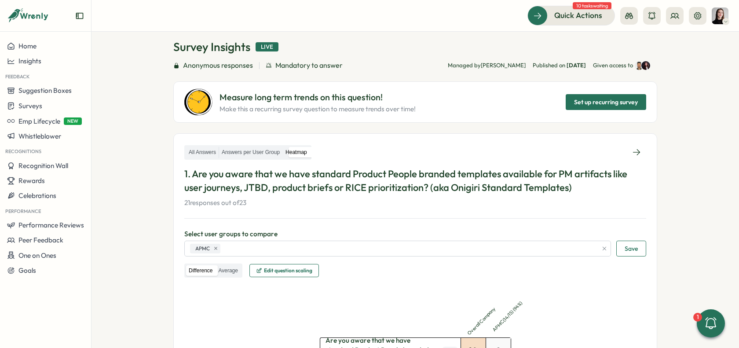
scroll to position [36, 0]
click at [395, 251] on div "APMC" at bounding box center [393, 248] width 410 height 15
click at [384, 249] on div "APMC" at bounding box center [393, 248] width 410 height 15
click at [405, 246] on div "APMC" at bounding box center [393, 248] width 410 height 15
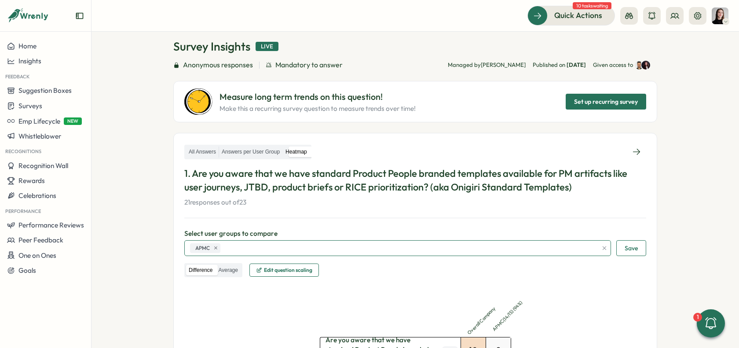
click at [405, 246] on div "APMC" at bounding box center [393, 248] width 410 height 15
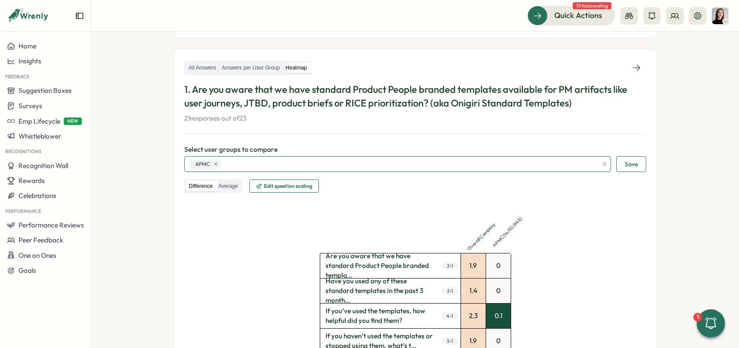
scroll to position [128, 0]
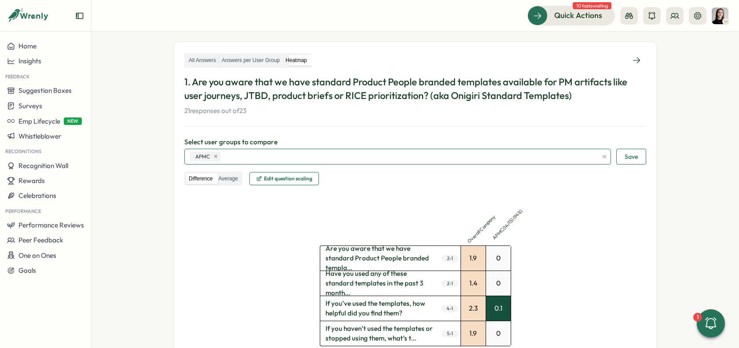
click at [253, 149] on div "APMC" at bounding box center [393, 156] width 410 height 15
click at [255, 157] on div "APMC" at bounding box center [393, 156] width 410 height 15
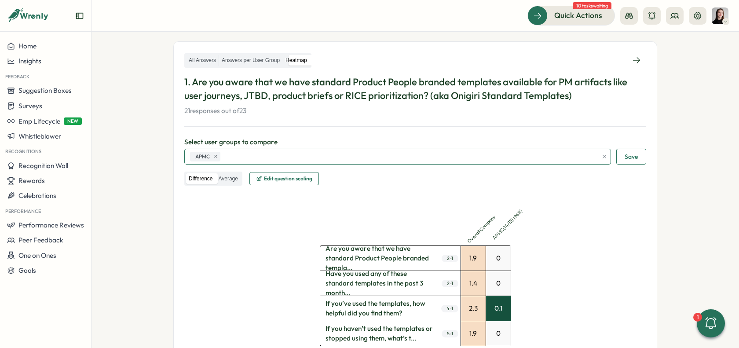
click at [255, 157] on div "APMC" at bounding box center [393, 156] width 410 height 15
click at [282, 156] on div "APMC" at bounding box center [393, 156] width 410 height 15
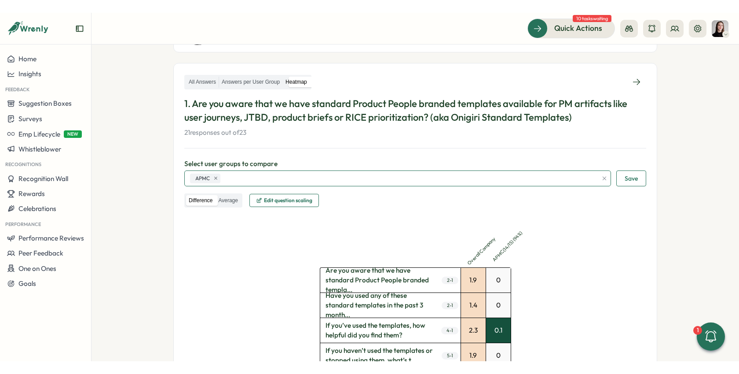
scroll to position [120, 0]
